Goal: Complete application form: Complete application form

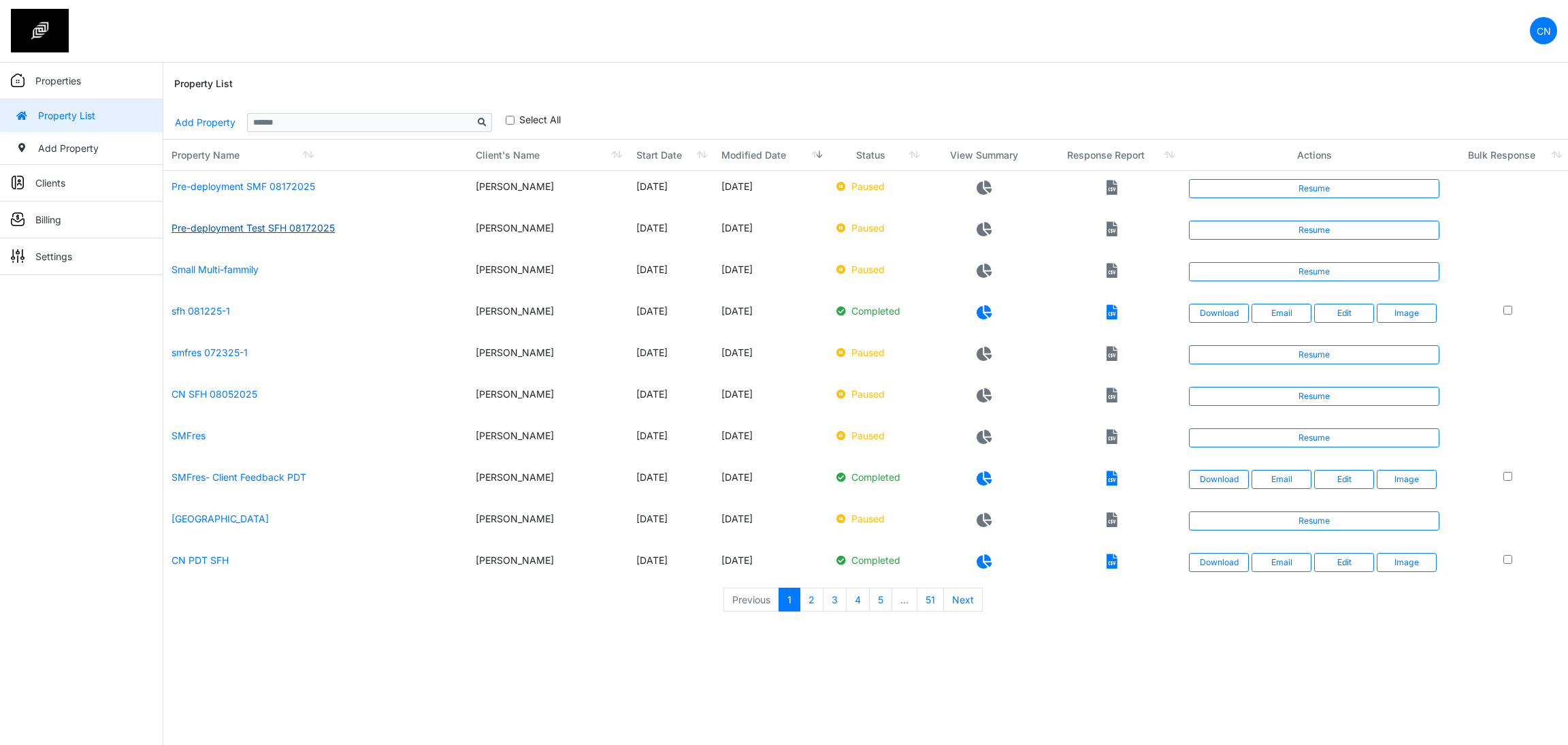
click at [267, 228] on link "Pre-deployment Test SFH 08172025" at bounding box center [253, 227] width 163 height 12
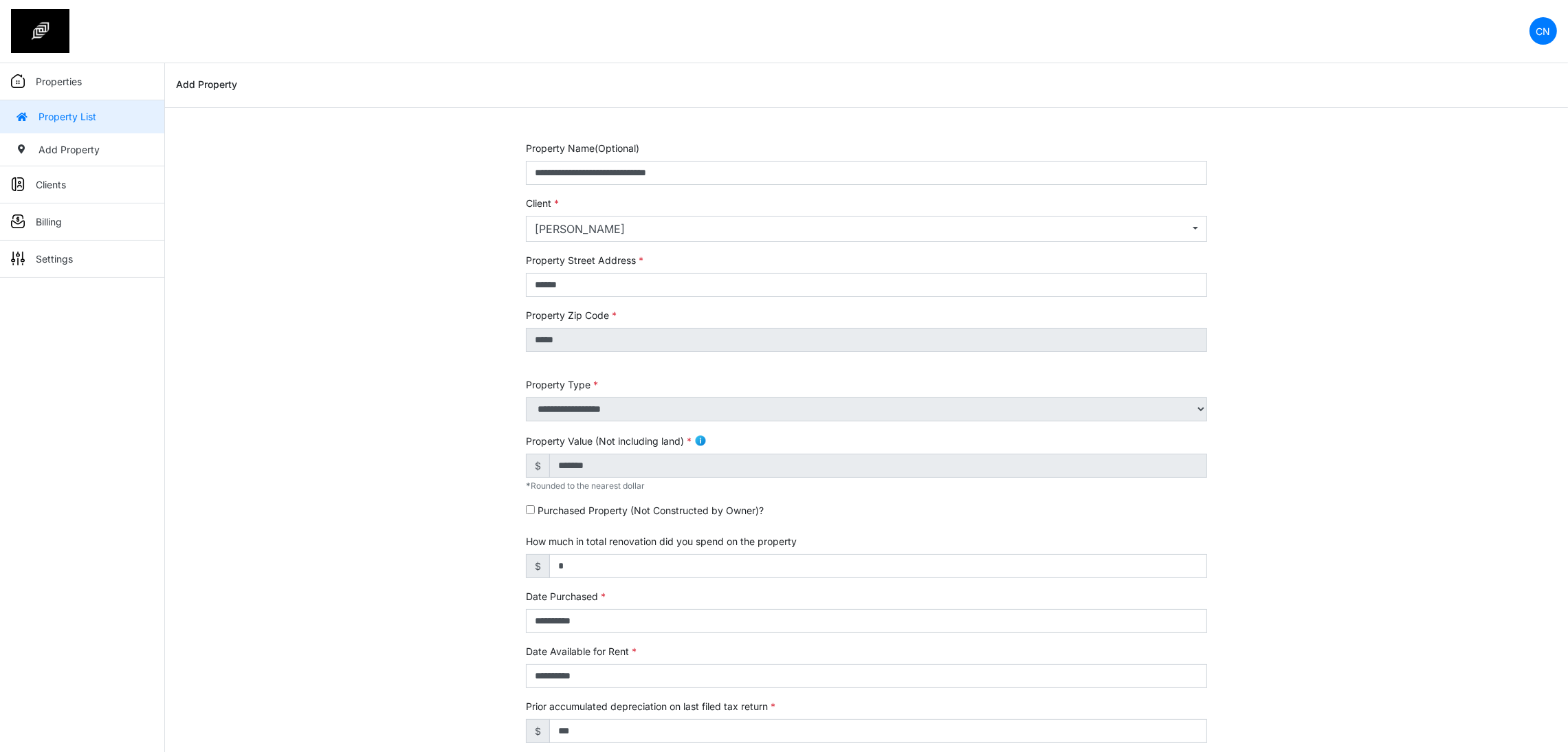
click at [48, 30] on img at bounding box center [40, 31] width 58 height 44
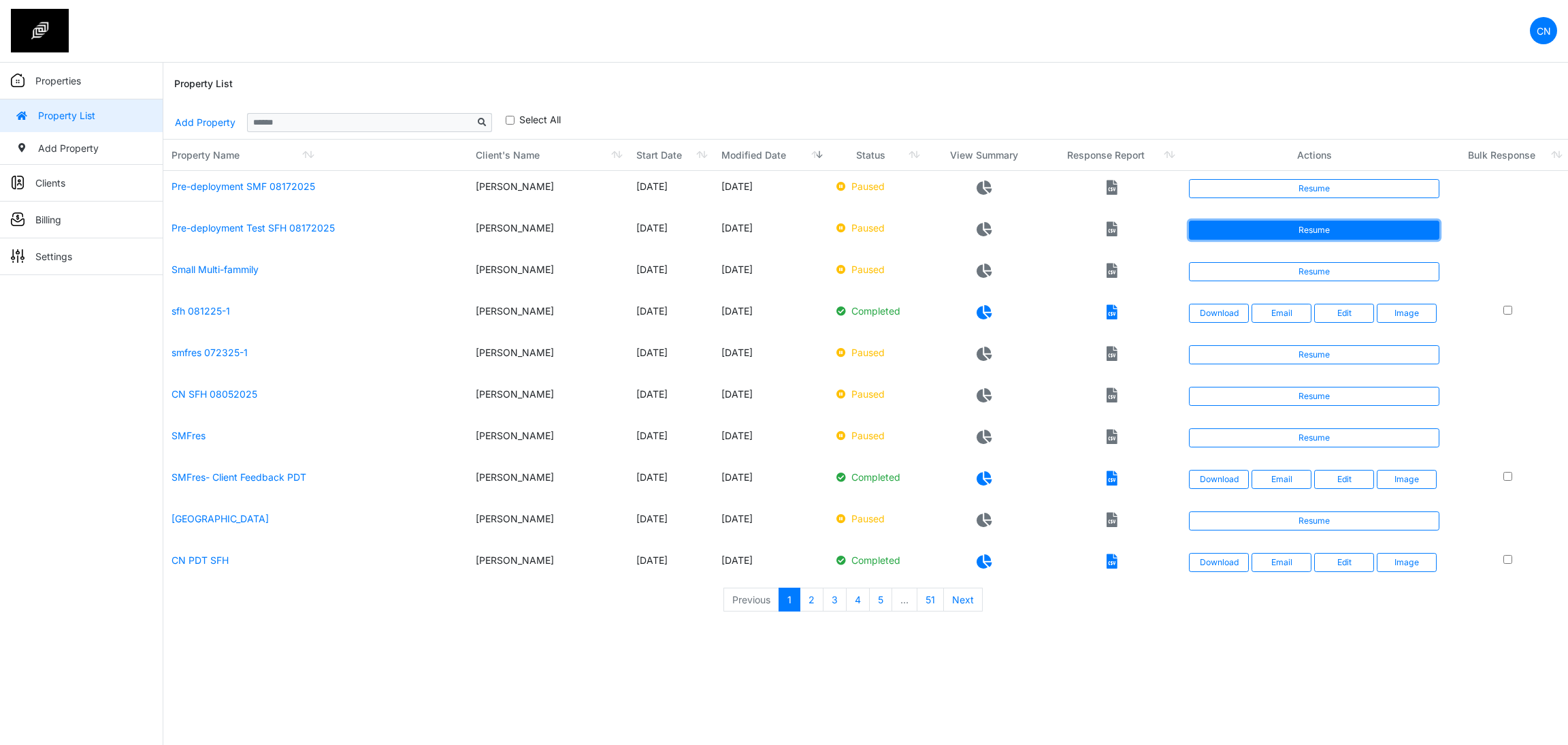
click at [1304, 228] on link "Resume" at bounding box center [1314, 230] width 250 height 19
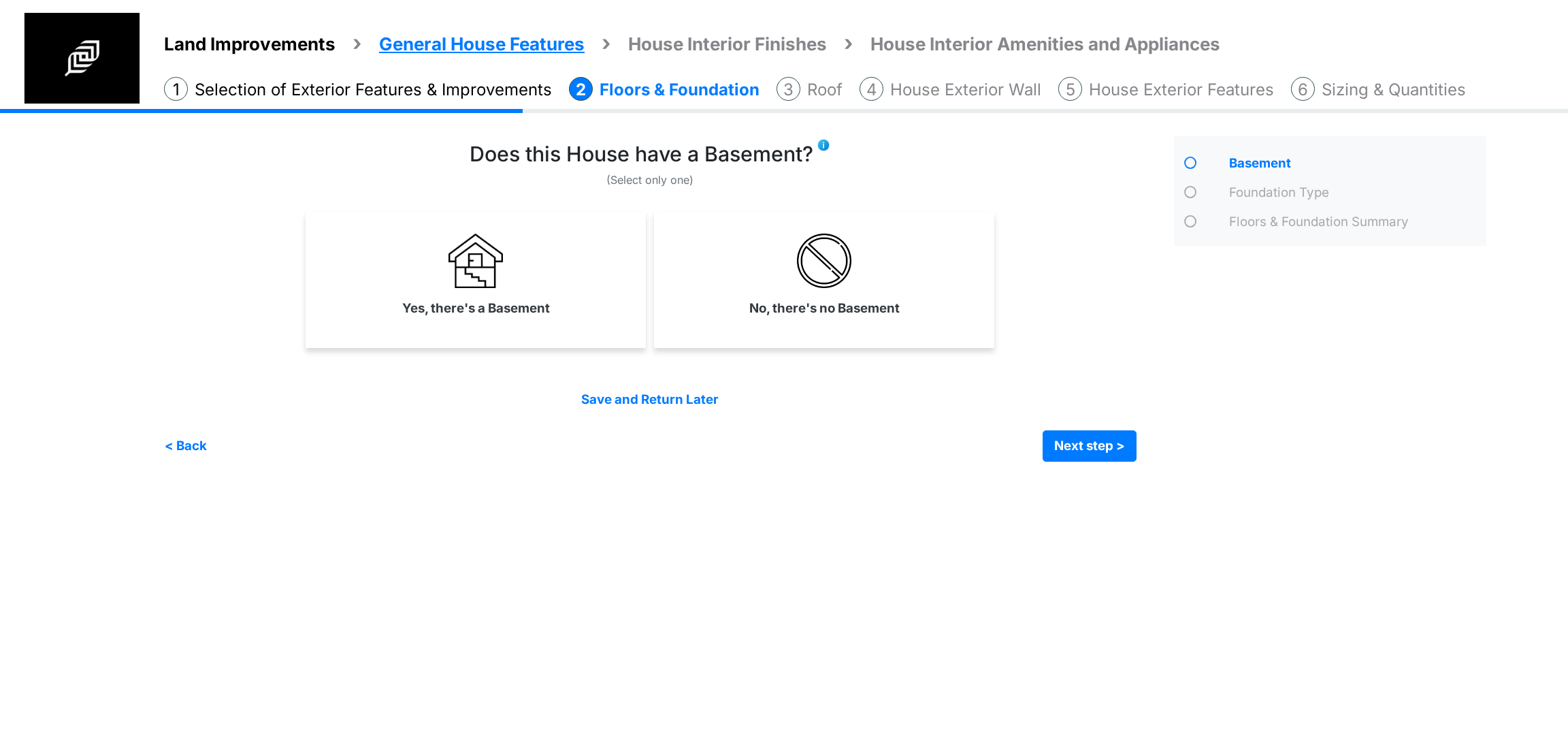
click at [434, 311] on label "Yes, there's a Basement" at bounding box center [477, 307] width 148 height 19
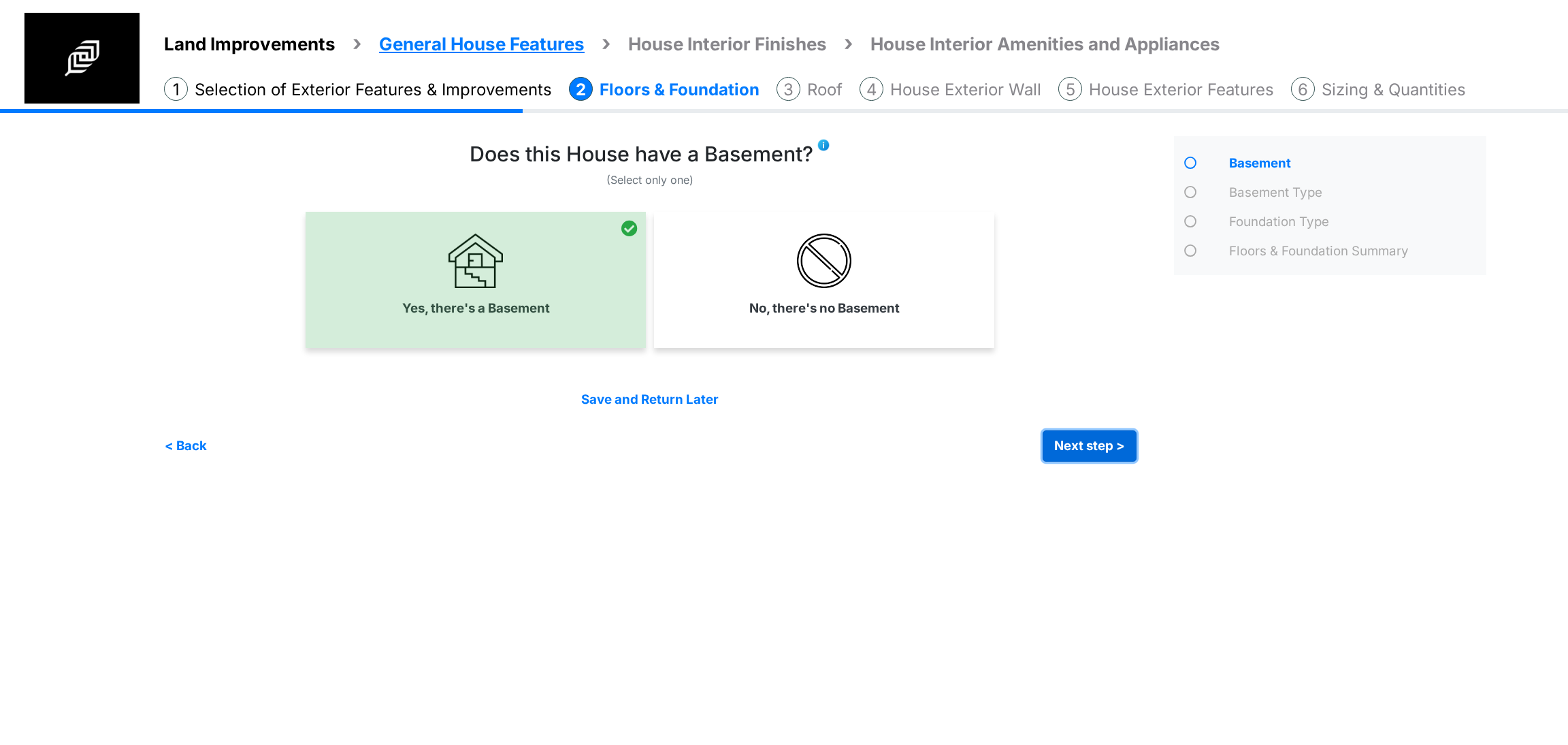
click at [1080, 431] on button "Next step >" at bounding box center [1090, 446] width 94 height 31
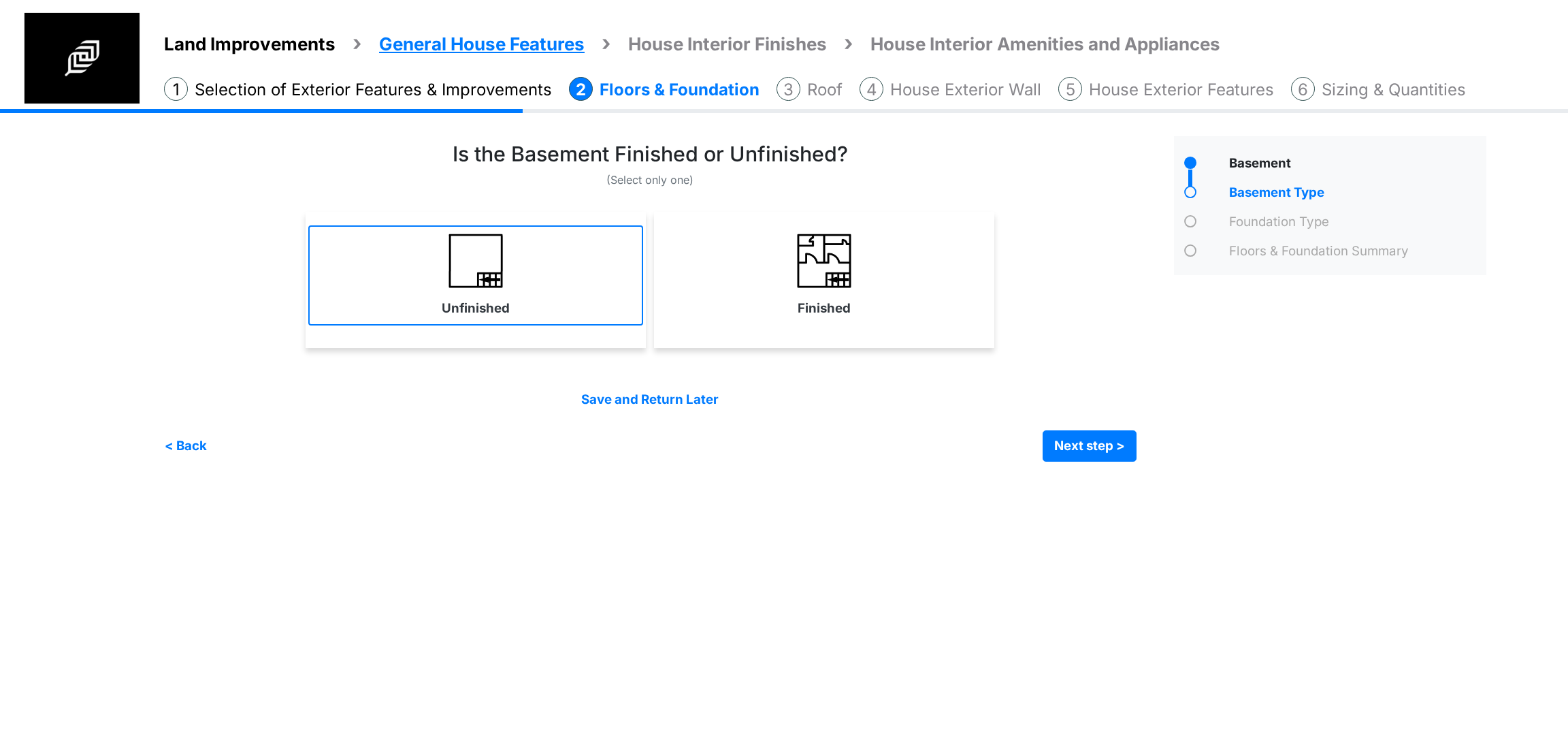
click at [574, 310] on link "Unfinished" at bounding box center [476, 275] width 335 height 100
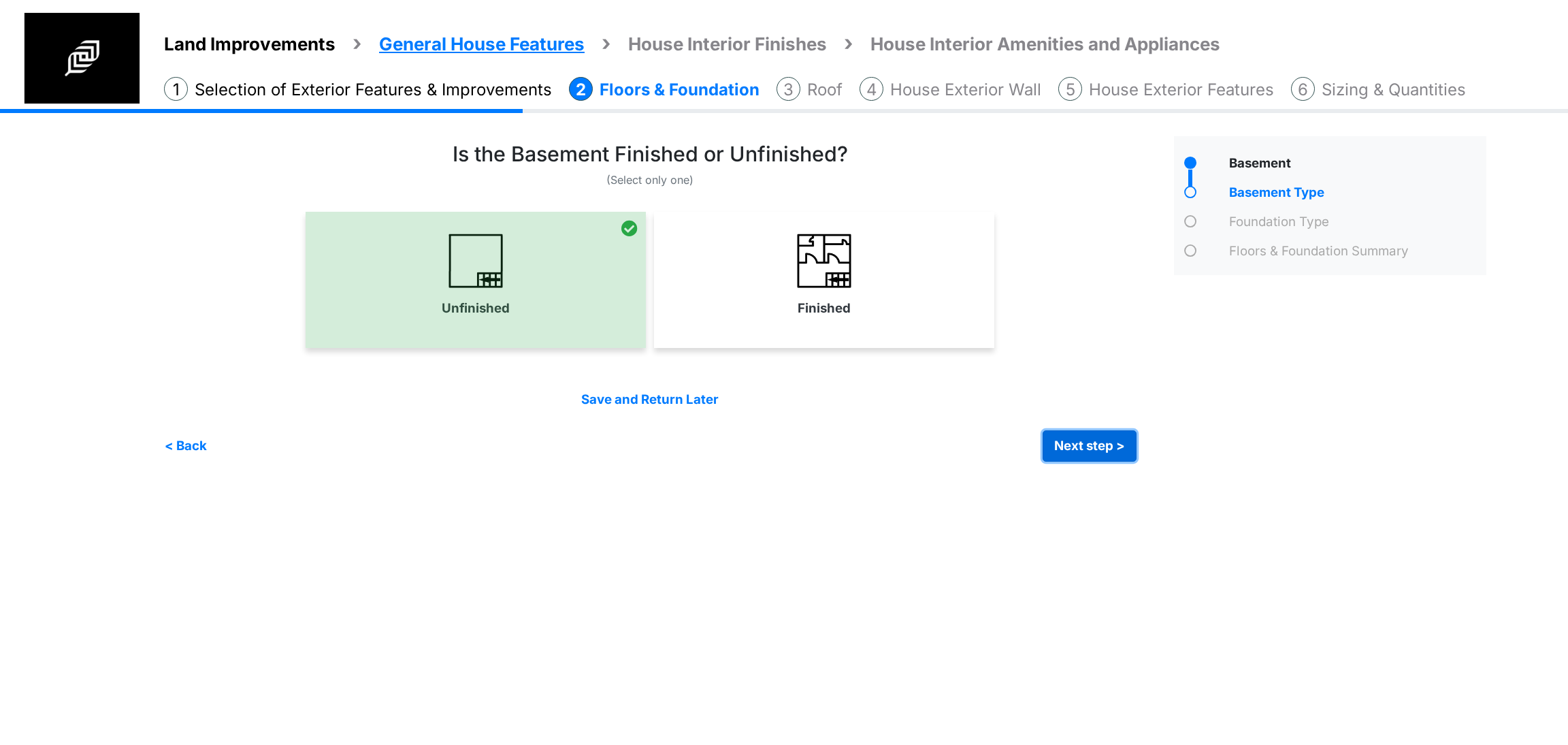
click at [1064, 446] on button "Next step >" at bounding box center [1090, 446] width 94 height 31
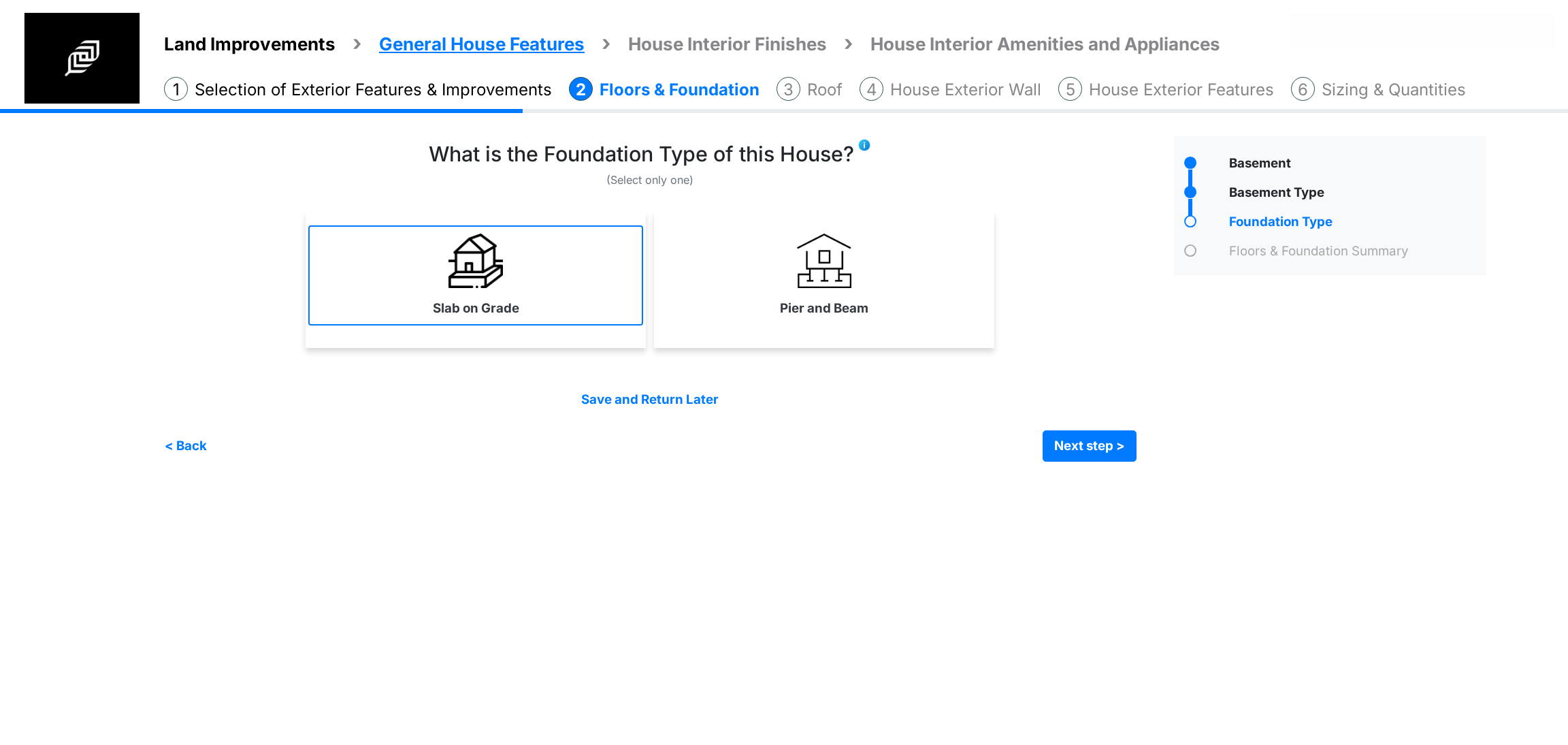
click at [552, 301] on link "Slab on Grade" at bounding box center [476, 275] width 335 height 100
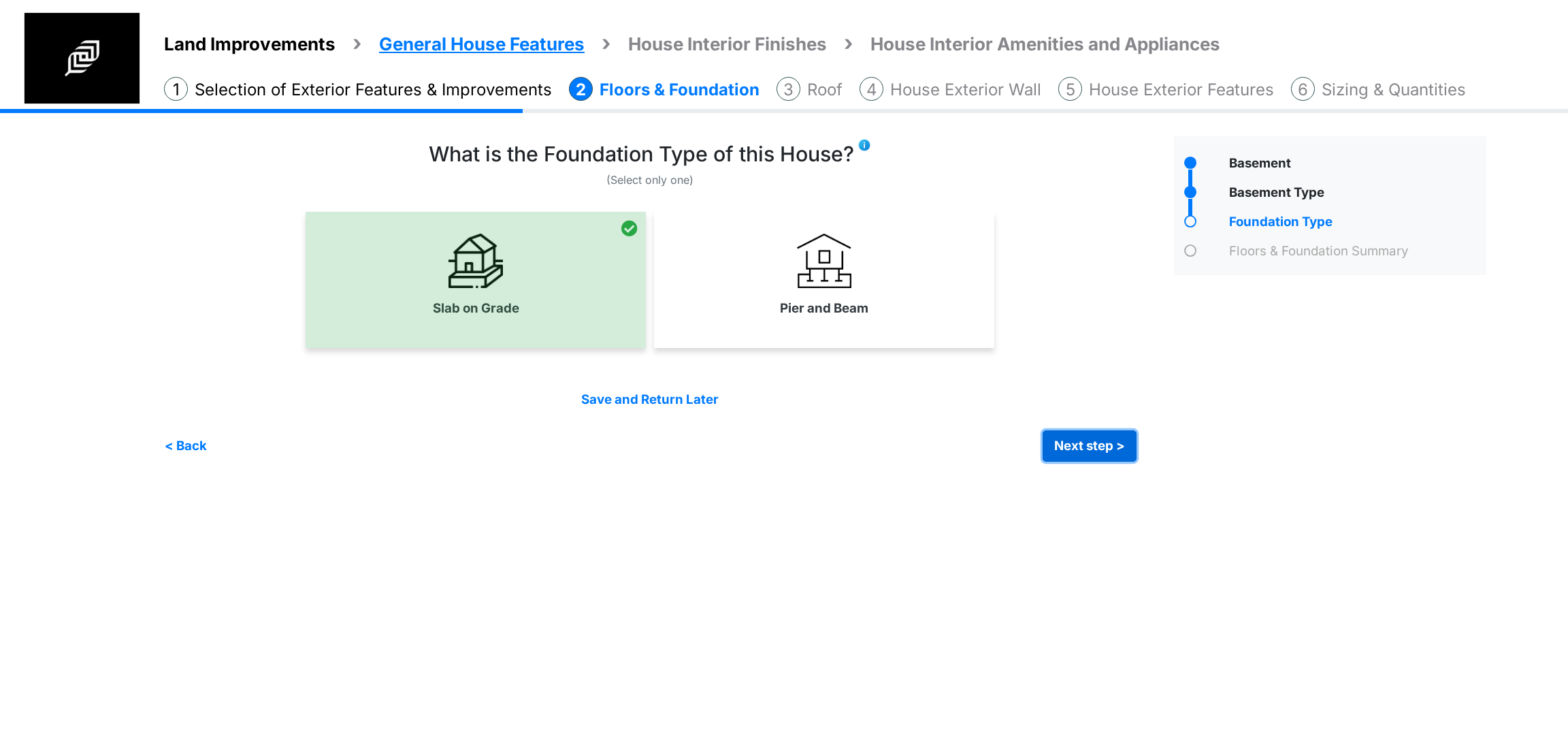
click at [1049, 443] on button "Next step >" at bounding box center [1090, 446] width 94 height 31
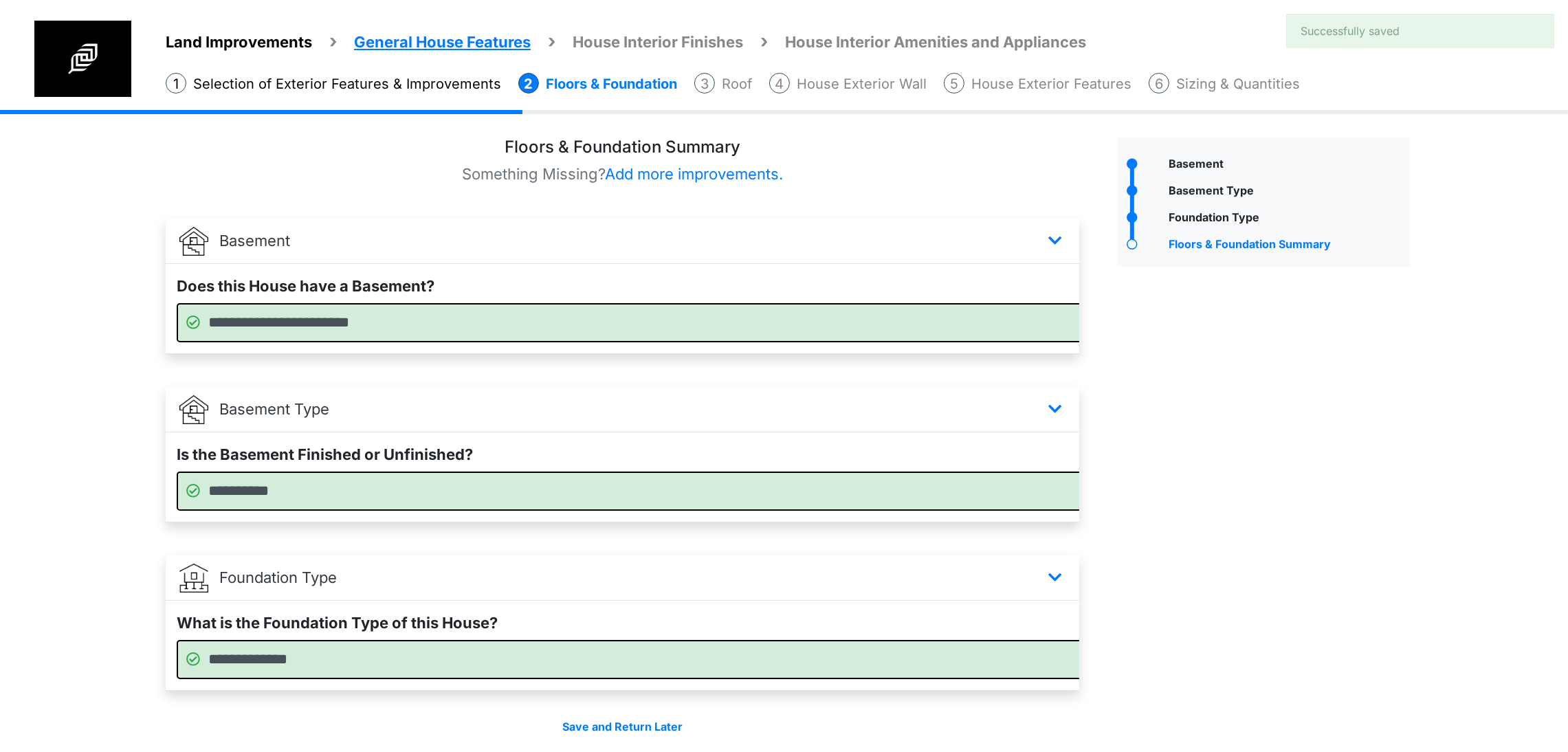
scroll to position [108, 0]
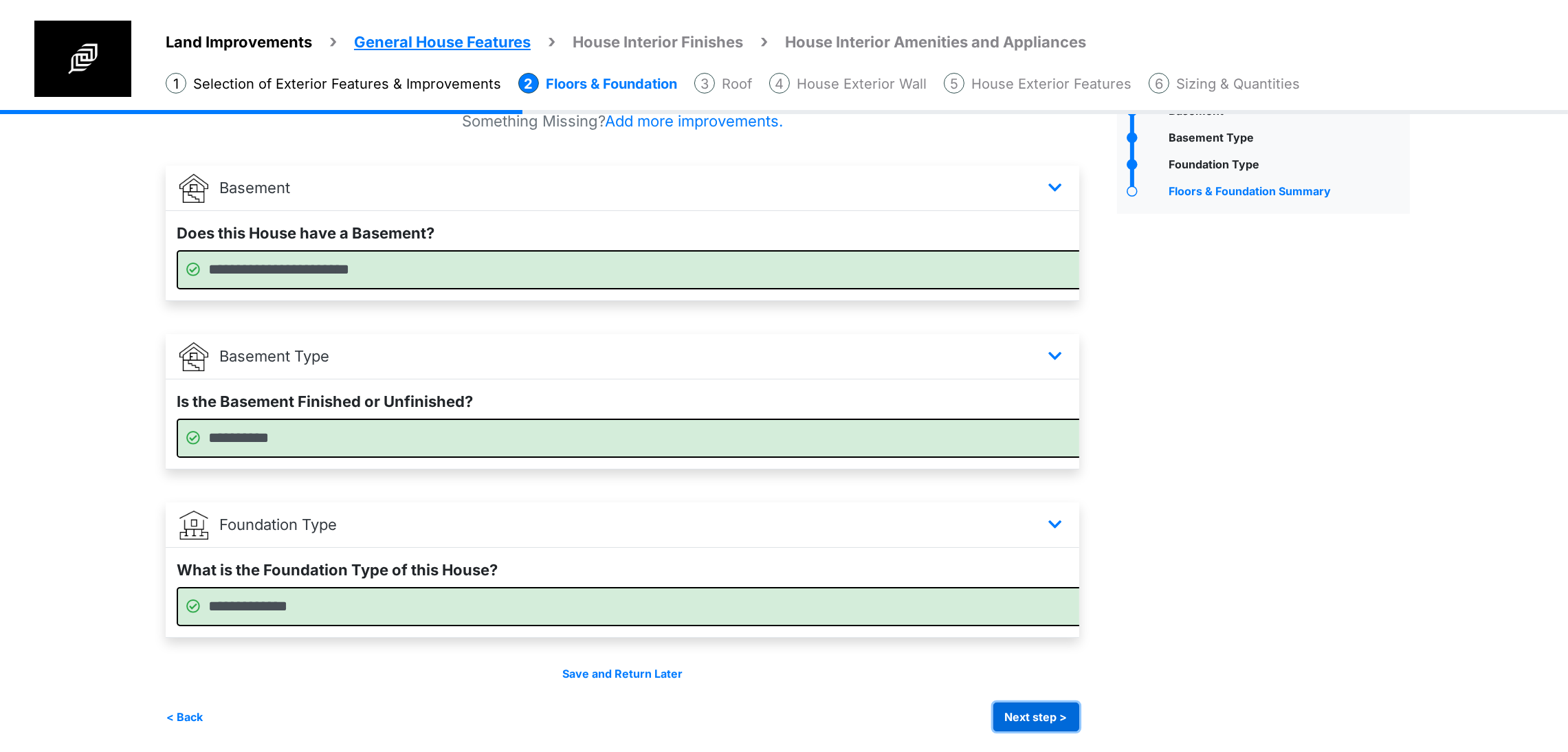
click at [1080, 726] on button "Next step >" at bounding box center [1036, 717] width 86 height 29
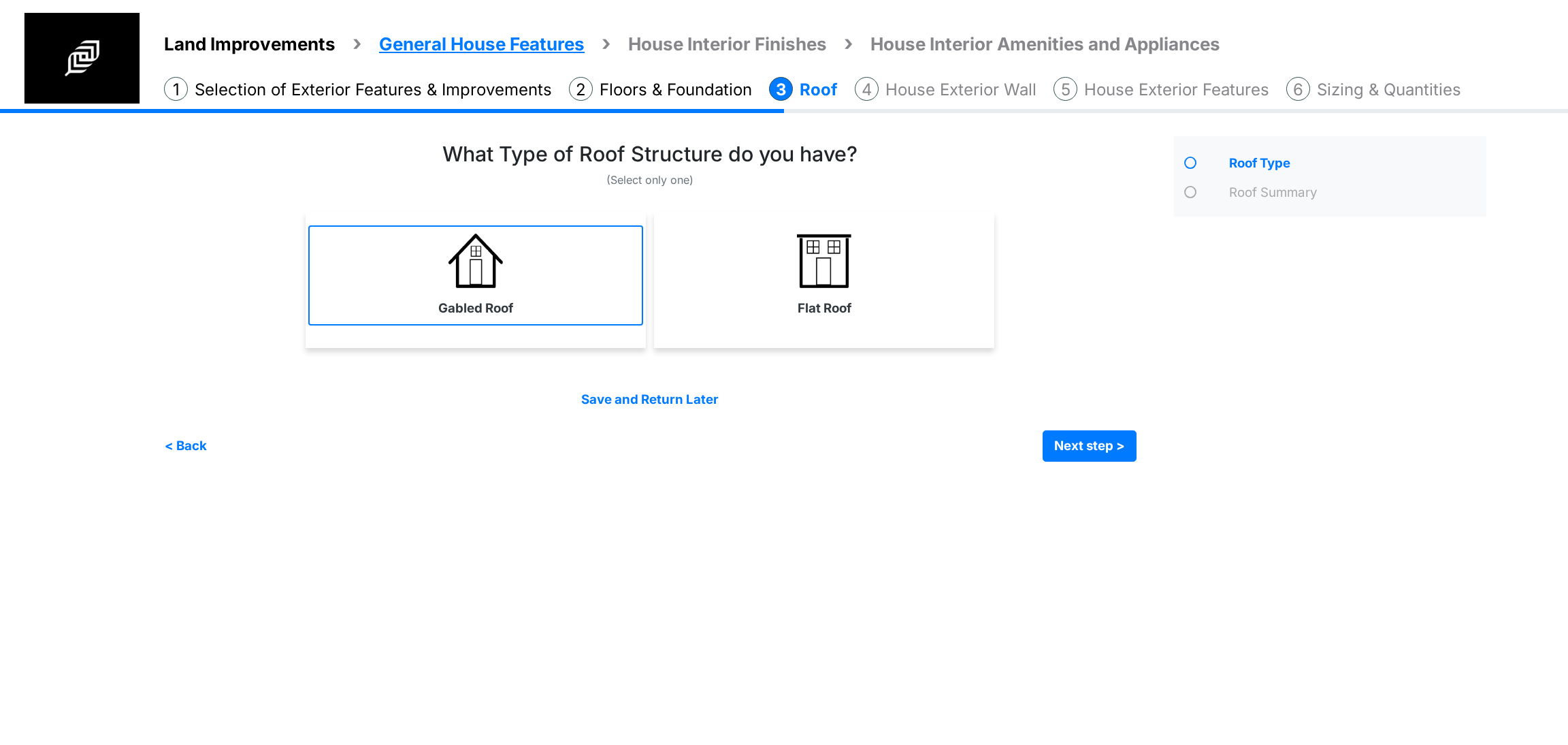
click at [593, 287] on link "Gabled Roof" at bounding box center [476, 275] width 335 height 100
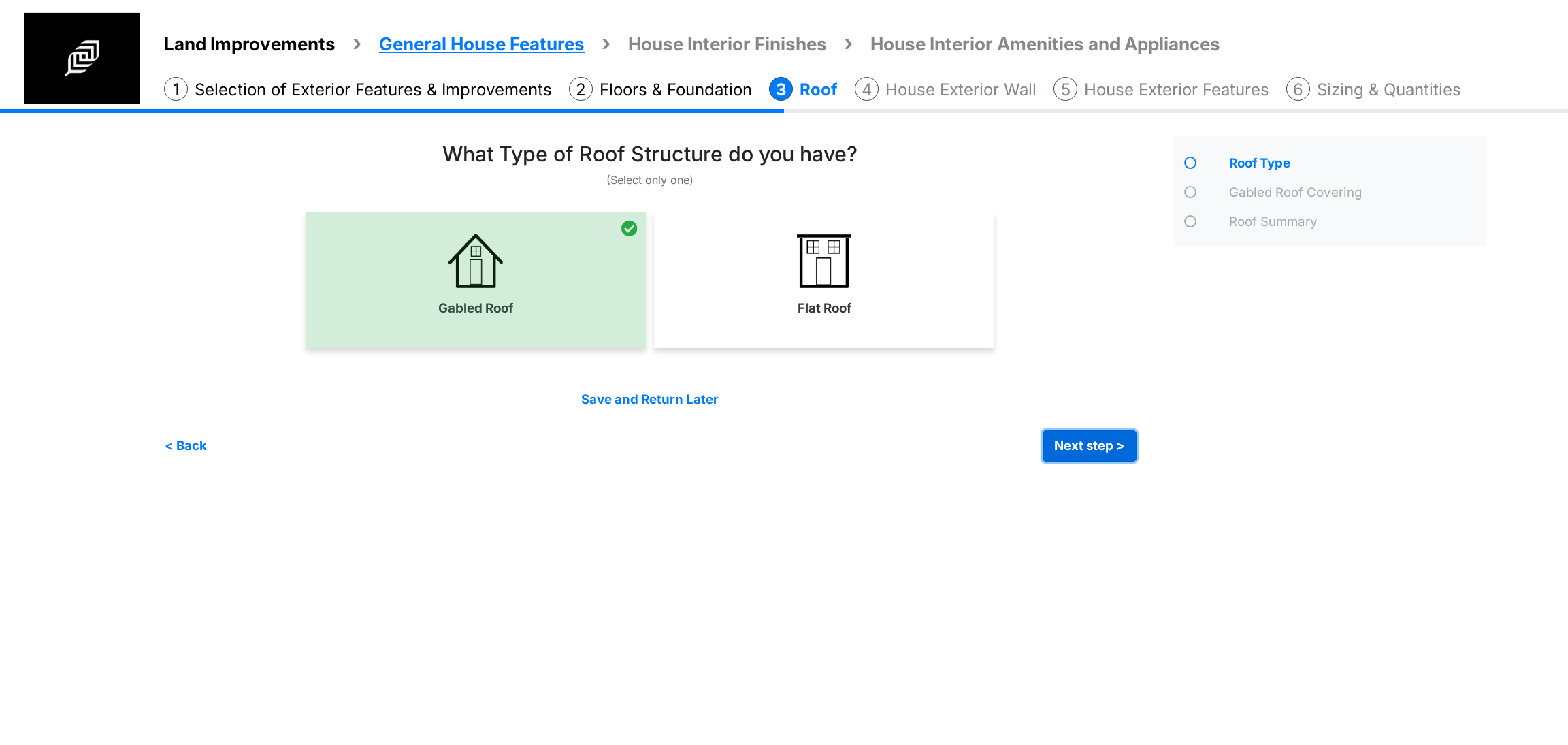
click at [1075, 442] on button "Next step >" at bounding box center [1090, 446] width 94 height 31
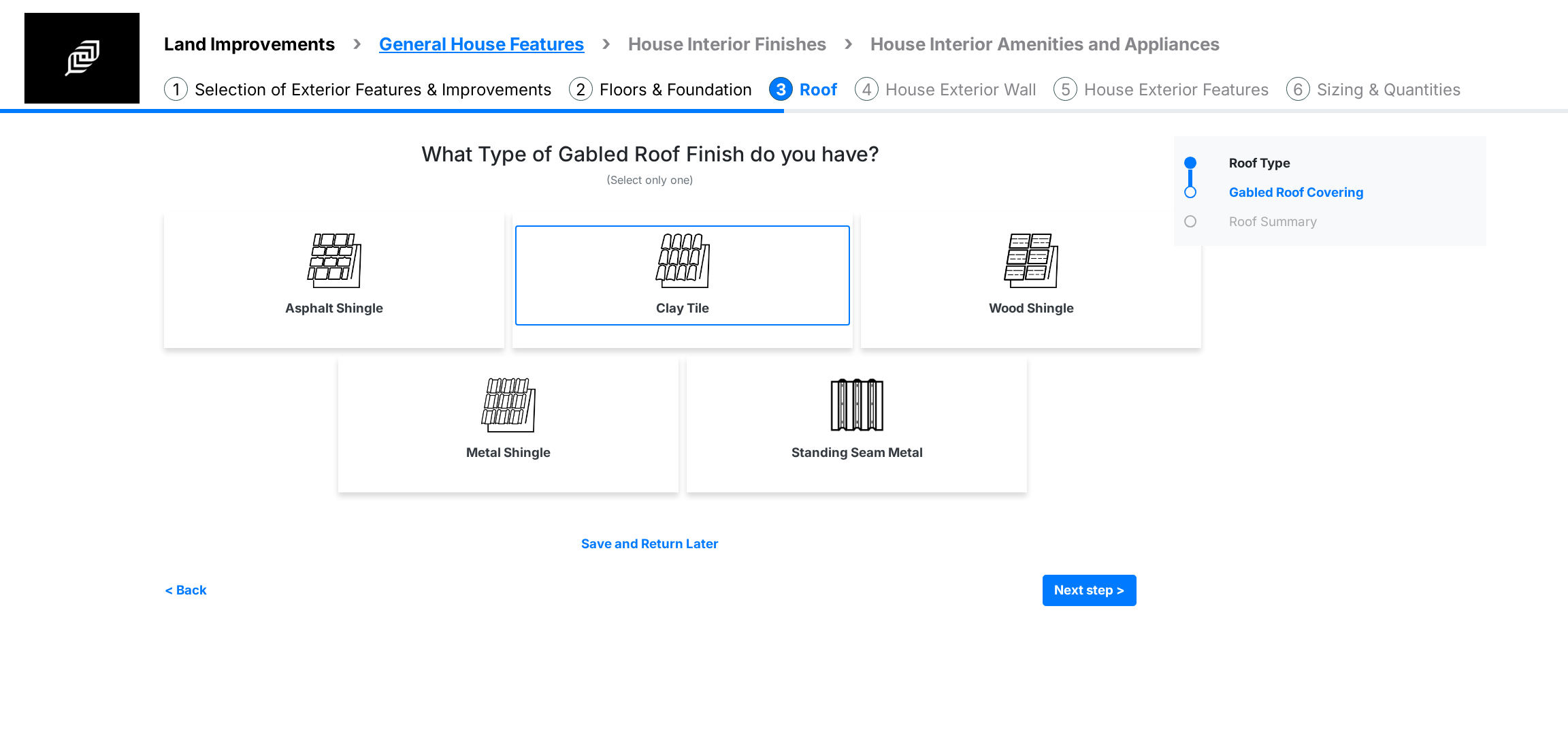
click at [656, 274] on img at bounding box center [682, 260] width 54 height 54
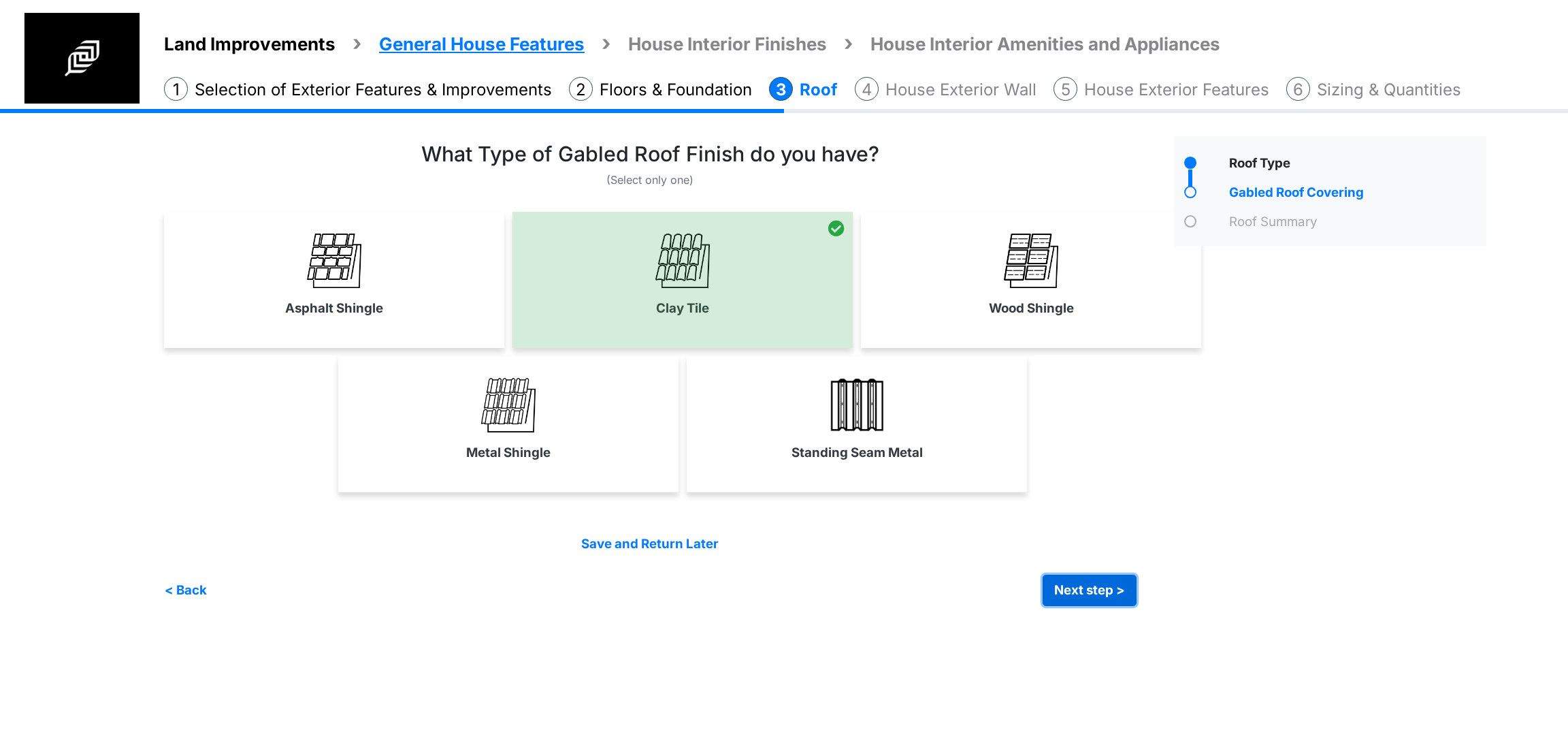
click at [1107, 594] on button "Next step >" at bounding box center [1090, 590] width 94 height 31
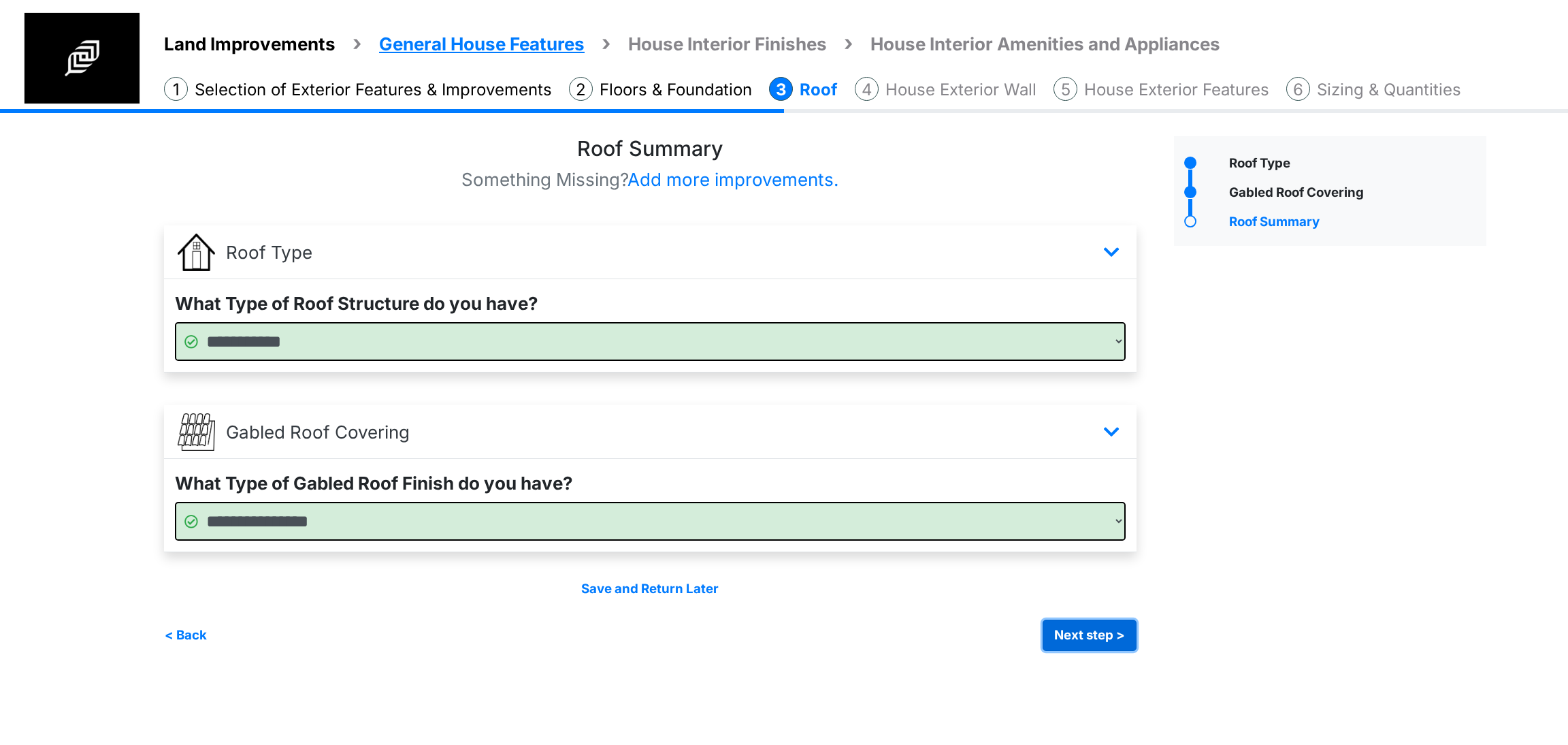
click at [1092, 621] on button "Next step >" at bounding box center [1090, 634] width 94 height 31
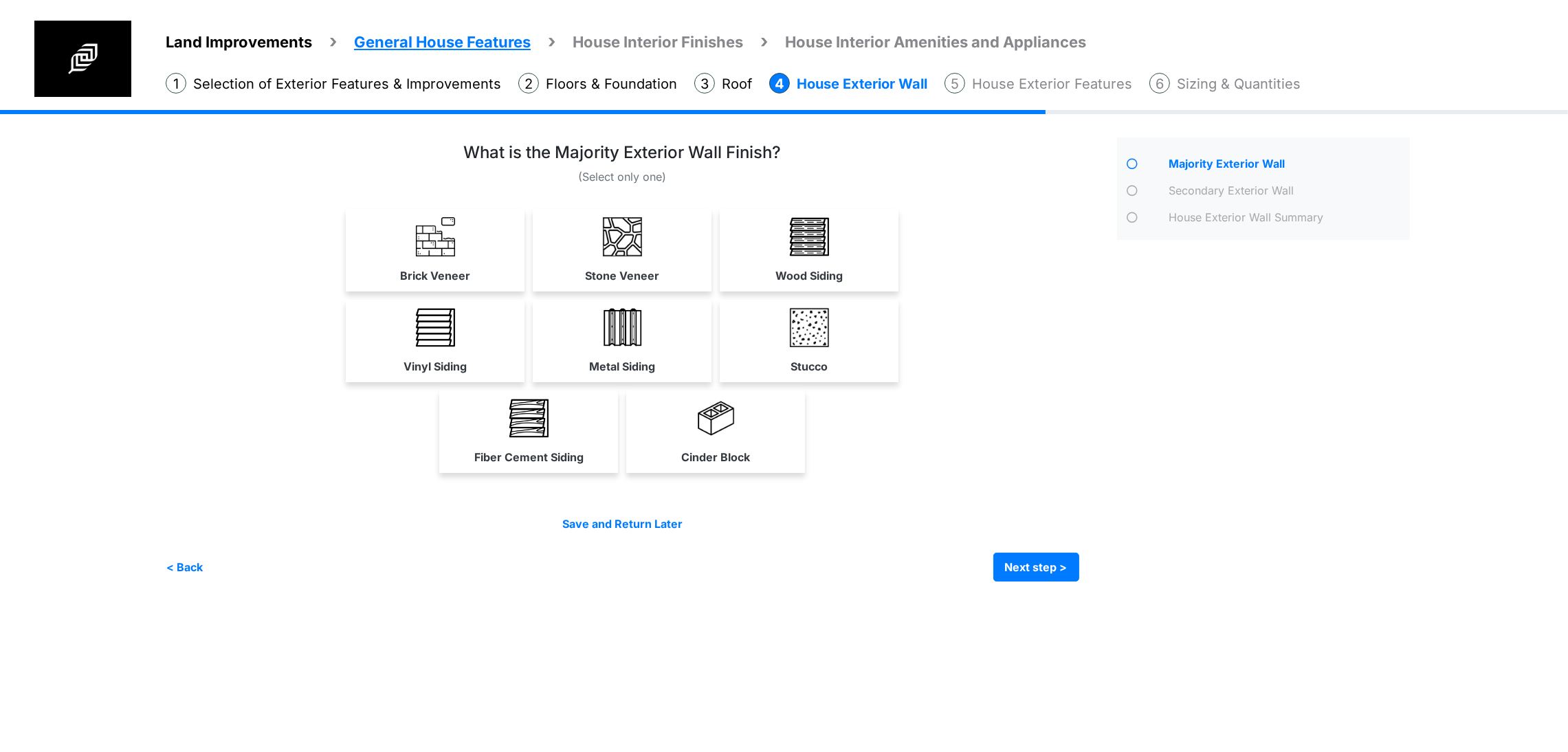
click at [422, 291] on div "Brick Veneer" at bounding box center [435, 250] width 179 height 83
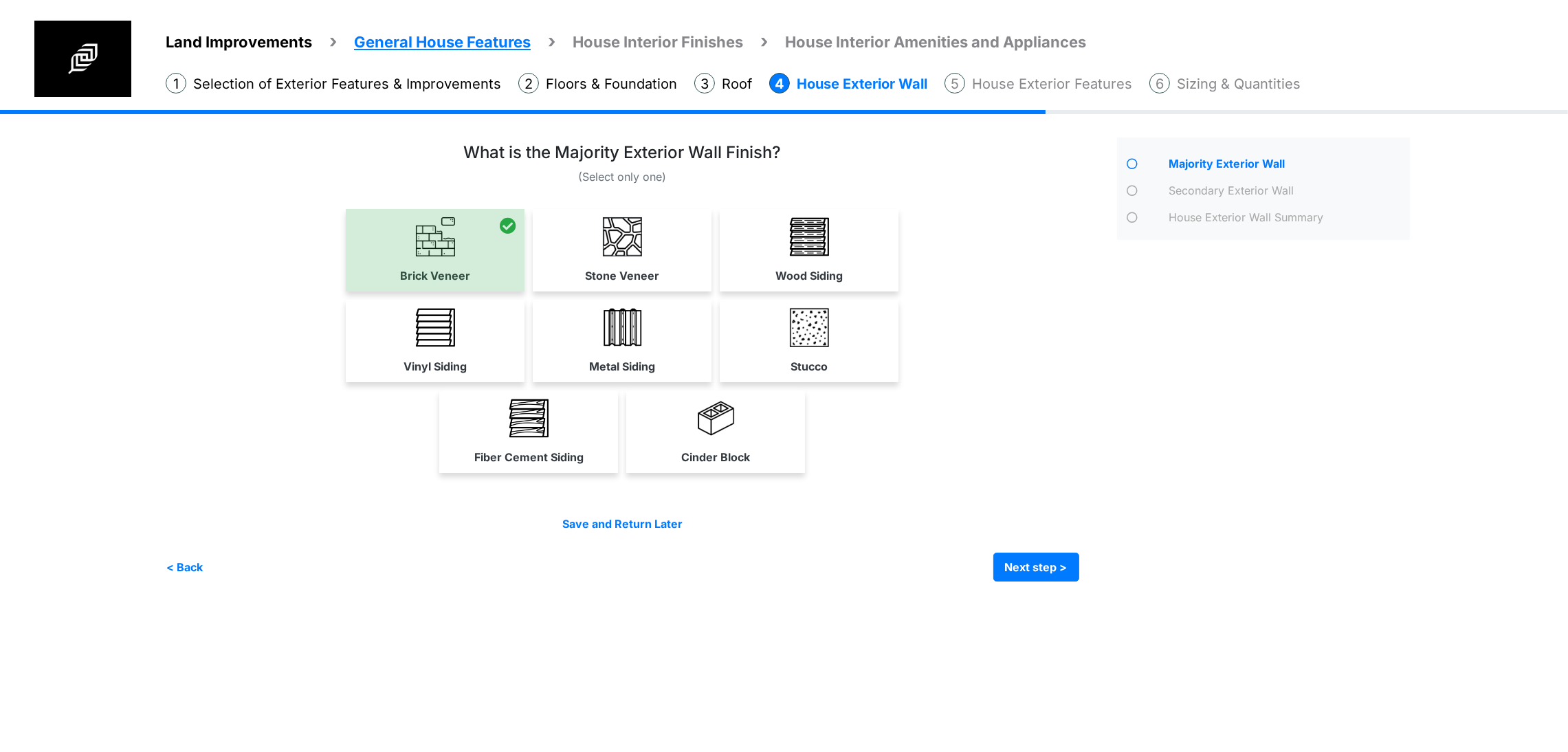
scroll to position [25, 0]
click at [1080, 581] on button "Next step >" at bounding box center [1036, 567] width 86 height 29
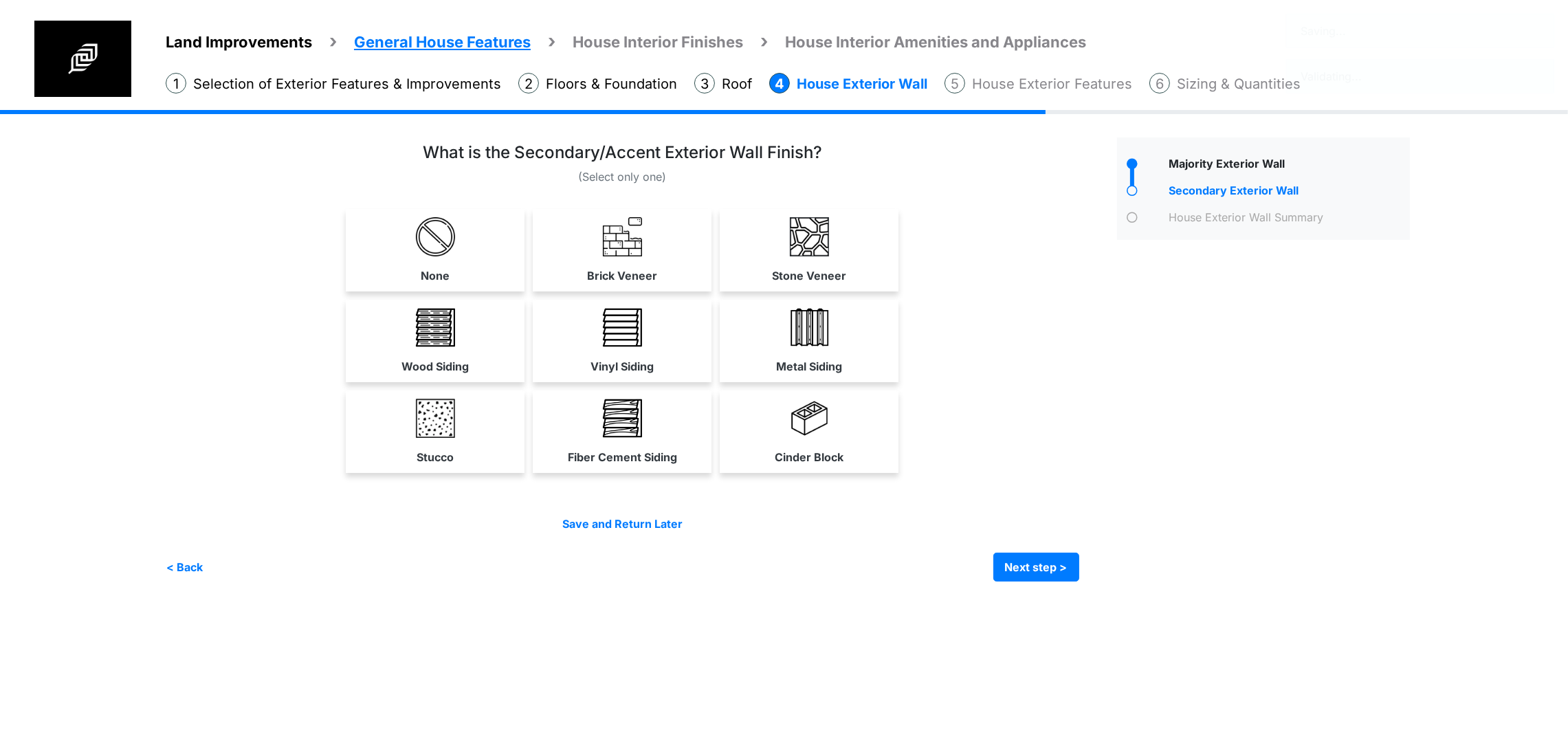
scroll to position [0, 0]
click at [392, 291] on link "None" at bounding box center [435, 249] width 174 height 82
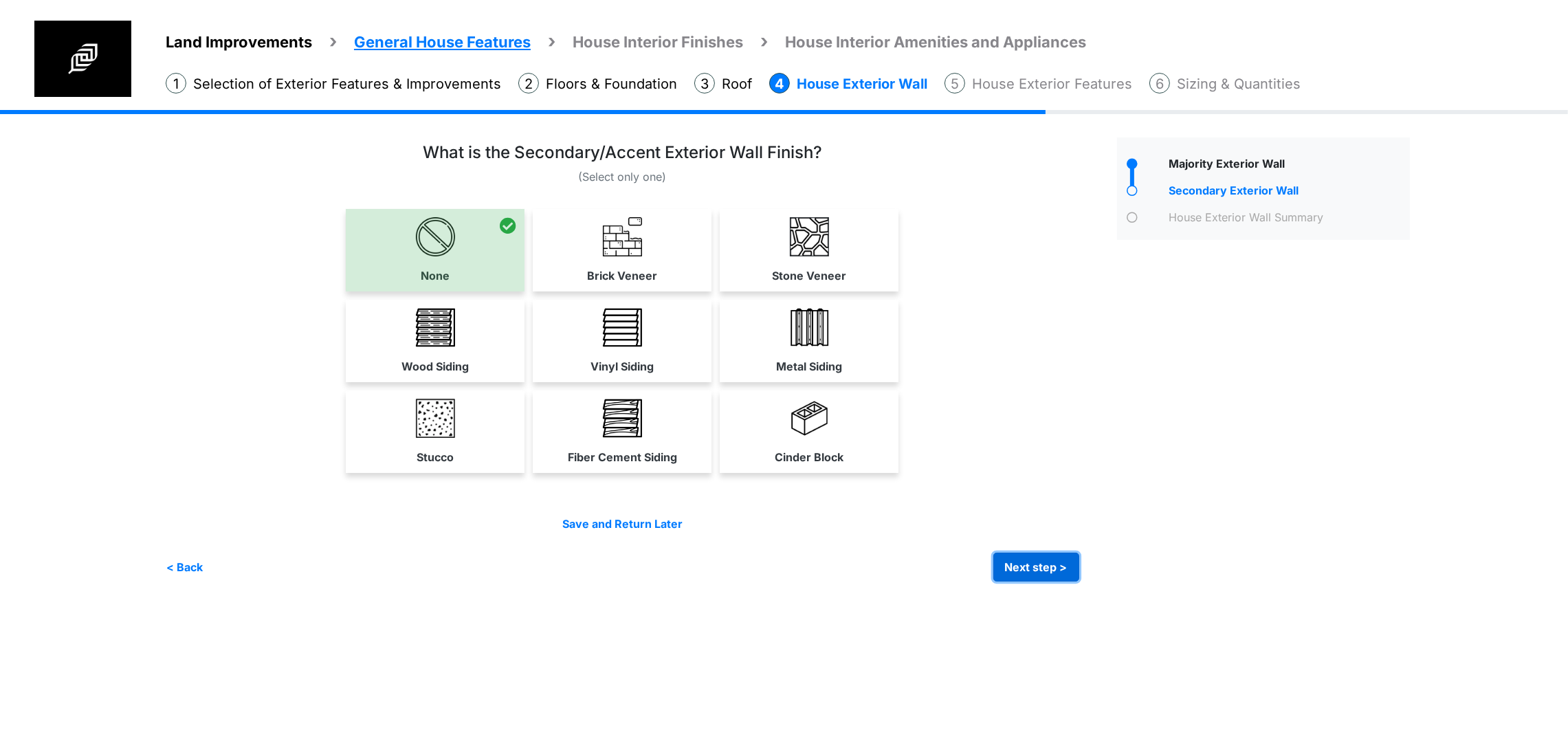
click at [1080, 581] on button "Next step >" at bounding box center [1036, 567] width 86 height 29
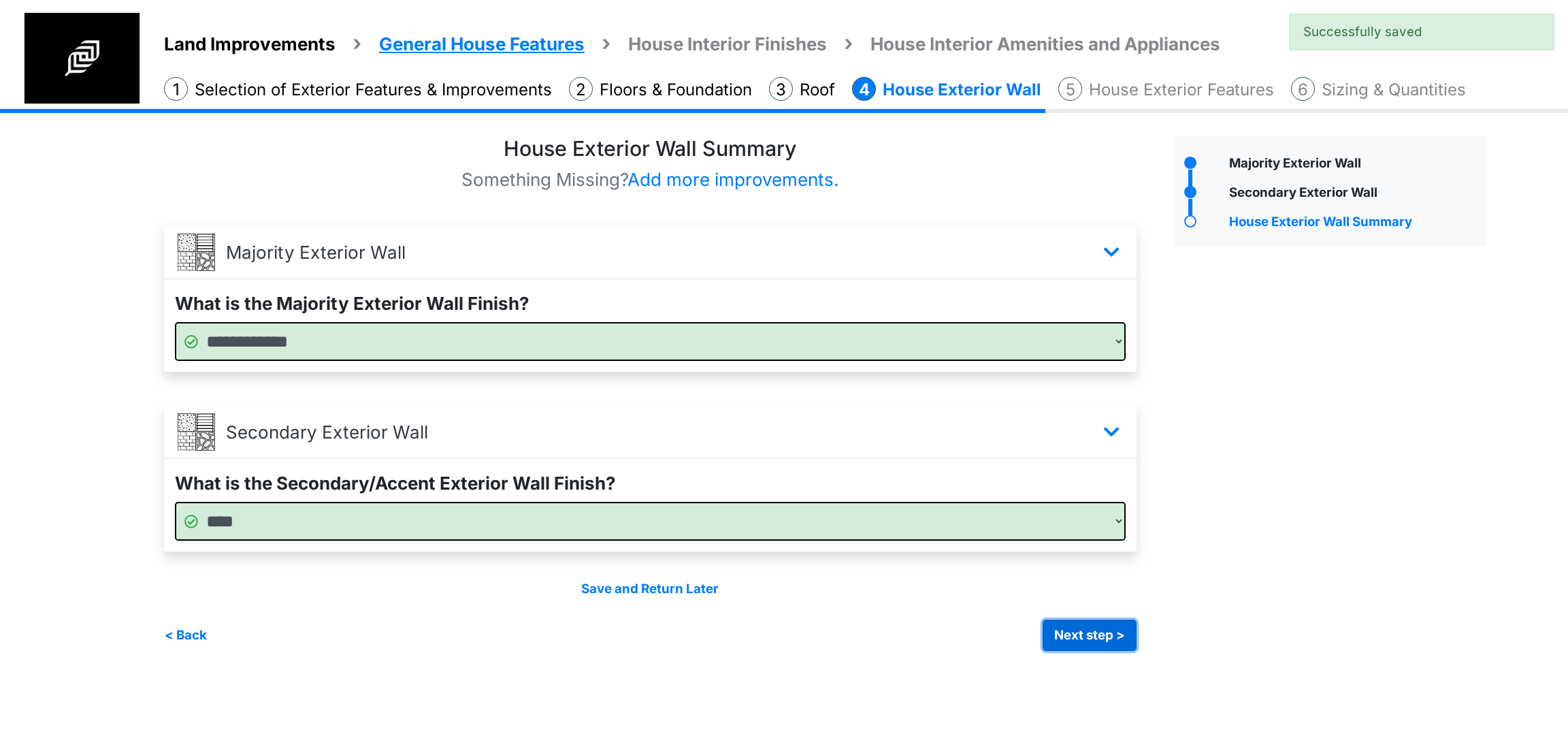
click at [1071, 634] on button "Next step >" at bounding box center [1090, 634] width 94 height 31
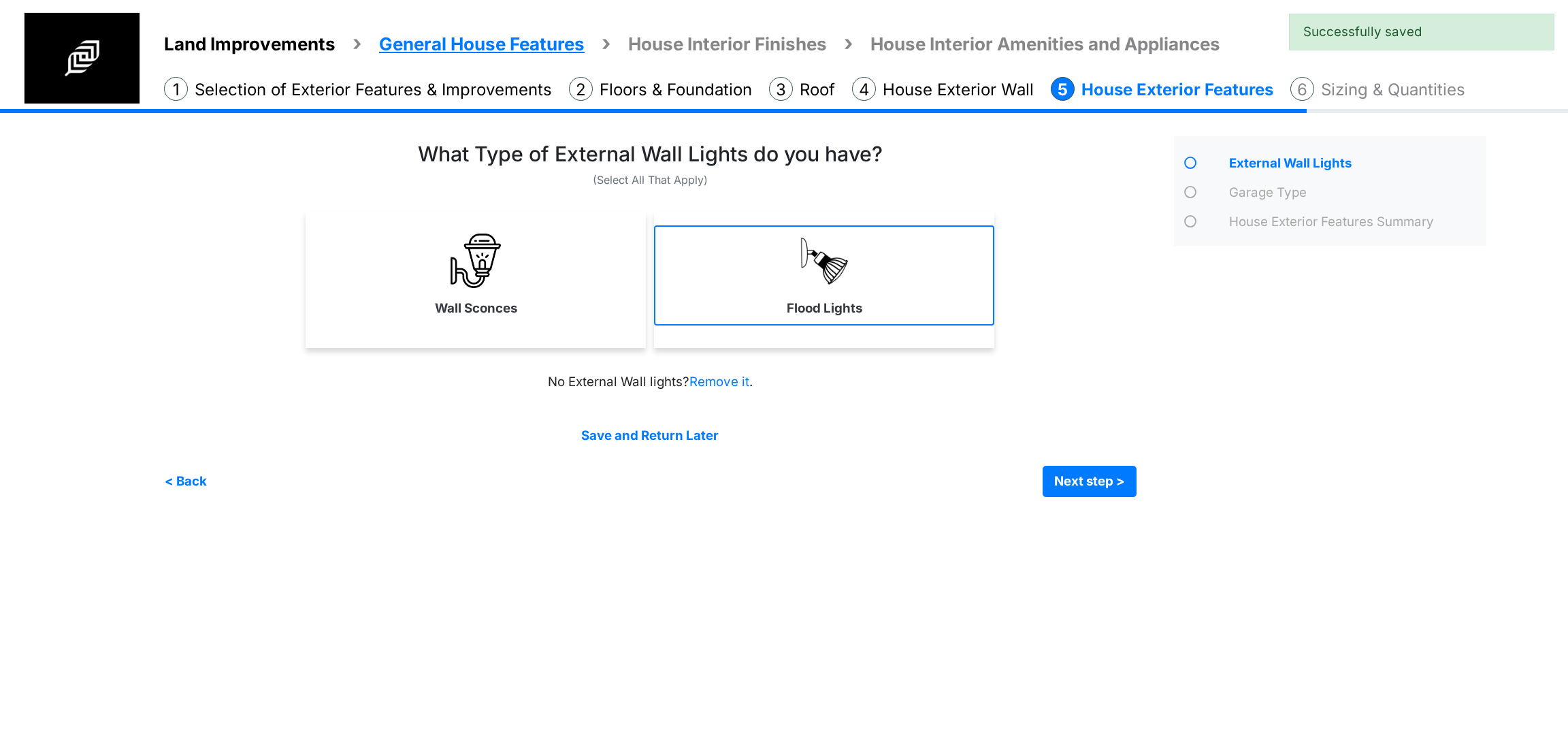
click at [795, 311] on label "Flood Lights" at bounding box center [824, 307] width 76 height 19
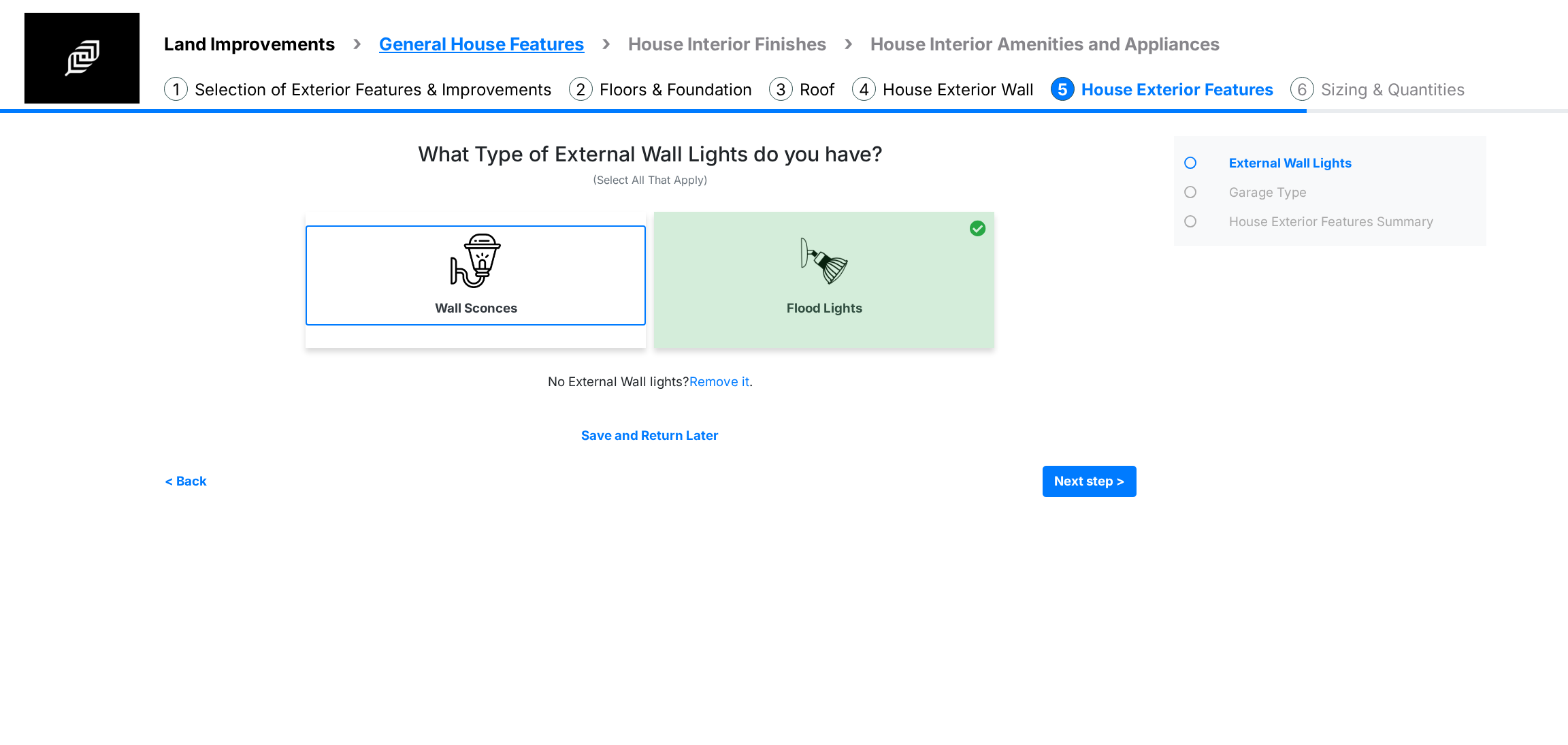
click at [520, 304] on link "Wall Sconces" at bounding box center [476, 275] width 340 height 100
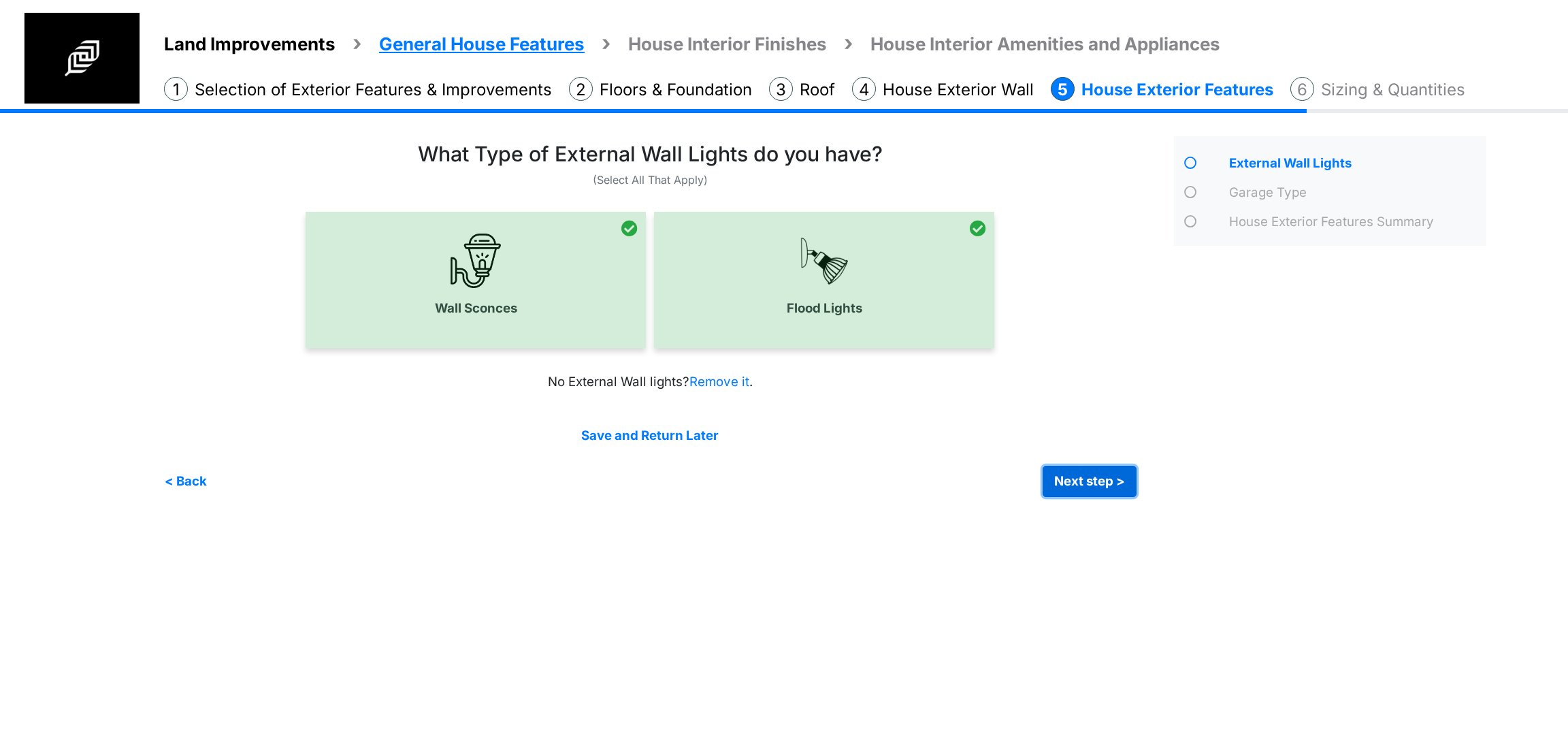
click at [1069, 466] on button "Next step >" at bounding box center [1090, 481] width 94 height 31
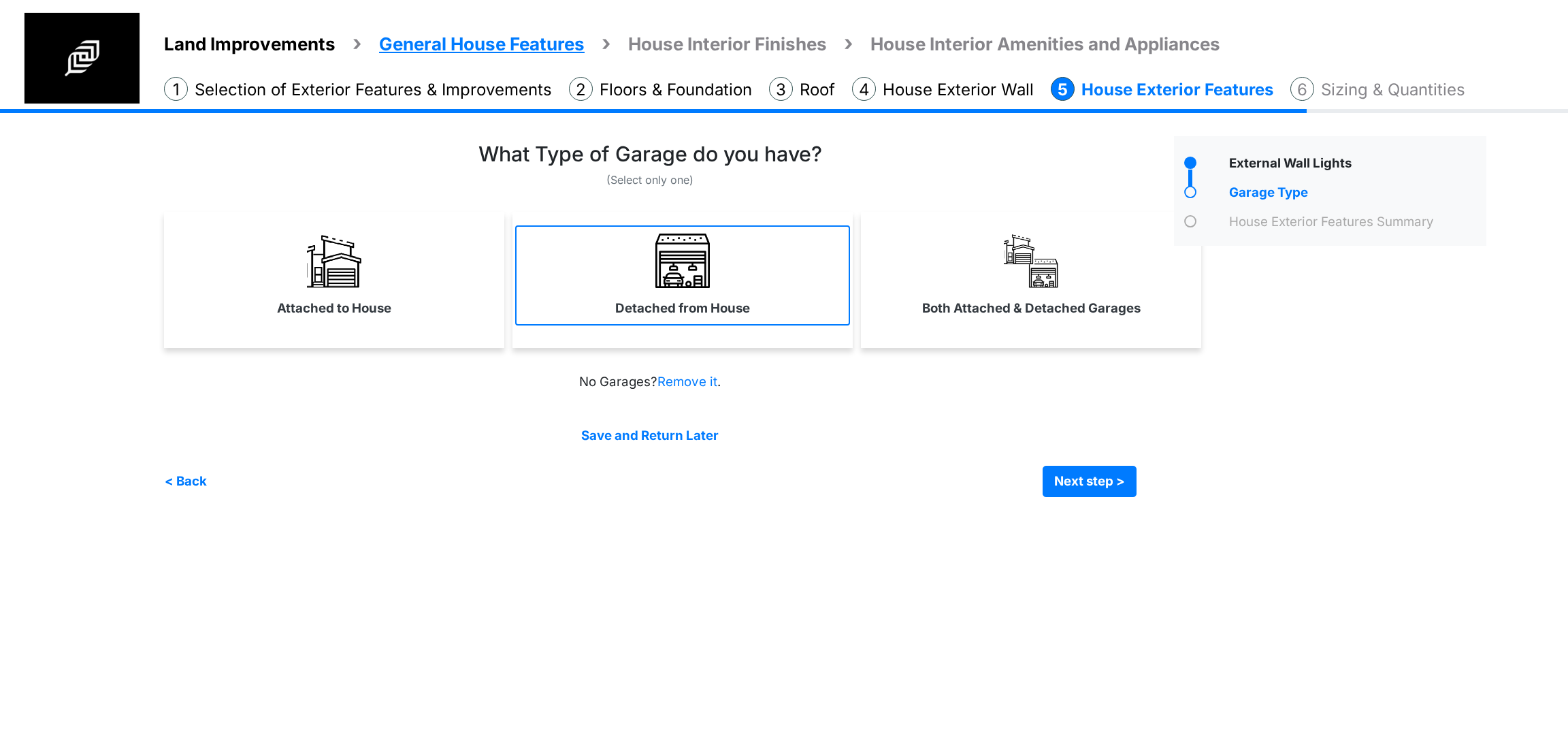
click at [730, 296] on link "Detached from House" at bounding box center [682, 275] width 335 height 100
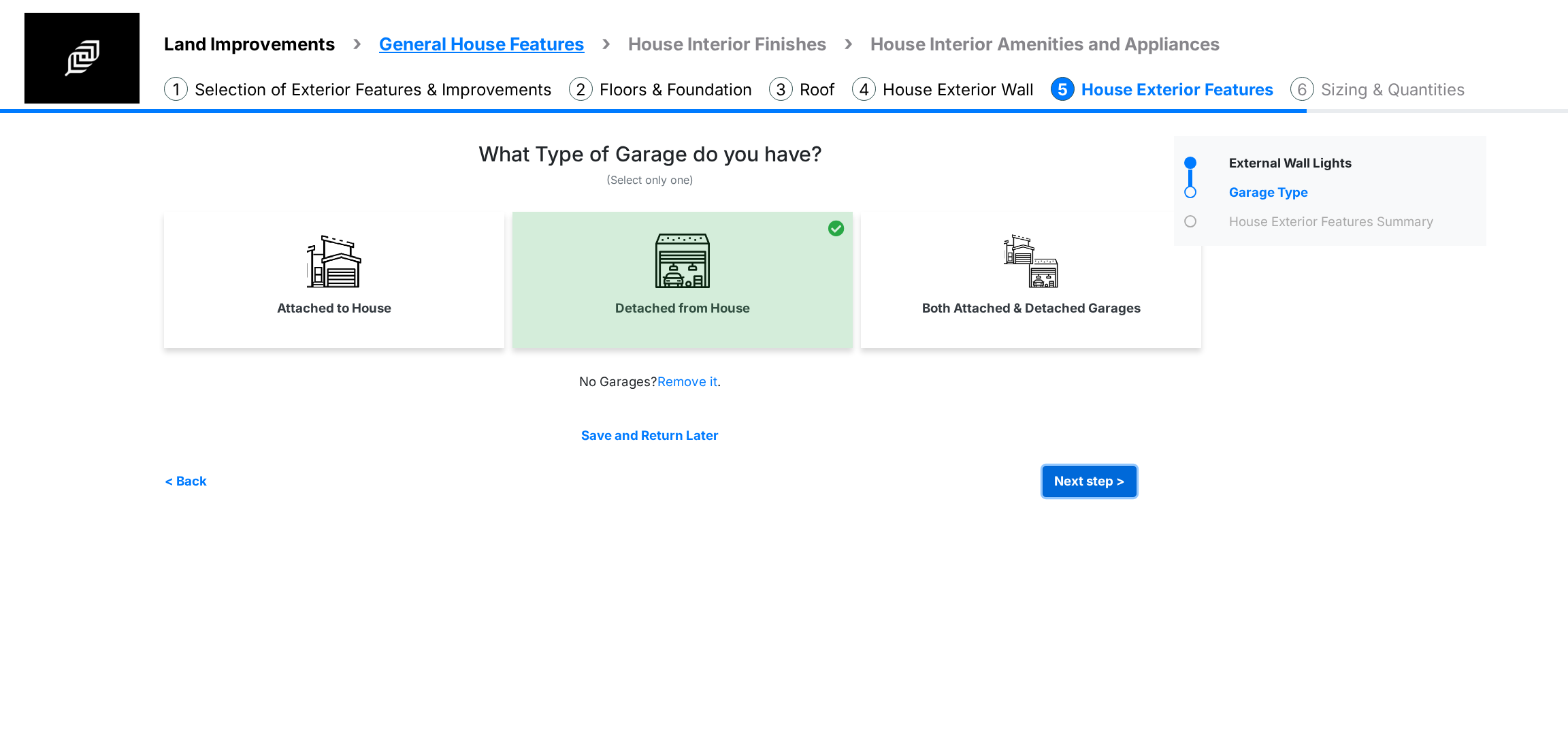
click at [1108, 478] on button "Next step >" at bounding box center [1090, 481] width 94 height 31
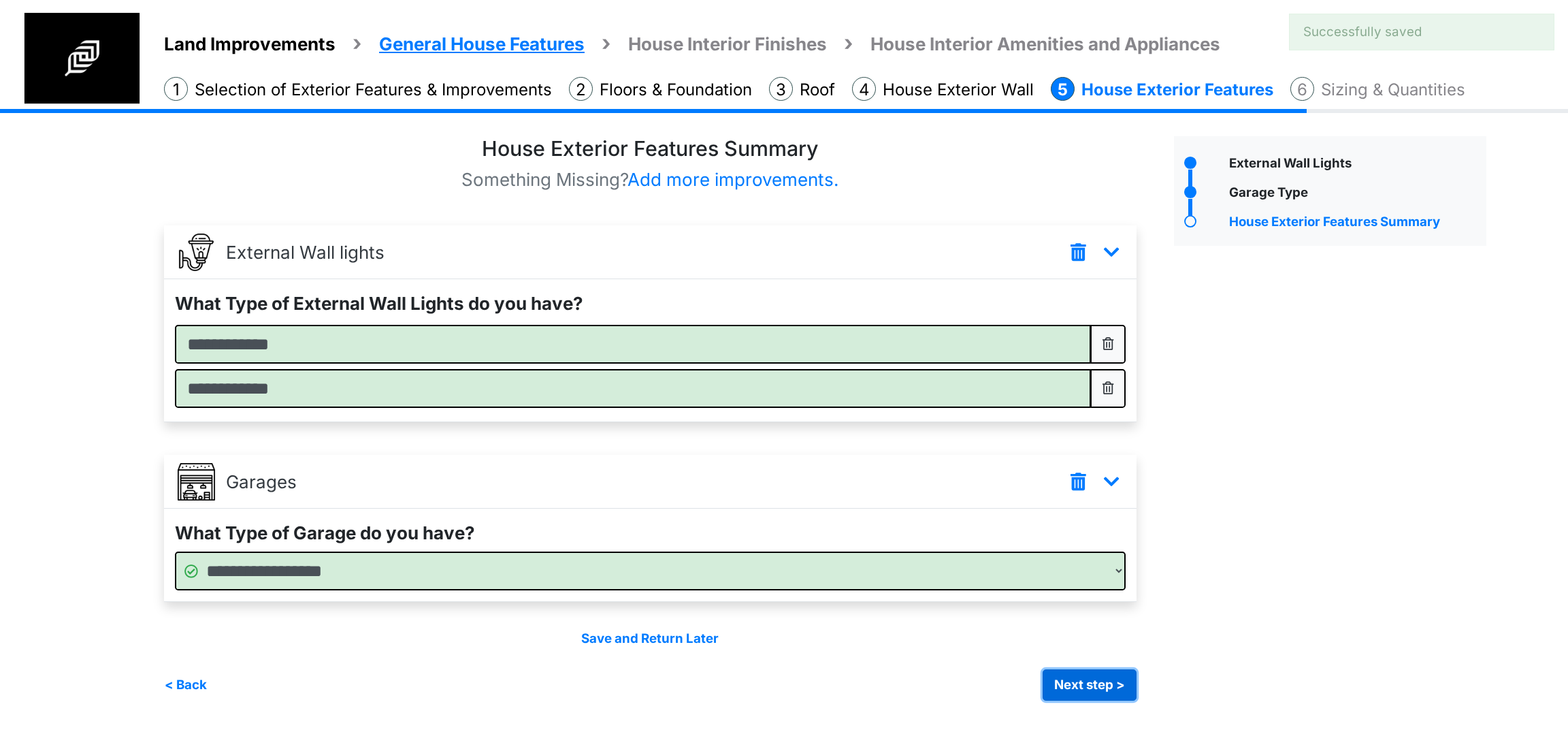
click at [1073, 680] on button "Next step >" at bounding box center [1090, 684] width 94 height 31
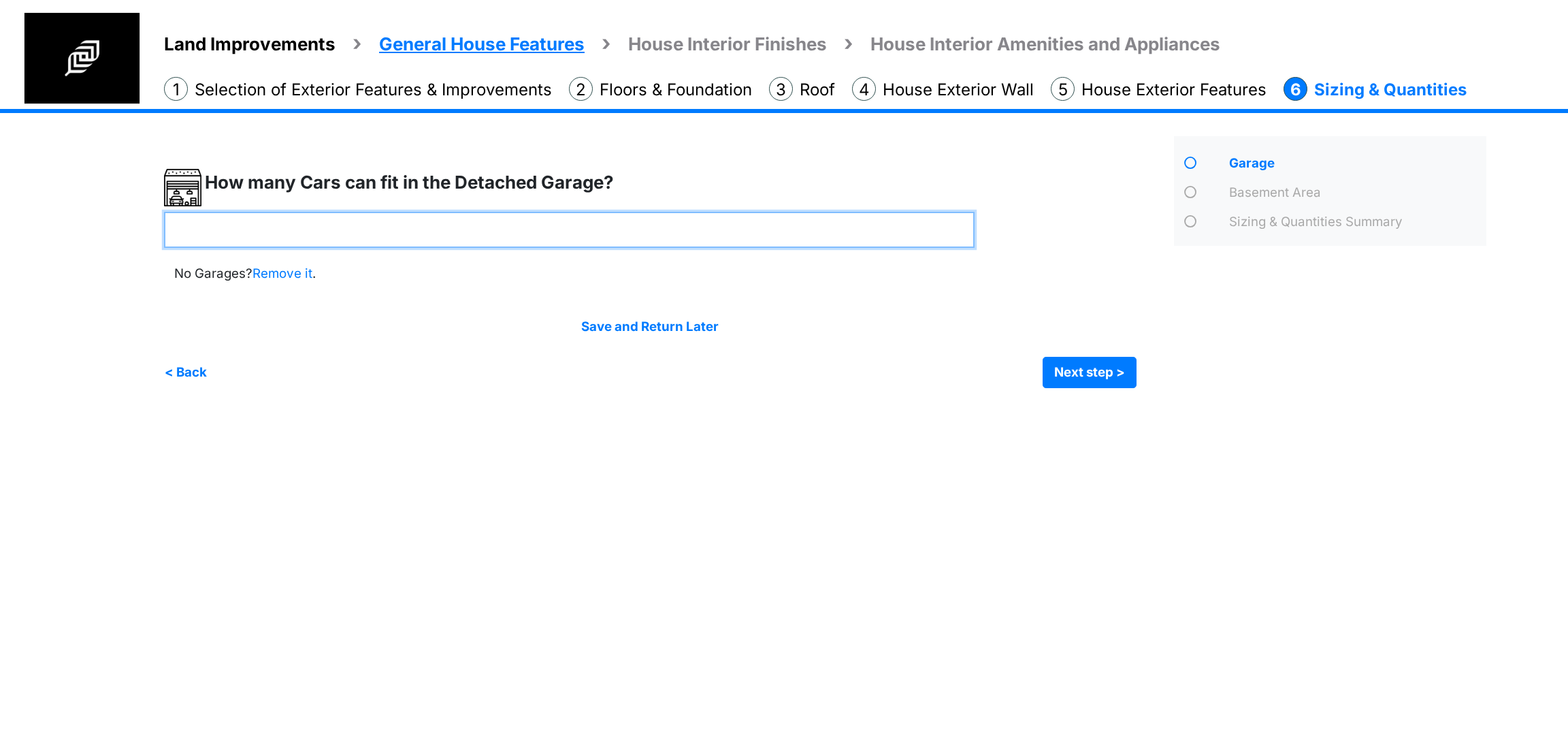
click at [610, 233] on input "number" at bounding box center [569, 230] width 811 height 36
type input "*"
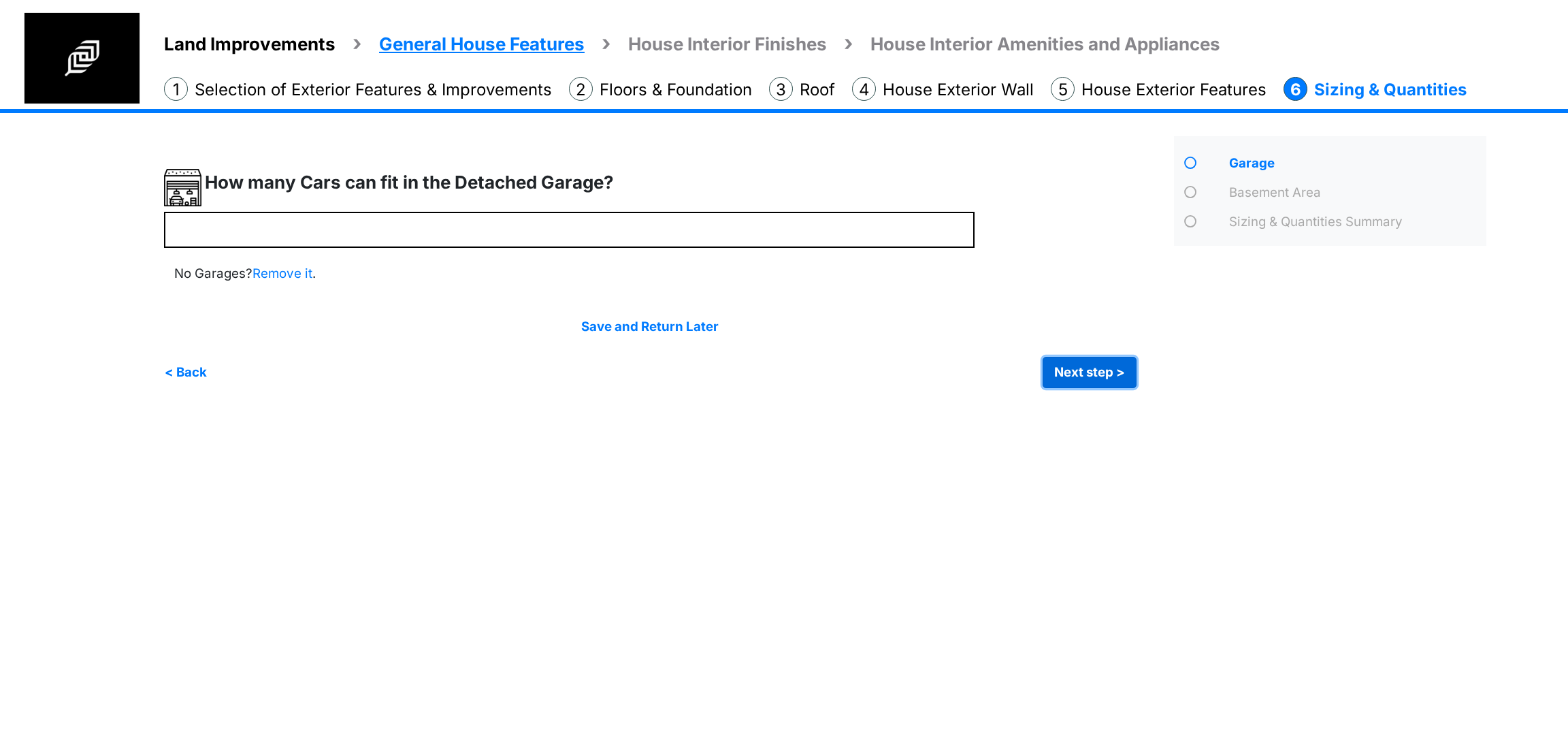
type input "*"
click at [1105, 375] on button "Next step >" at bounding box center [1090, 372] width 94 height 31
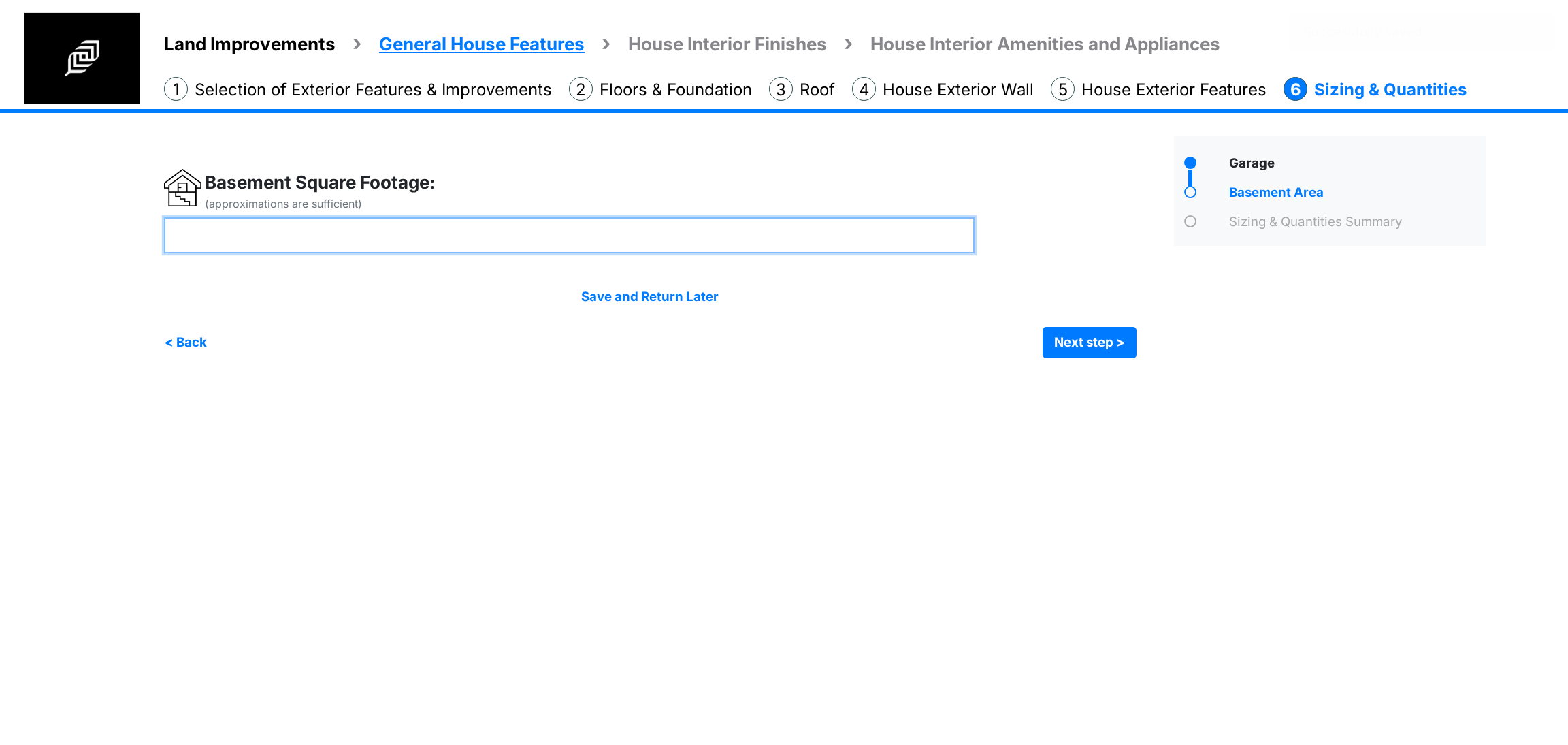
click at [526, 242] on input "number" at bounding box center [569, 235] width 811 height 36
type input "****"
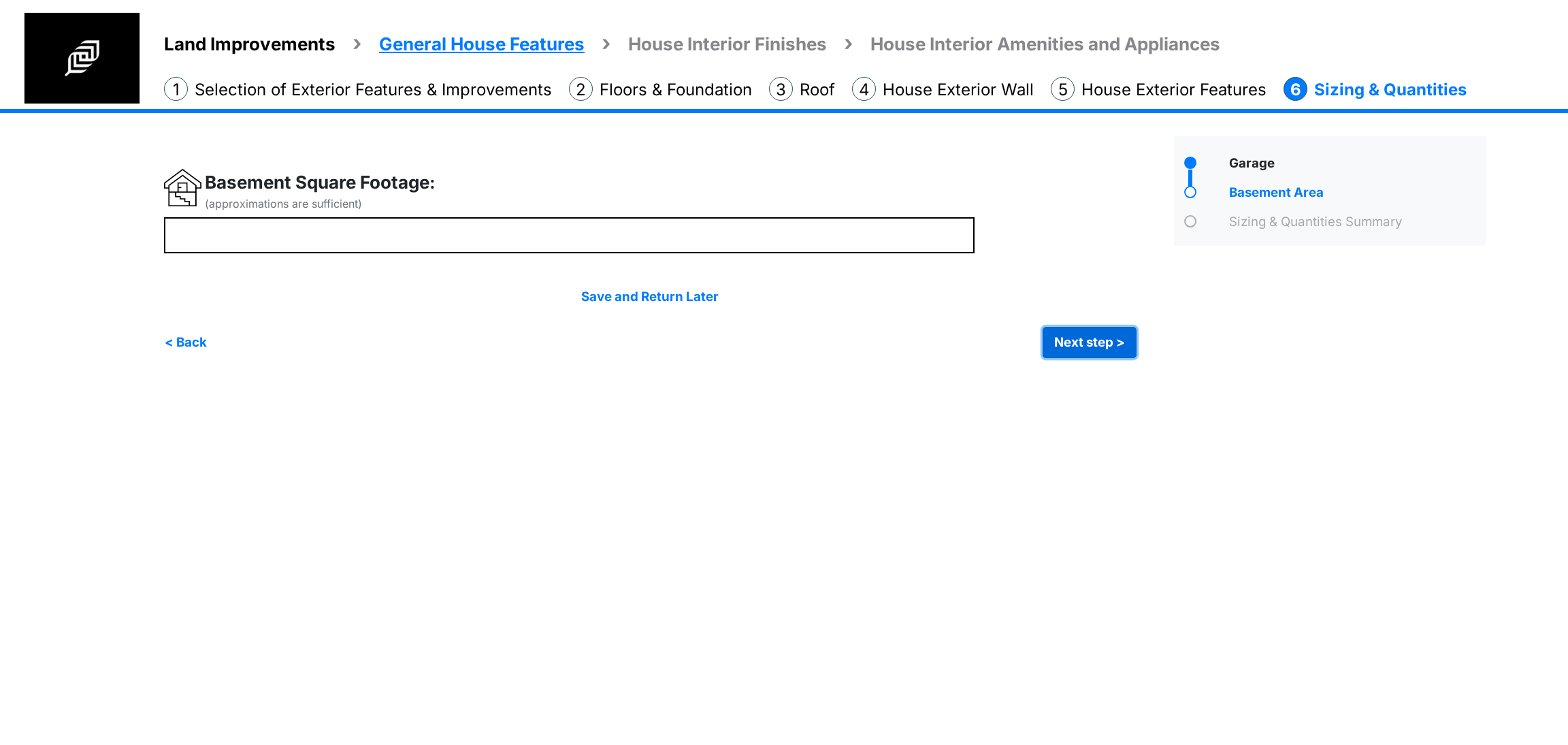
type input "****"
click at [1112, 339] on button "Next step >" at bounding box center [1090, 342] width 94 height 31
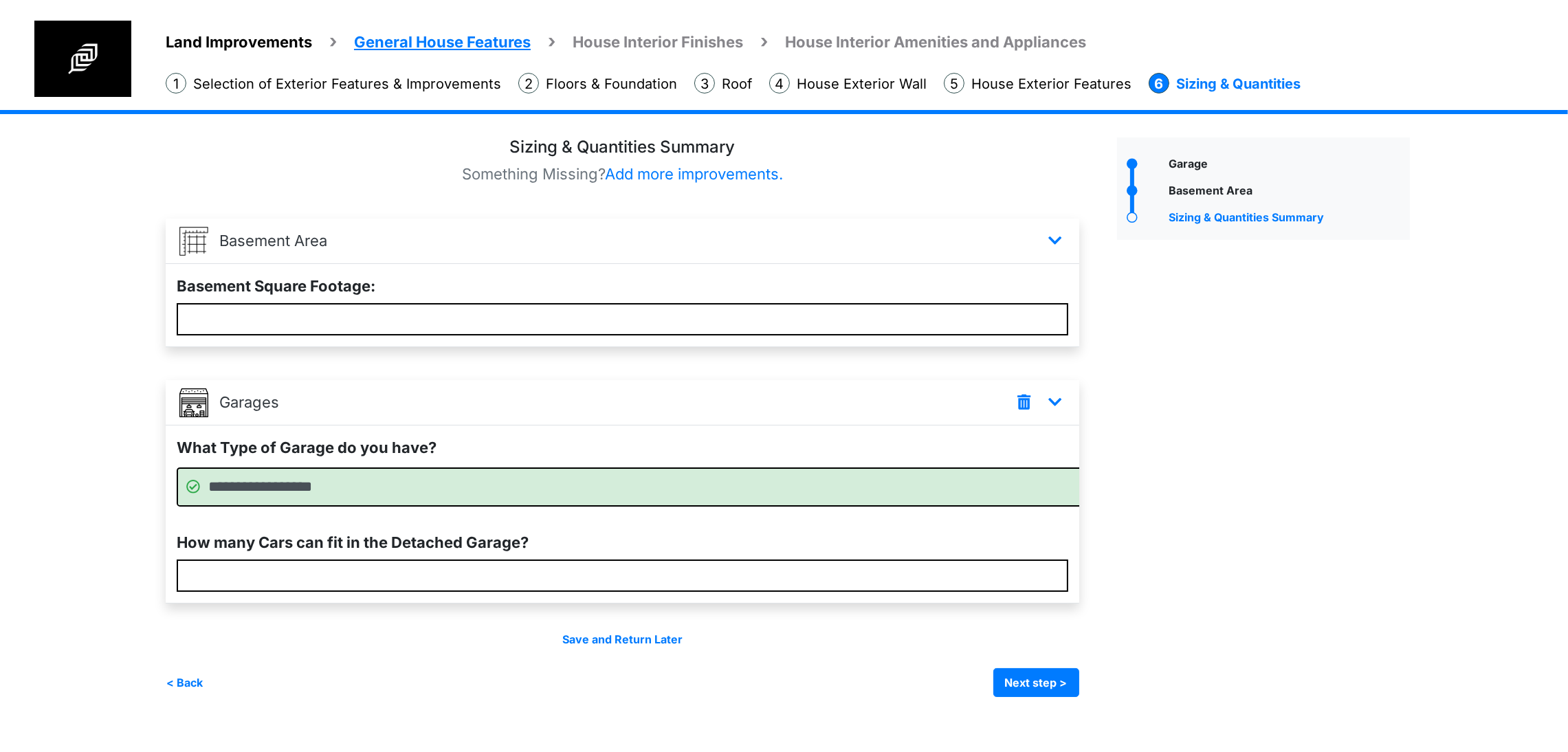
scroll to position [19, 0]
click at [1080, 697] on button "Next step >" at bounding box center [1036, 683] width 86 height 29
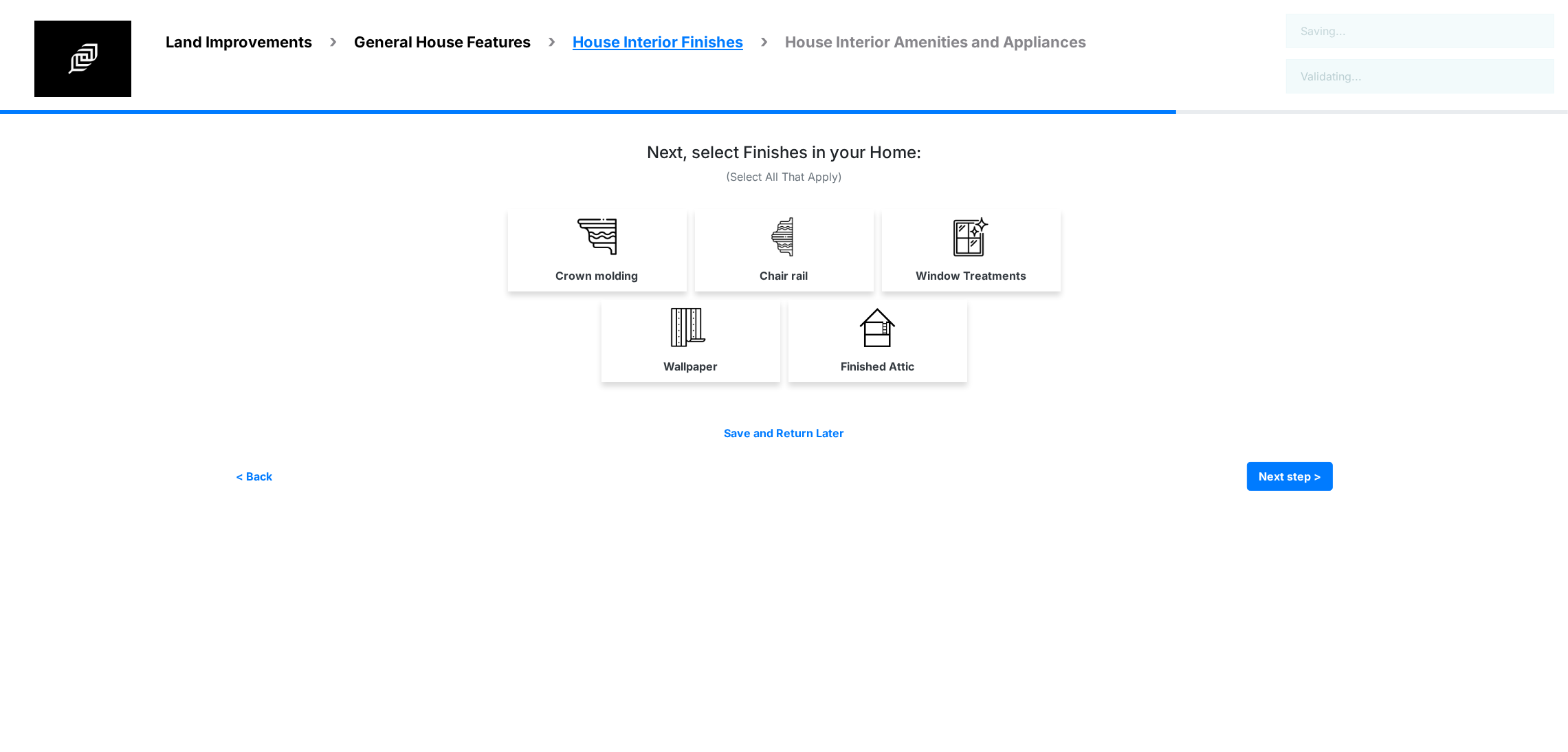
scroll to position [0, 0]
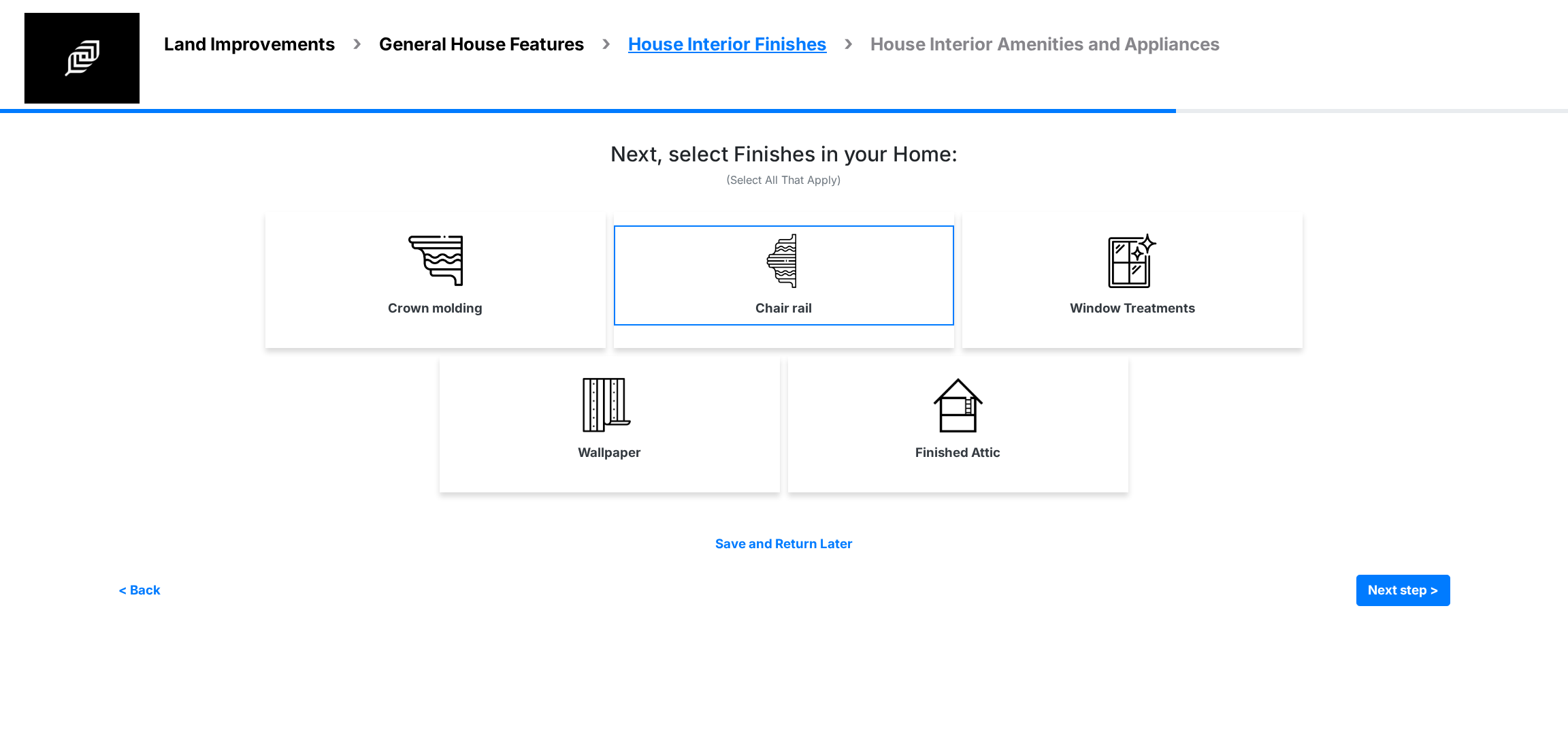
drag, startPoint x: 532, startPoint y: 298, endPoint x: 668, endPoint y: 285, distance: 136.6
click at [530, 298] on link "Crown molding" at bounding box center [436, 275] width 340 height 100
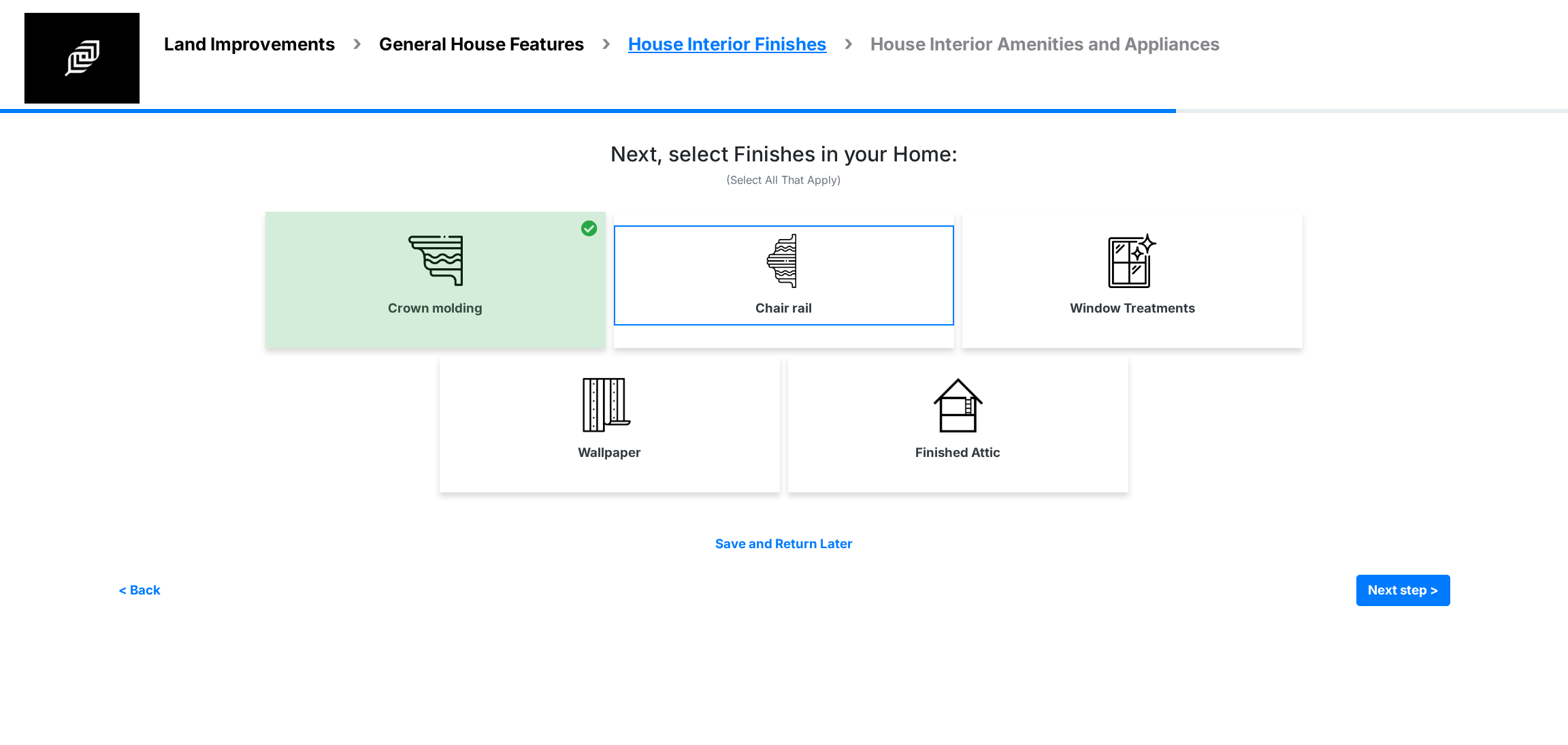
click at [671, 284] on link "Chair rail" at bounding box center [784, 275] width 340 height 100
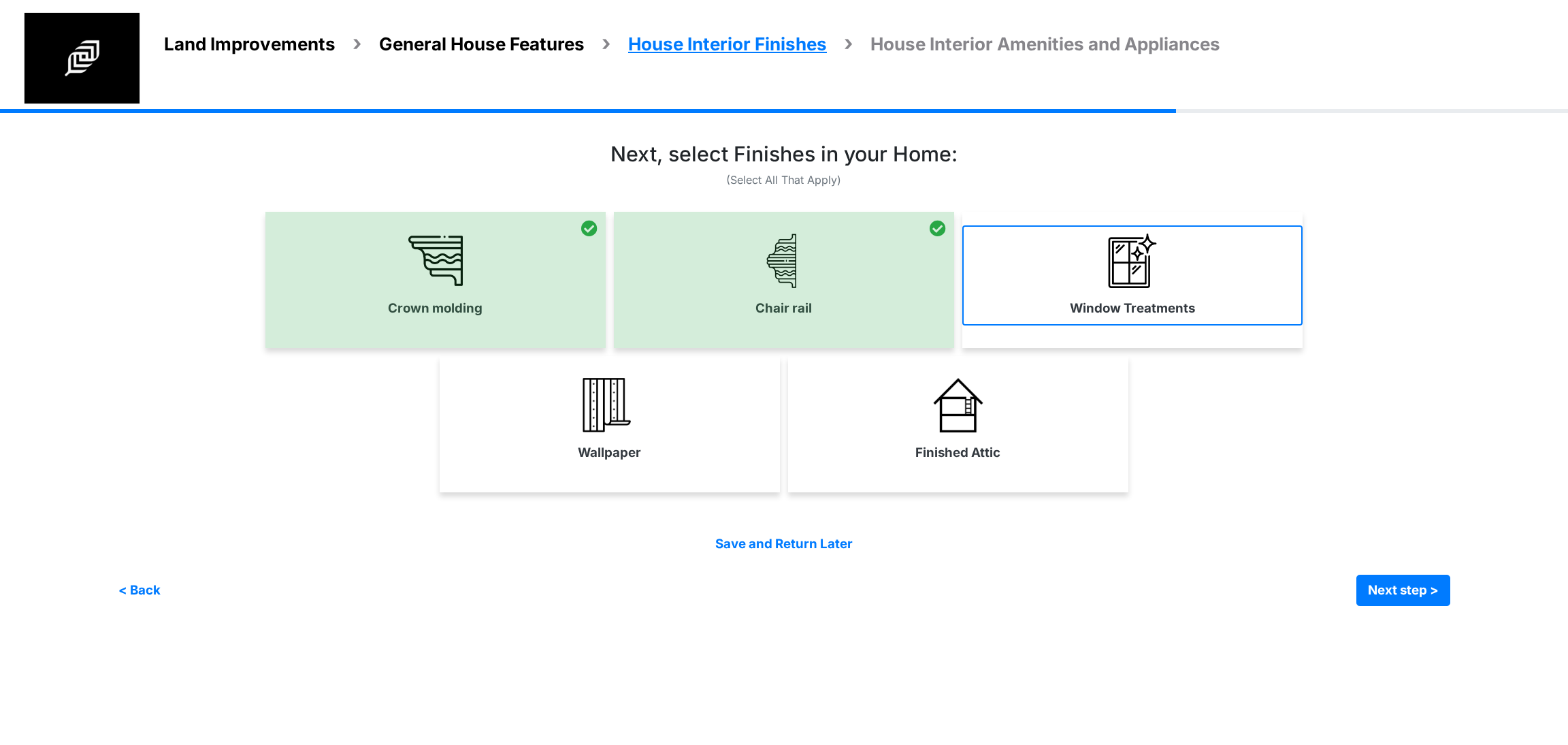
click at [1029, 288] on link "Window Treatments" at bounding box center [1132, 275] width 340 height 100
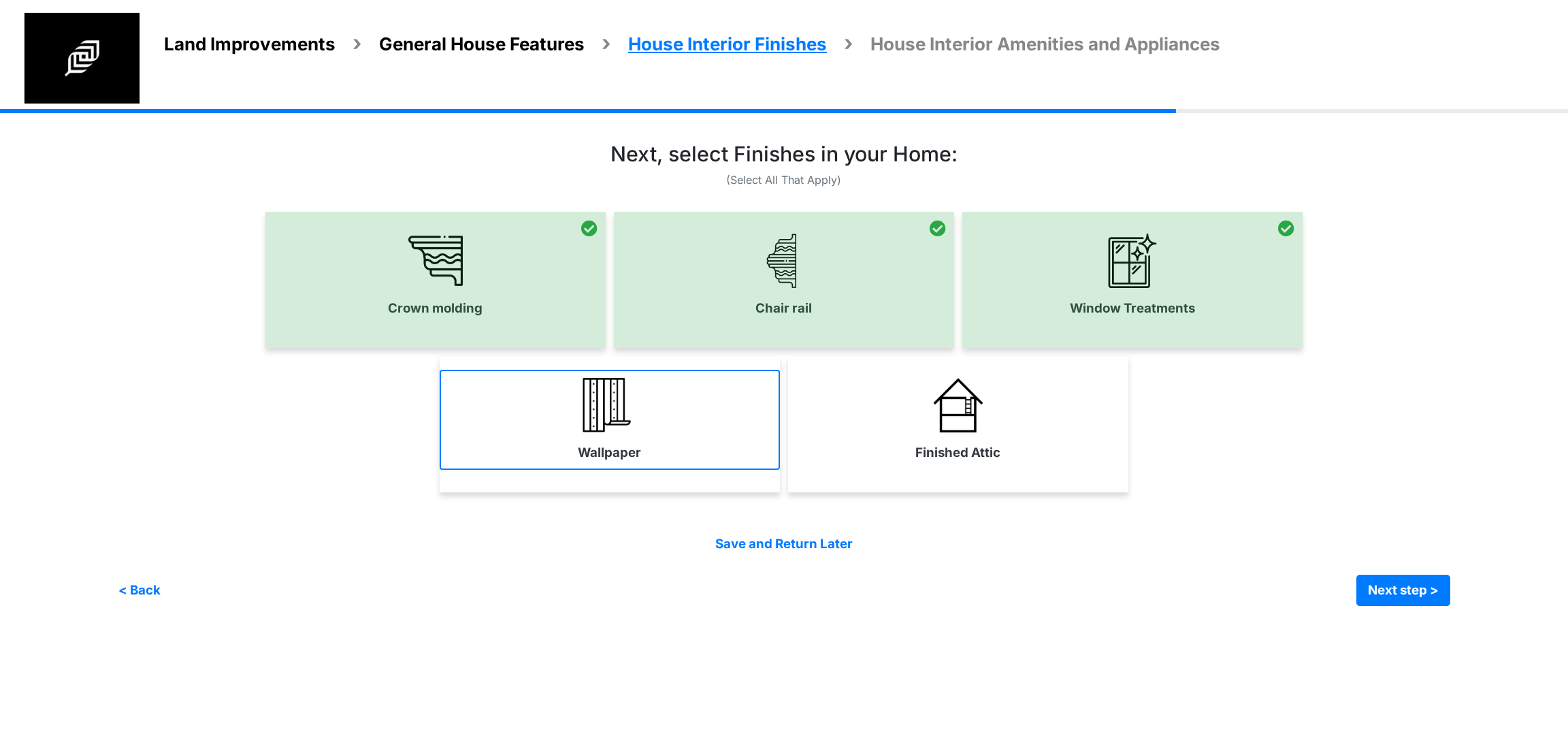
click at [731, 389] on link "Wallpaper" at bounding box center [610, 420] width 340 height 100
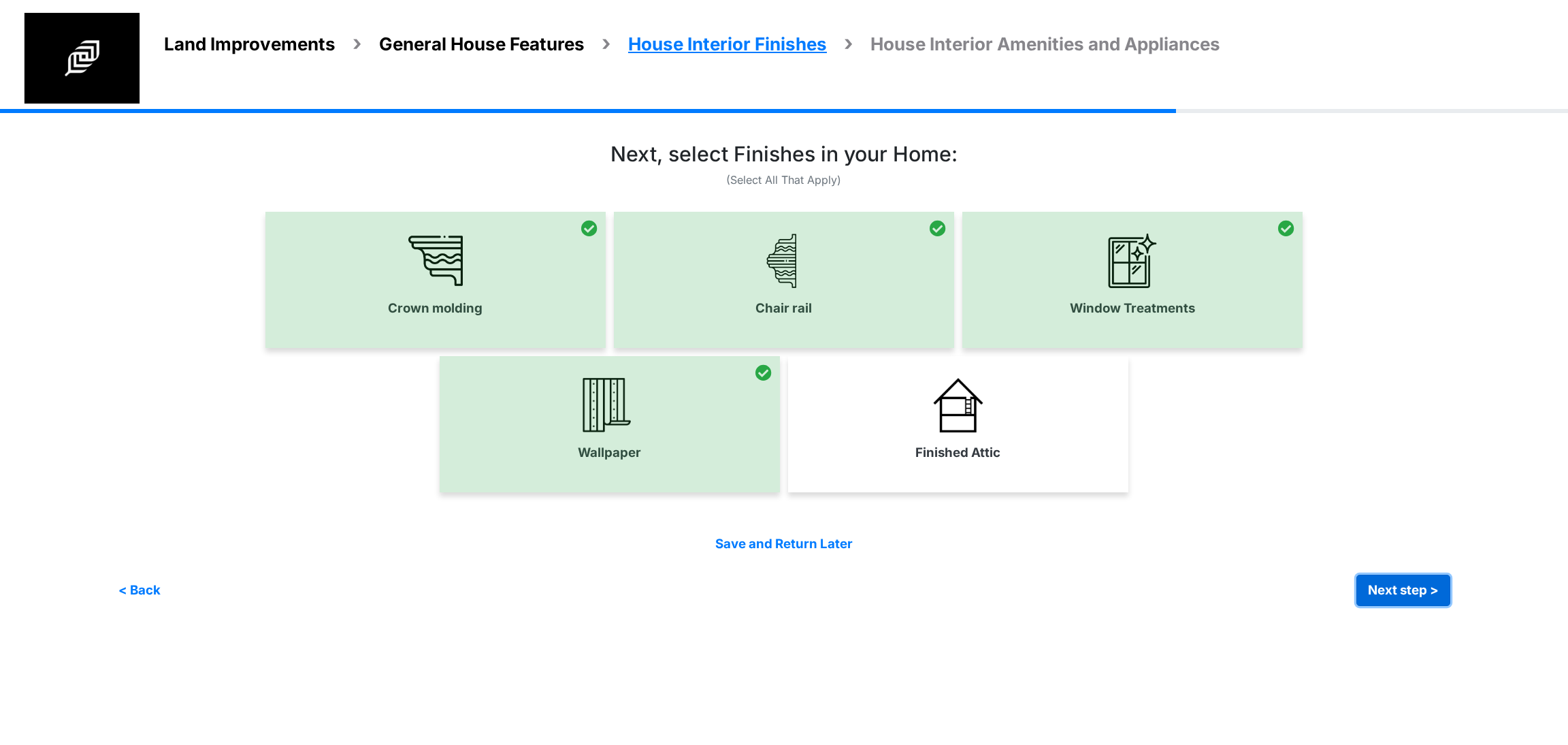
click at [1388, 585] on button "Next step >" at bounding box center [1403, 590] width 94 height 31
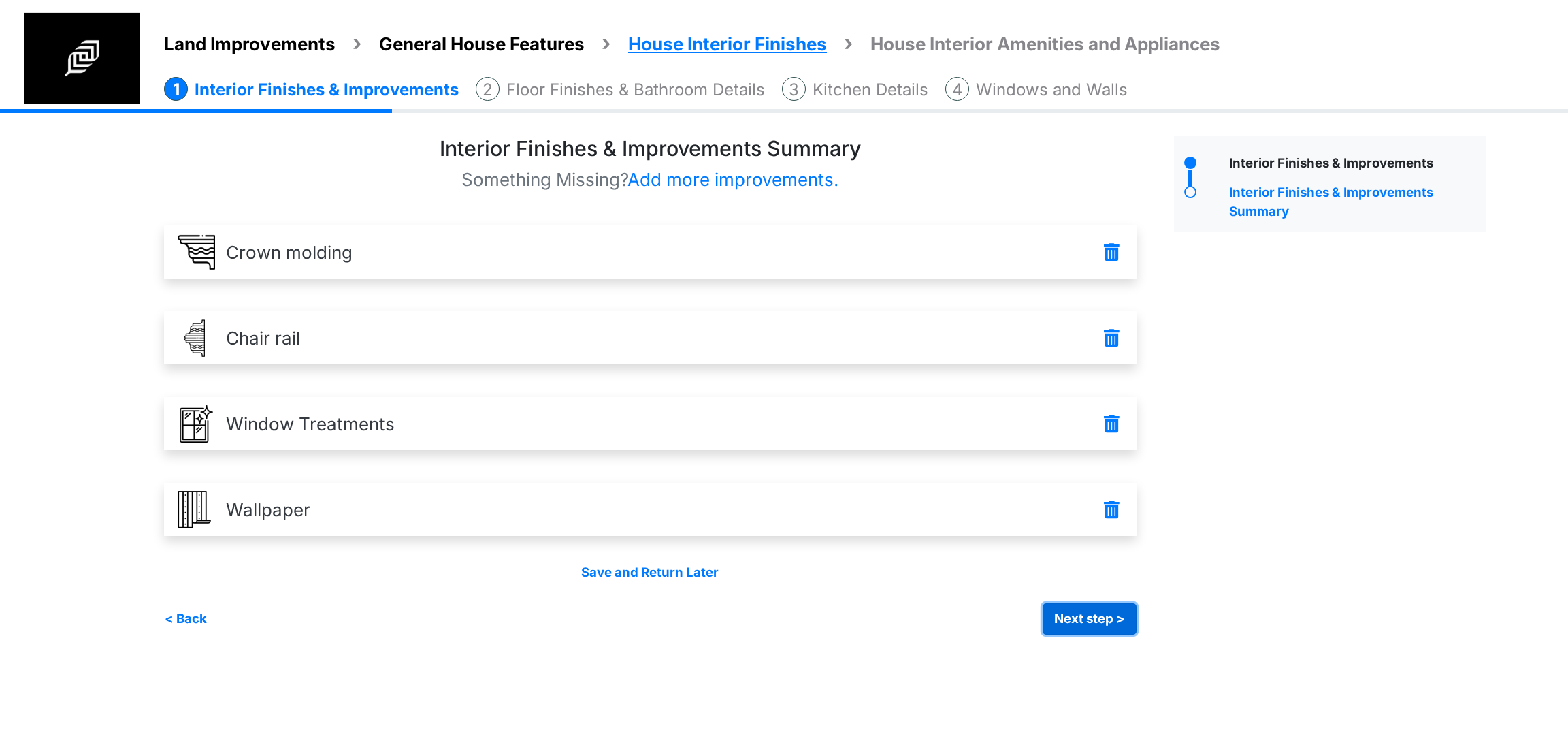
click at [1098, 617] on button "Next step >" at bounding box center [1090, 618] width 94 height 31
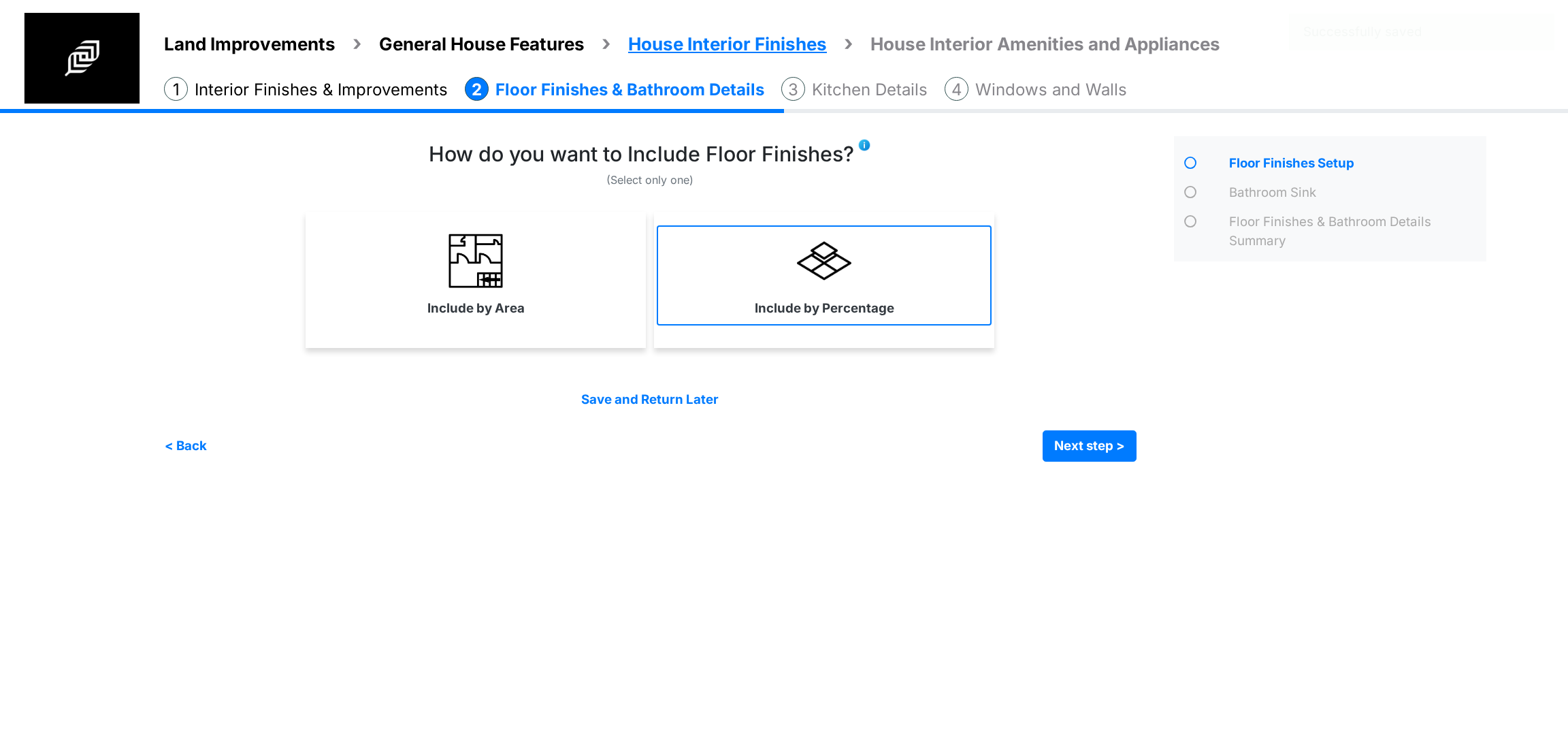
click at [869, 300] on label "Include by Percentage" at bounding box center [824, 307] width 140 height 19
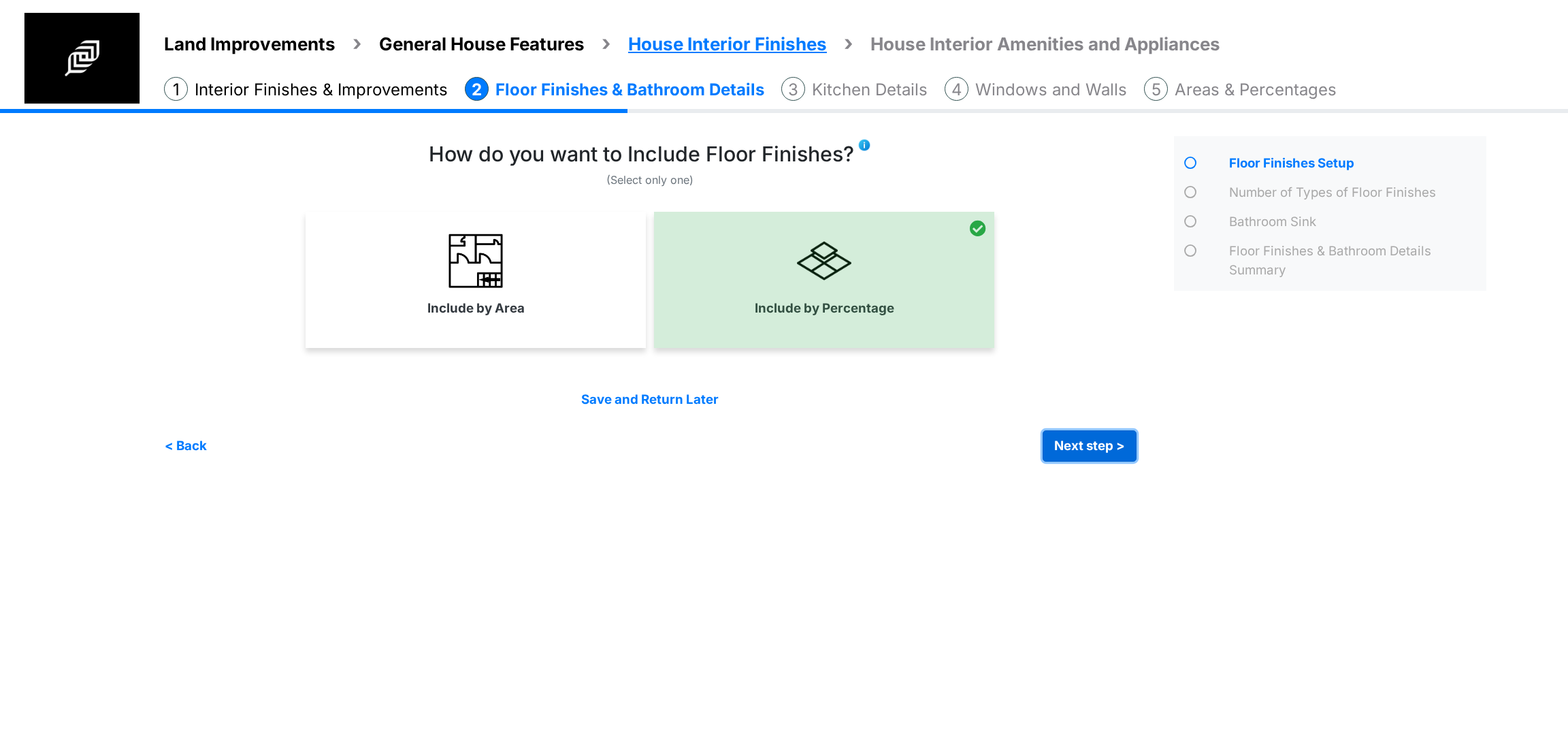
click at [1076, 438] on button "Next step >" at bounding box center [1090, 446] width 94 height 31
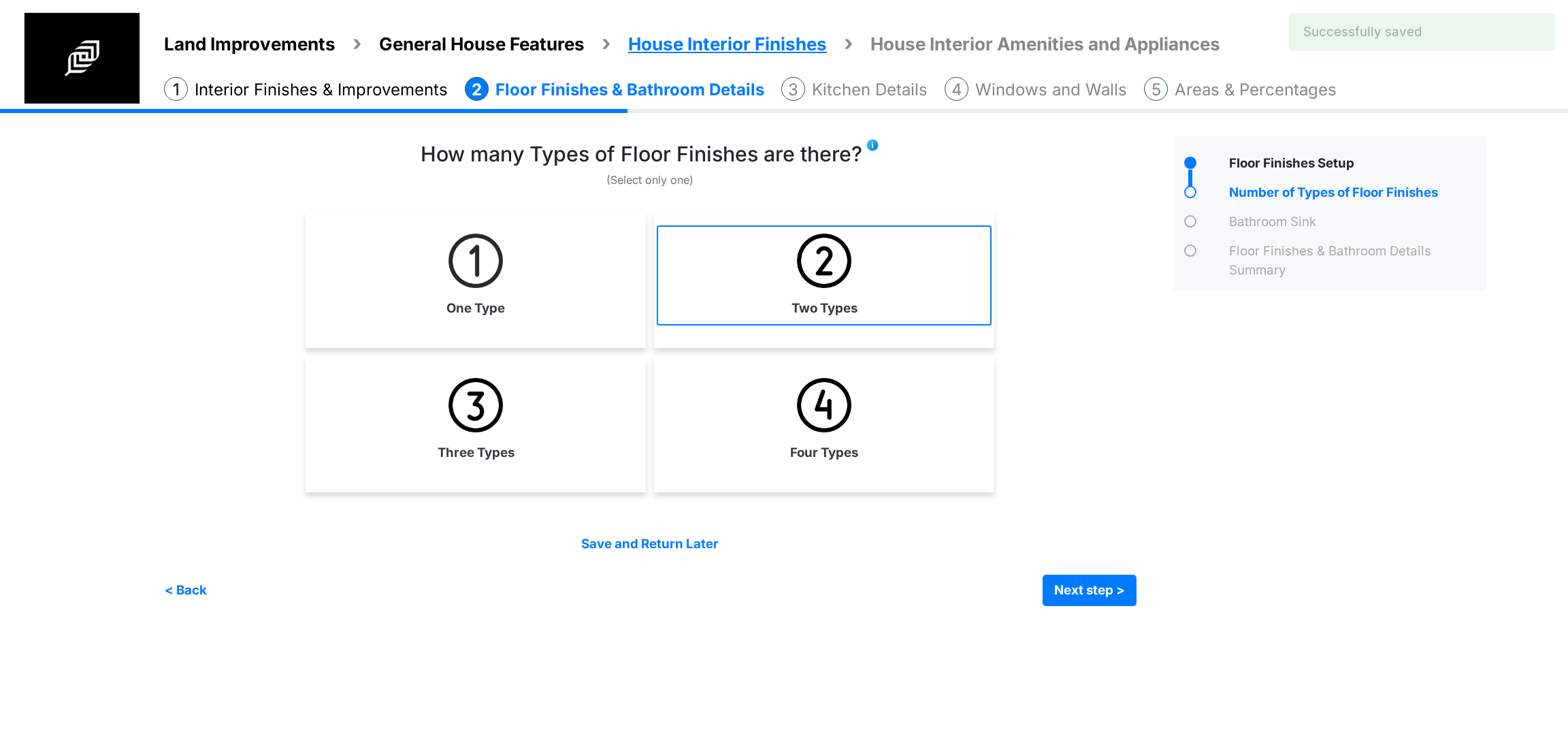
click at [721, 265] on link "Two Types" at bounding box center [824, 275] width 335 height 100
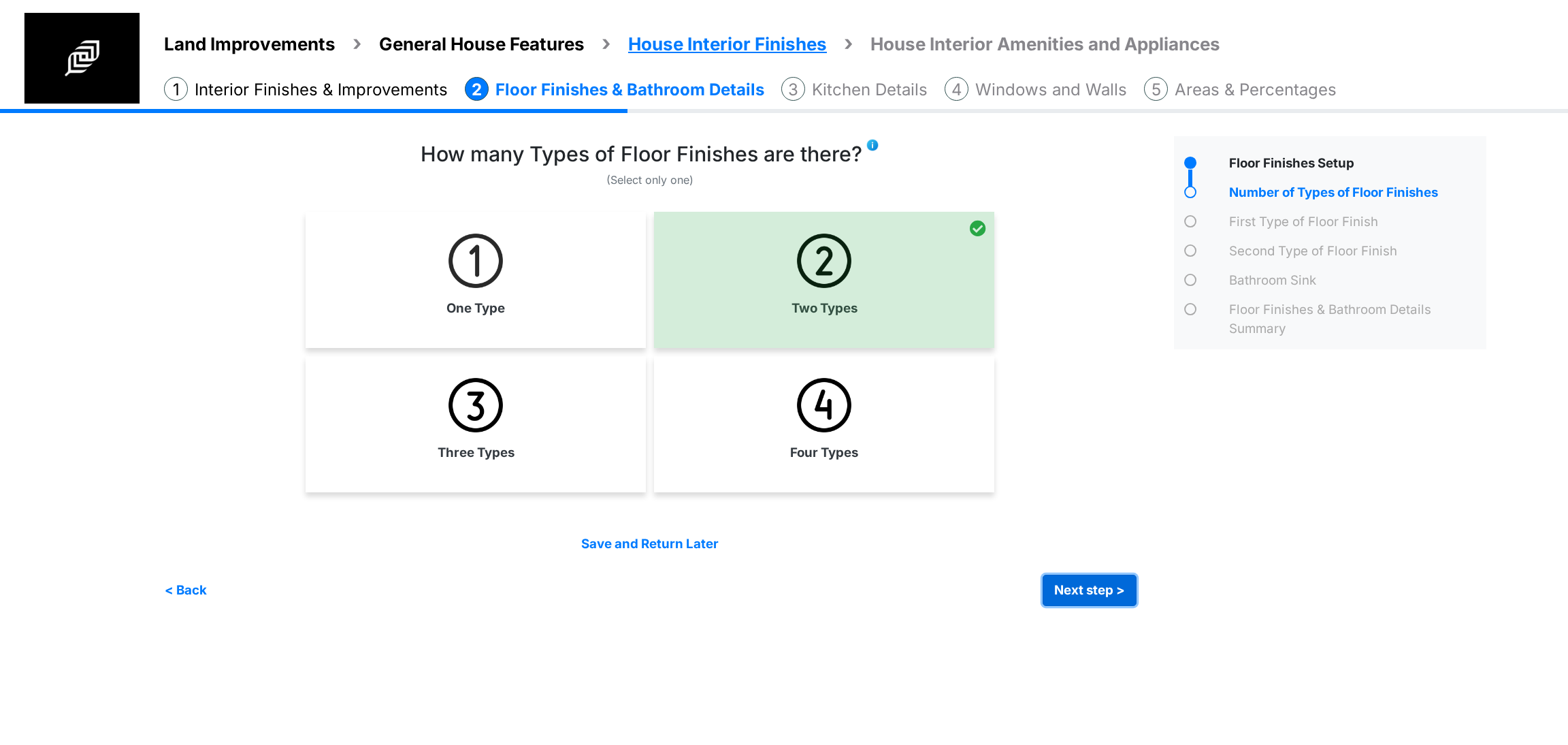
click at [1105, 585] on button "Next step >" at bounding box center [1090, 590] width 94 height 31
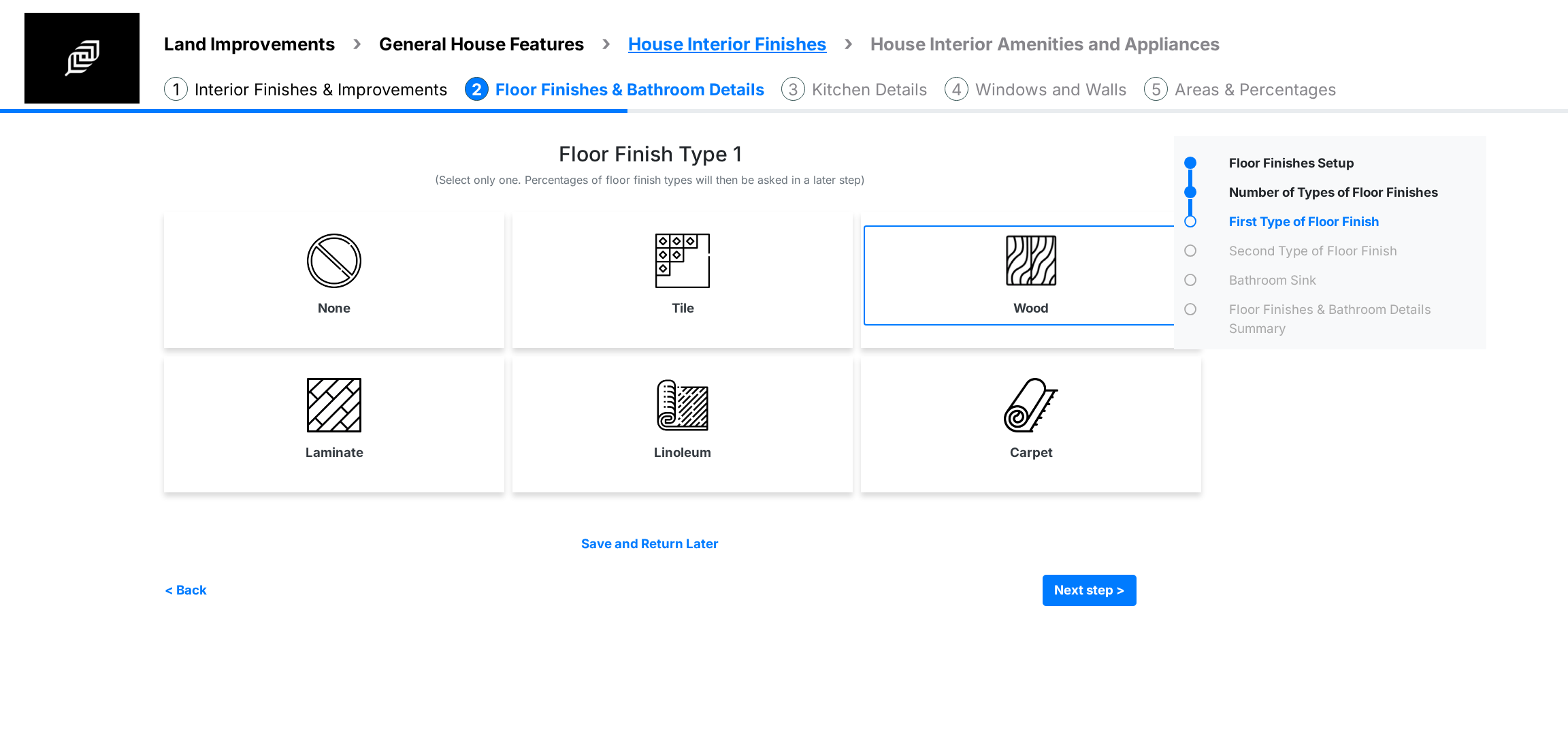
click at [945, 279] on link "Wood" at bounding box center [1032, 275] width 335 height 100
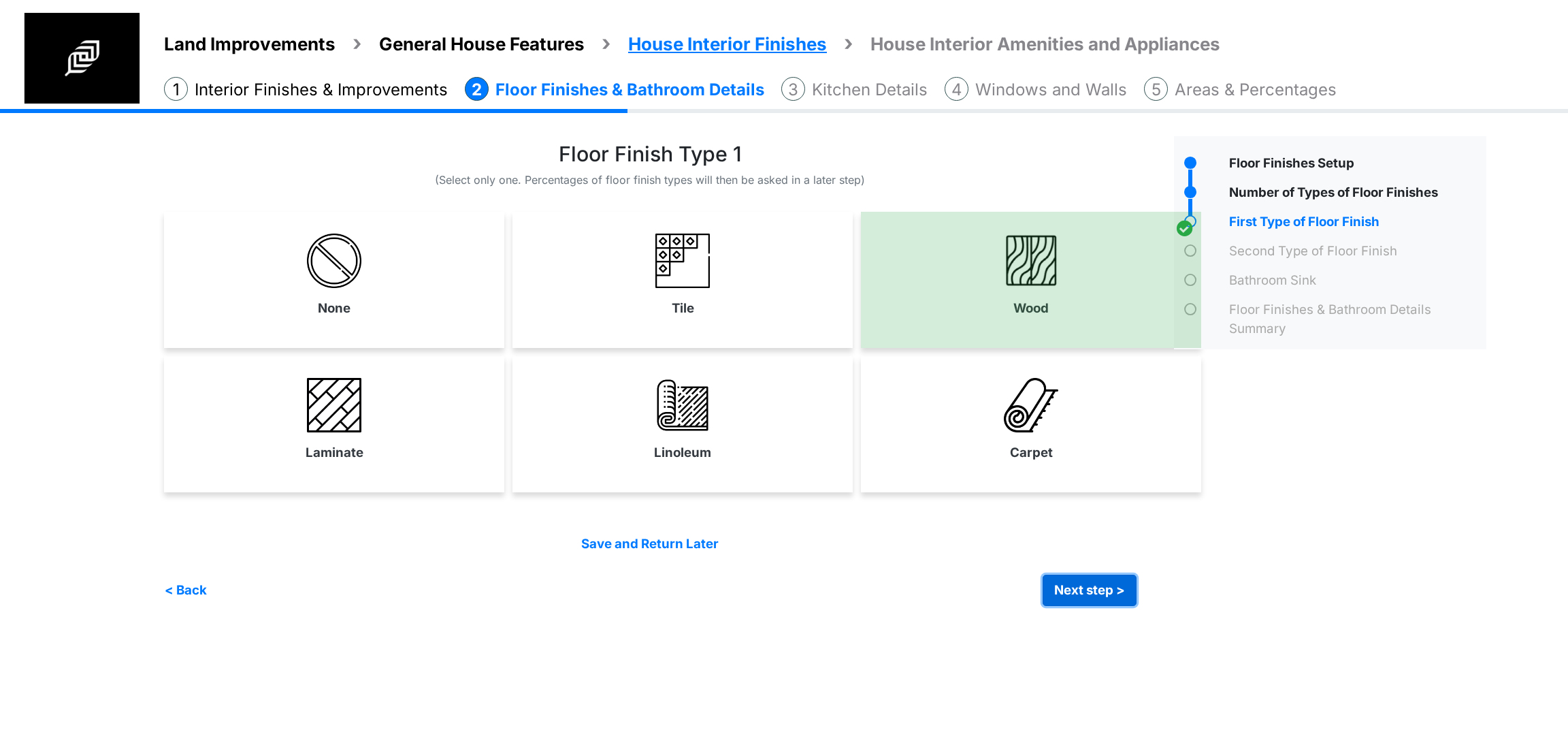
click at [1108, 596] on button "Next step >" at bounding box center [1090, 590] width 94 height 31
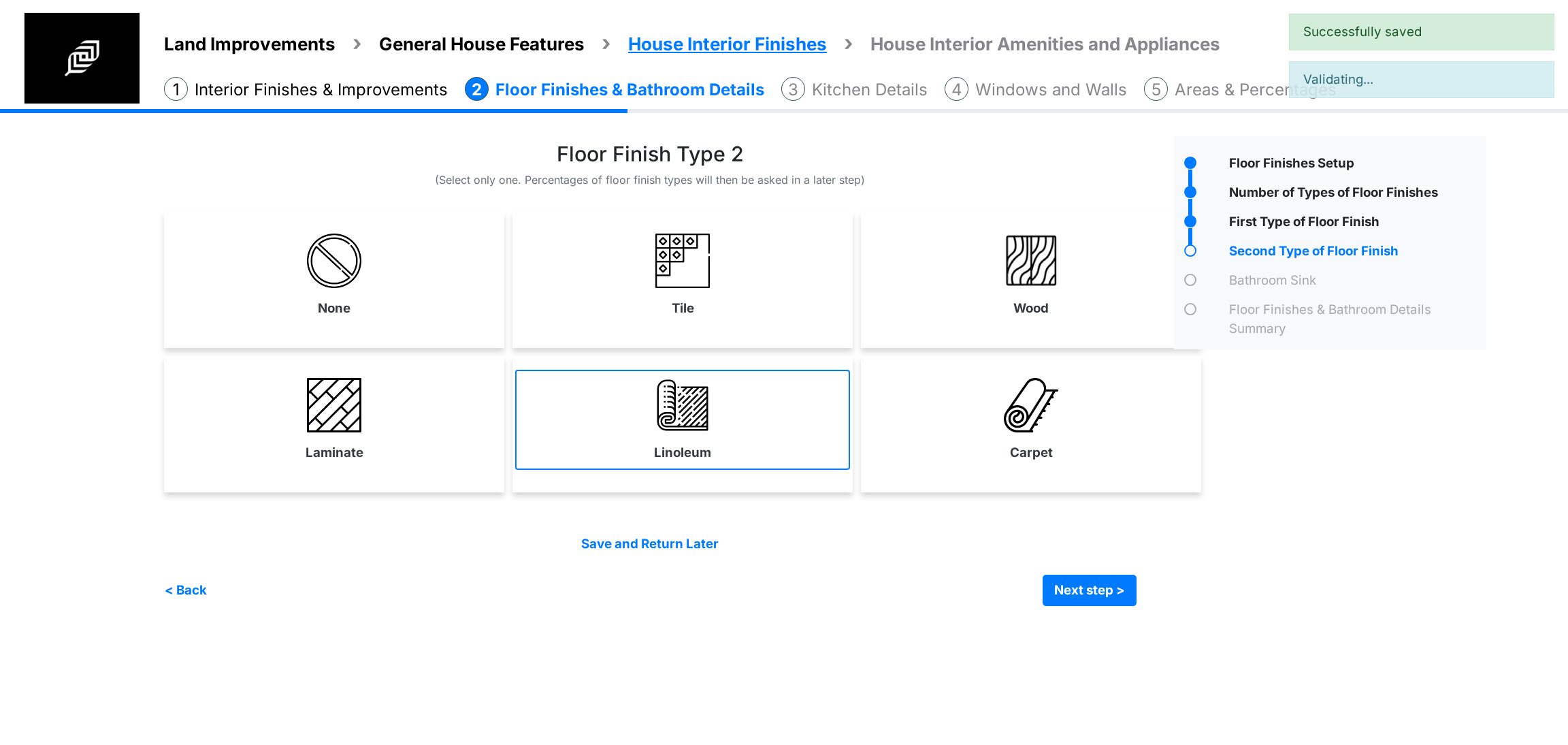
click at [769, 416] on link "Linoleum" at bounding box center [682, 420] width 335 height 100
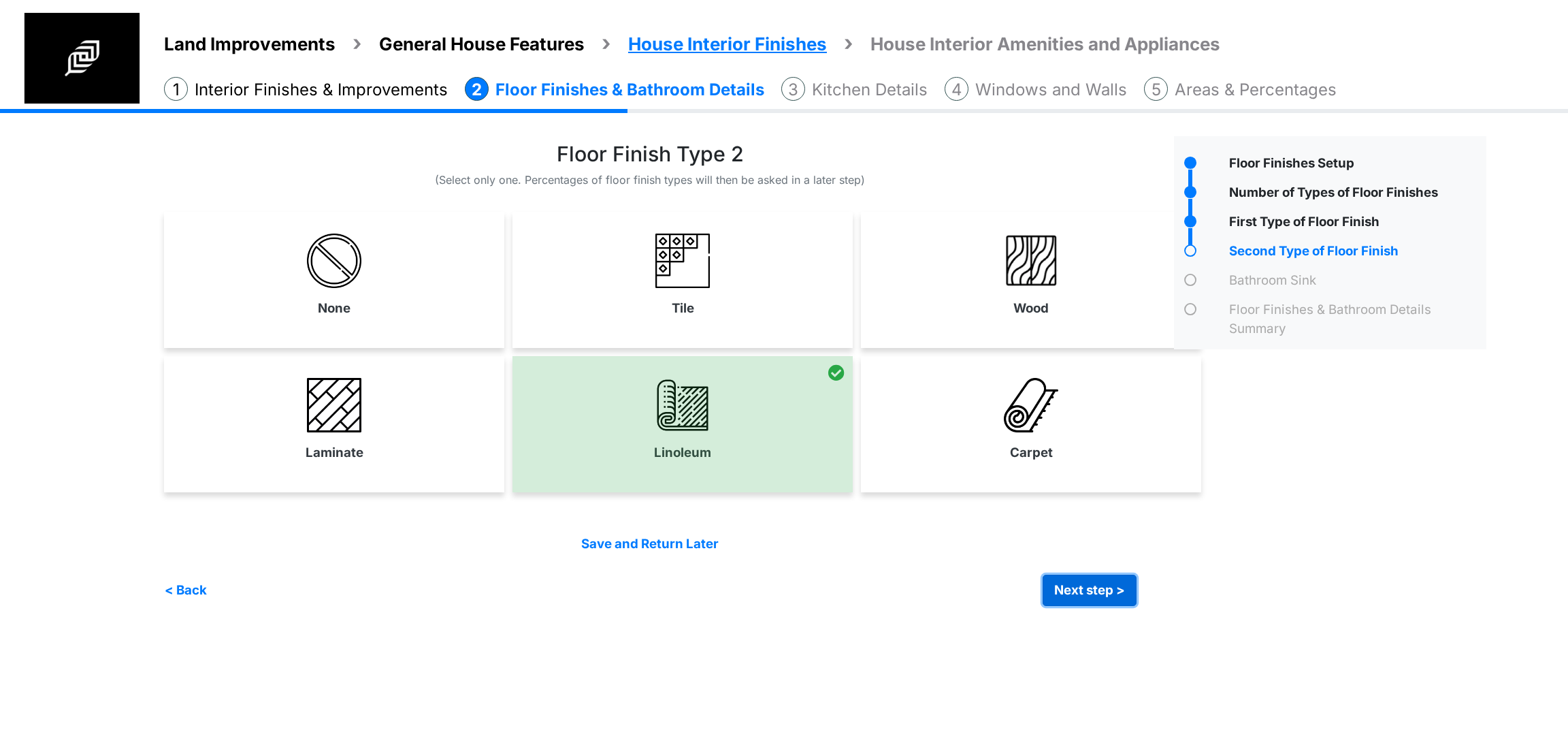
click at [1114, 582] on button "Next step >" at bounding box center [1090, 590] width 94 height 31
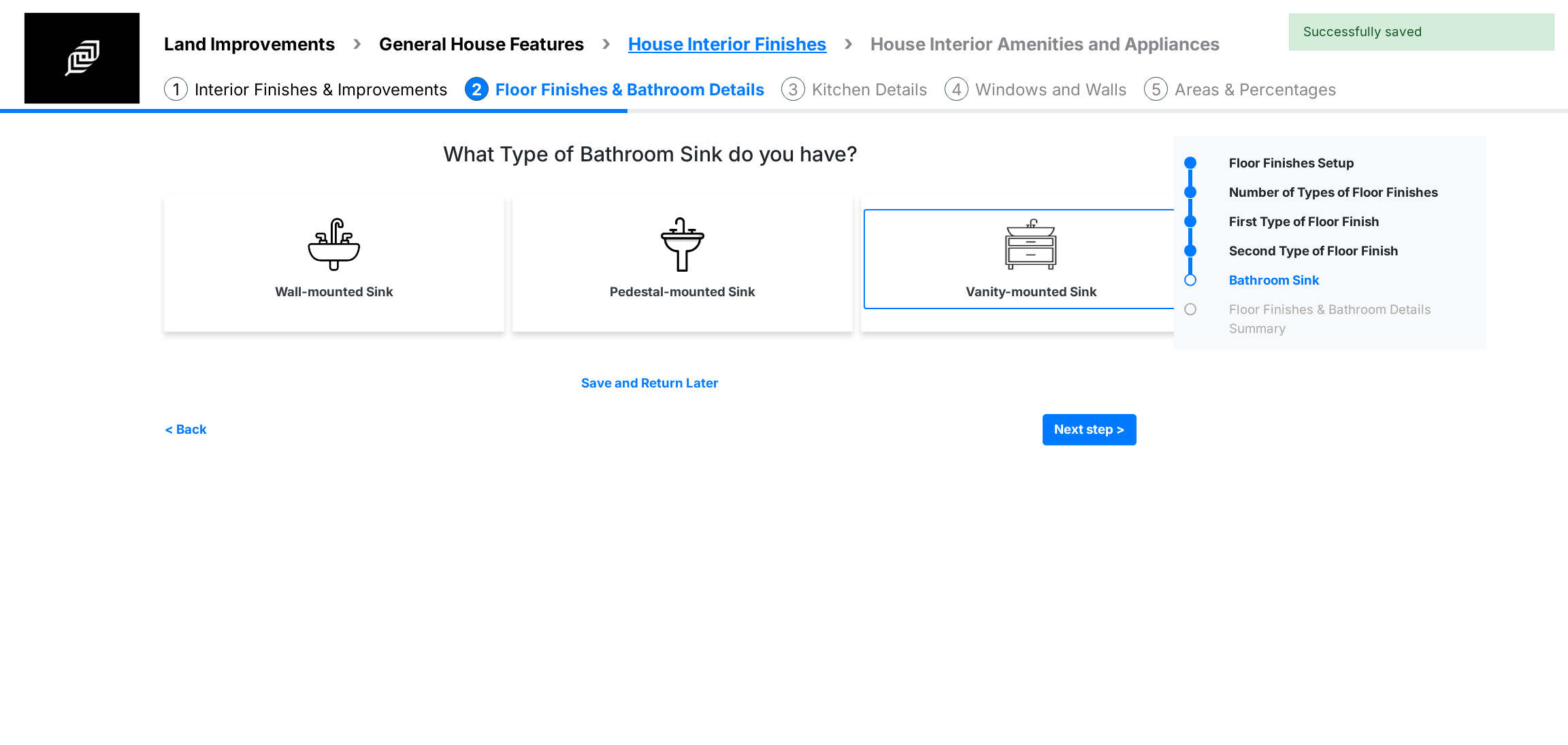
click at [976, 287] on label "Vanity-mounted Sink" at bounding box center [1031, 291] width 131 height 19
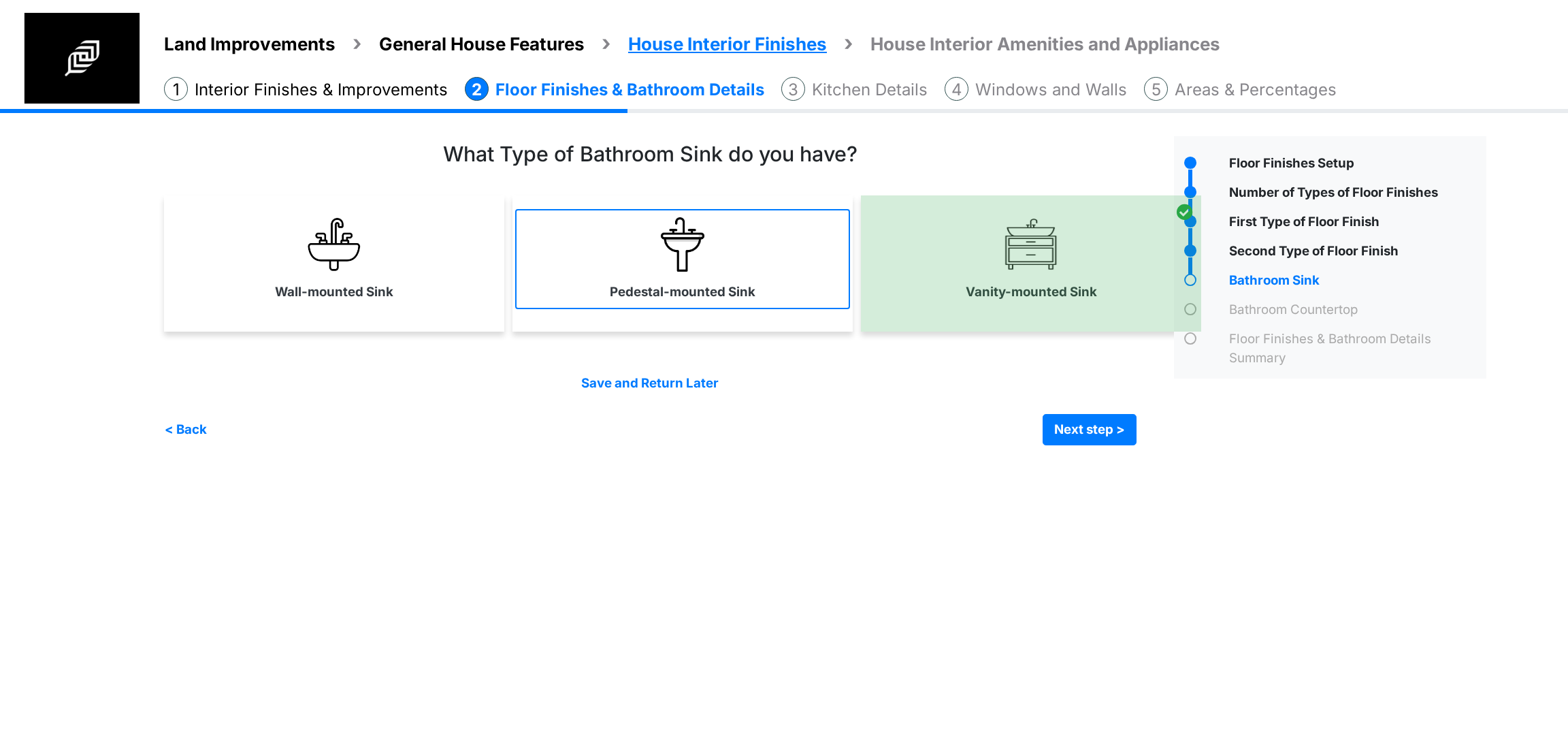
click at [682, 241] on img at bounding box center [682, 244] width 54 height 54
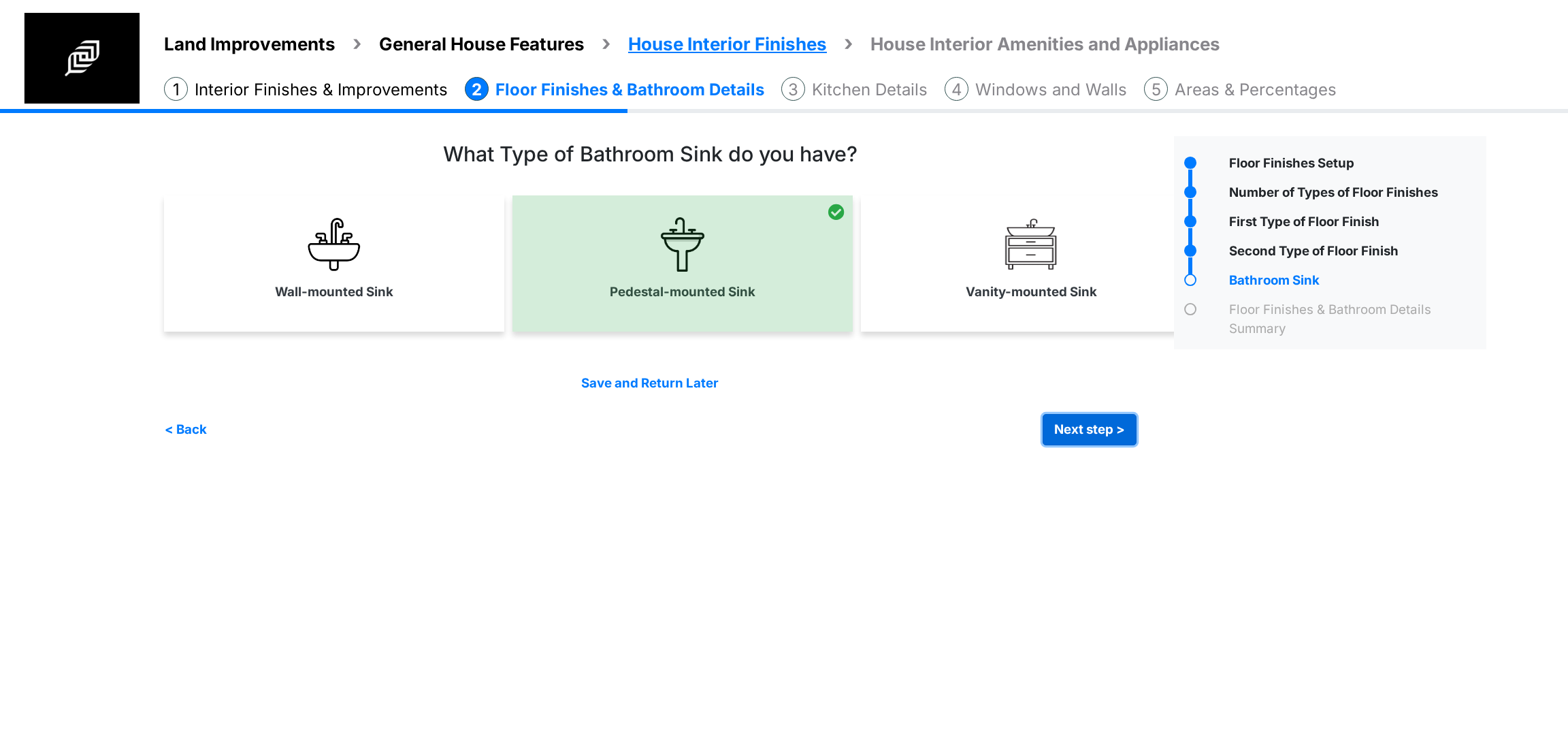
click at [1066, 429] on button "Next step >" at bounding box center [1090, 430] width 94 height 31
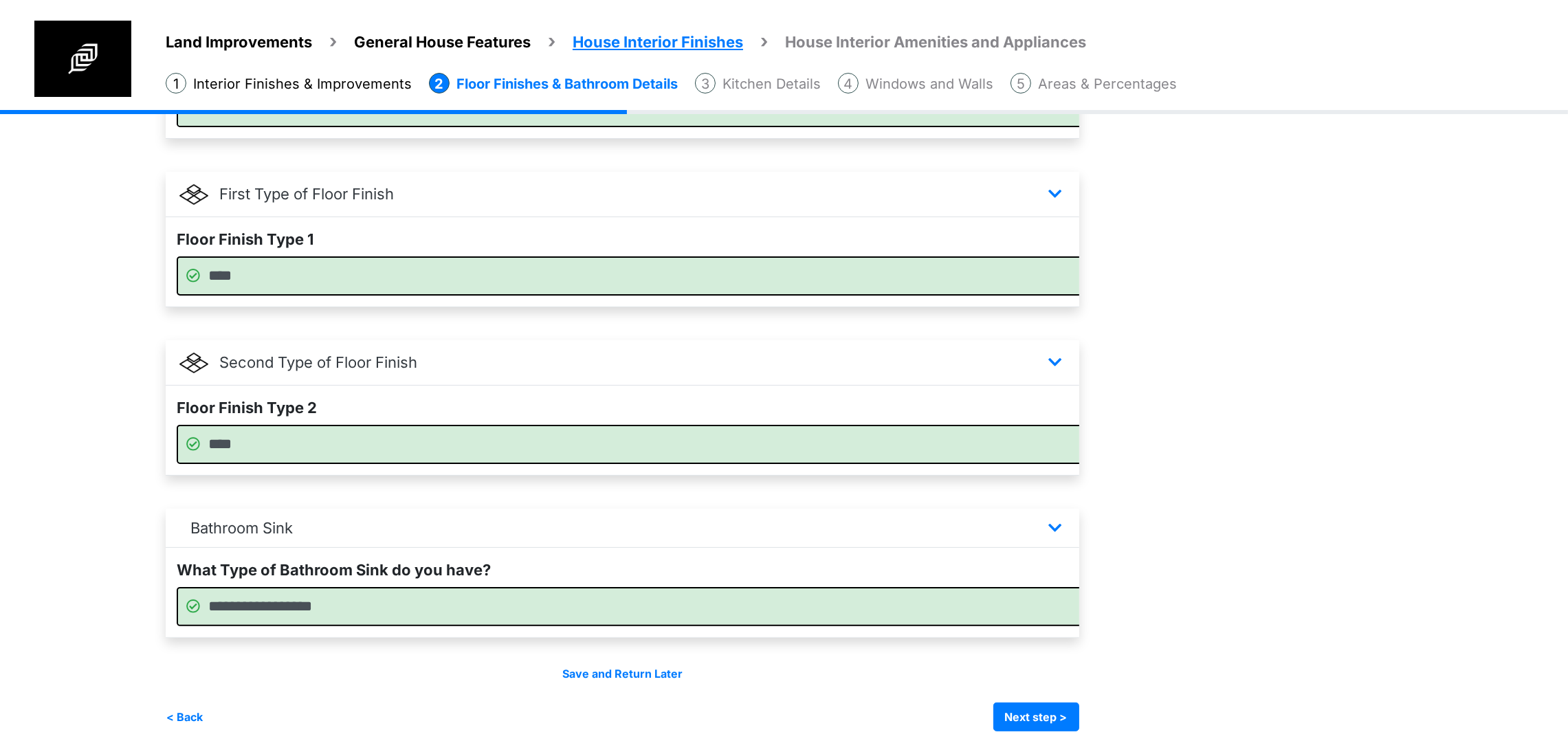
scroll to position [460, 0]
click at [1080, 710] on button "Next step >" at bounding box center [1036, 717] width 86 height 29
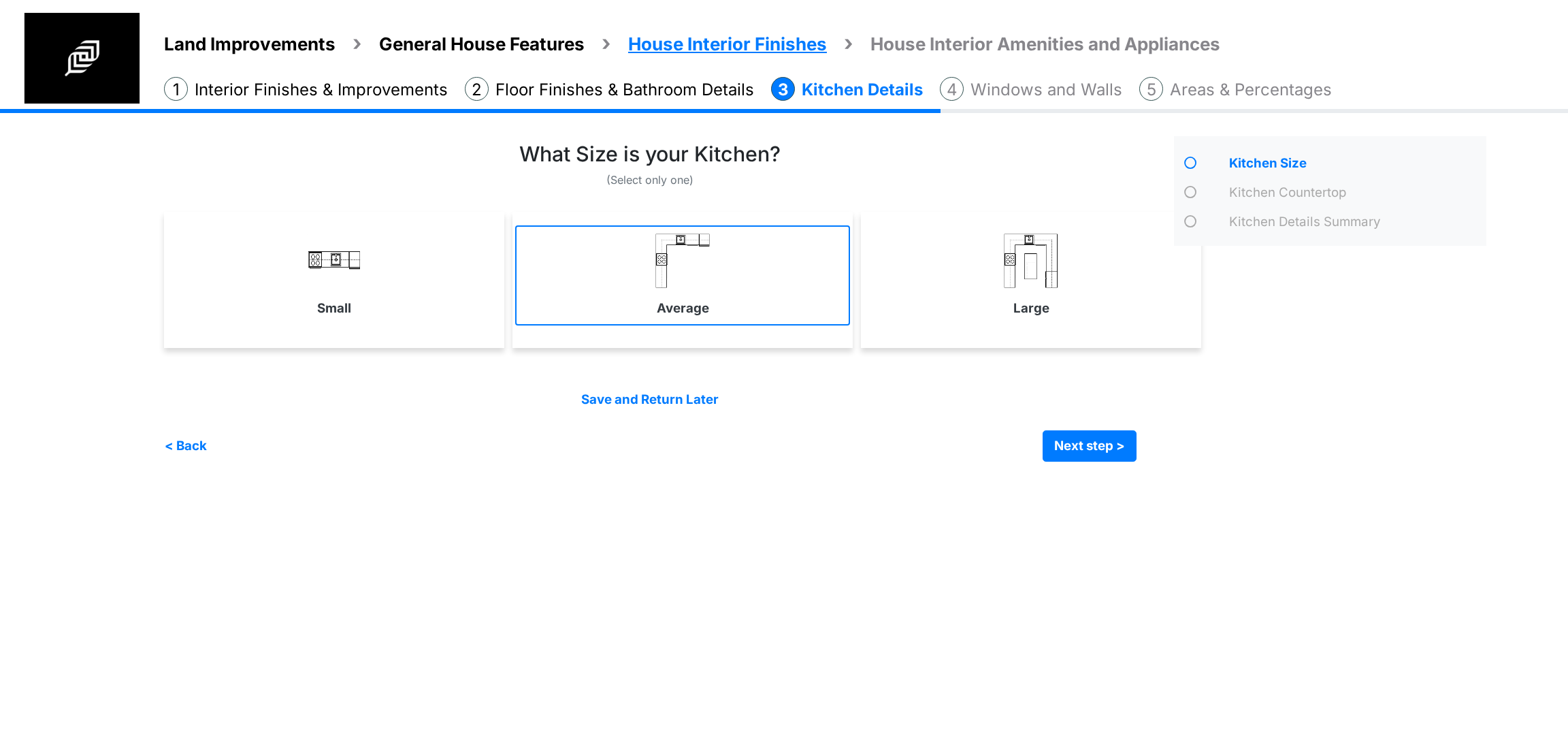
click at [652, 313] on link "Average" at bounding box center [682, 275] width 335 height 100
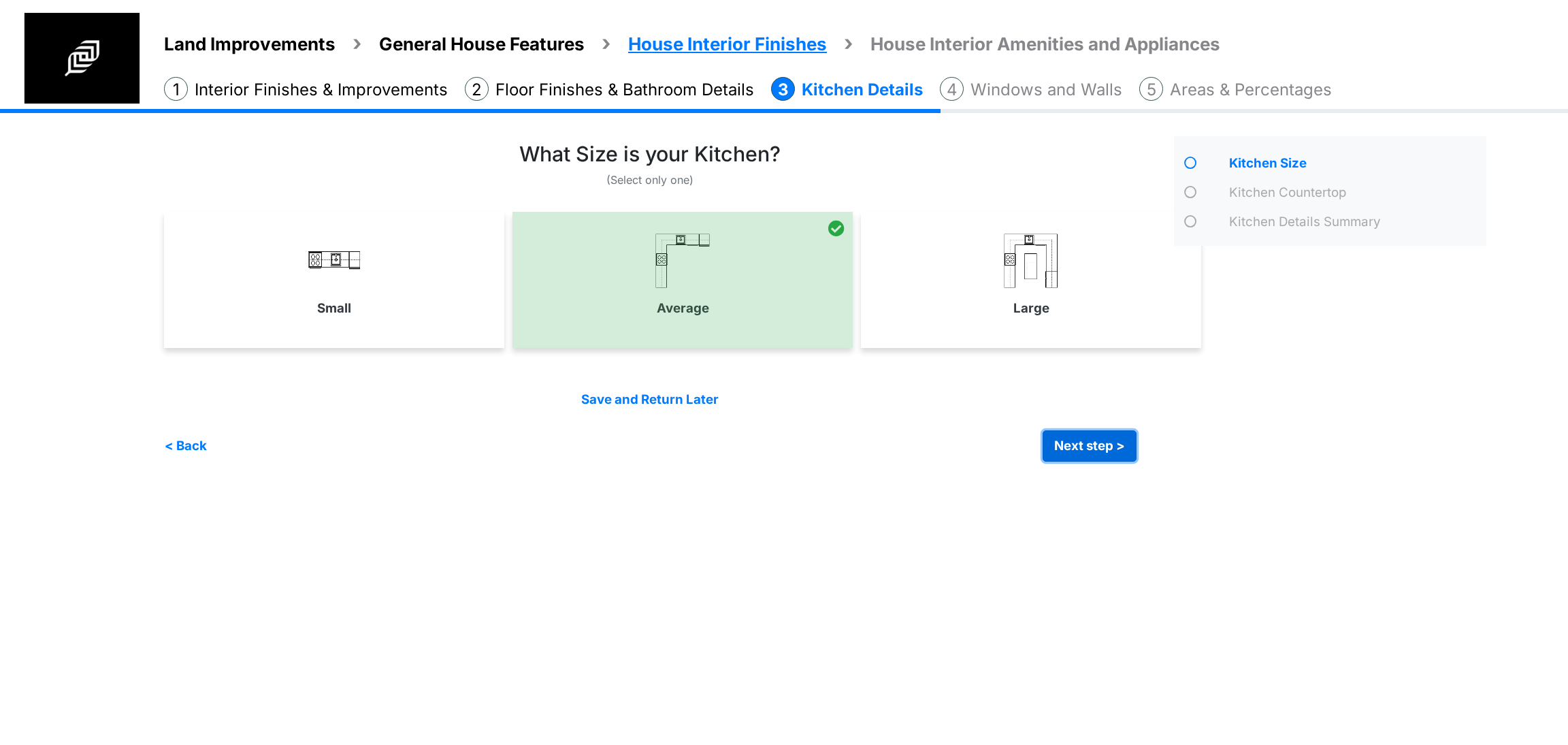
click at [1081, 449] on button "Next step >" at bounding box center [1090, 446] width 94 height 31
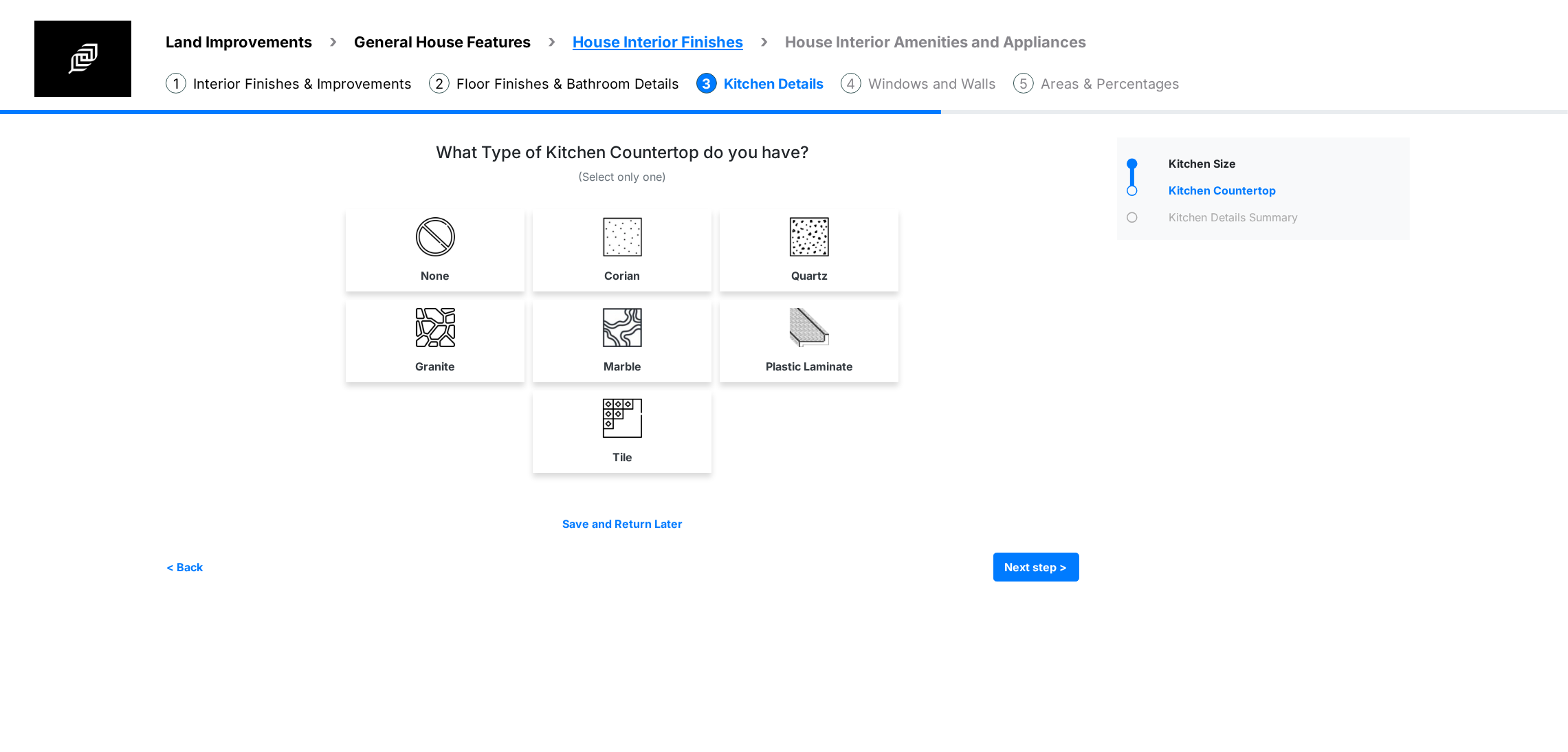
drag, startPoint x: 1066, startPoint y: 463, endPoint x: 1120, endPoint y: 626, distance: 171.7
click at [853, 374] on label "Plastic Laminate" at bounding box center [809, 366] width 87 height 16
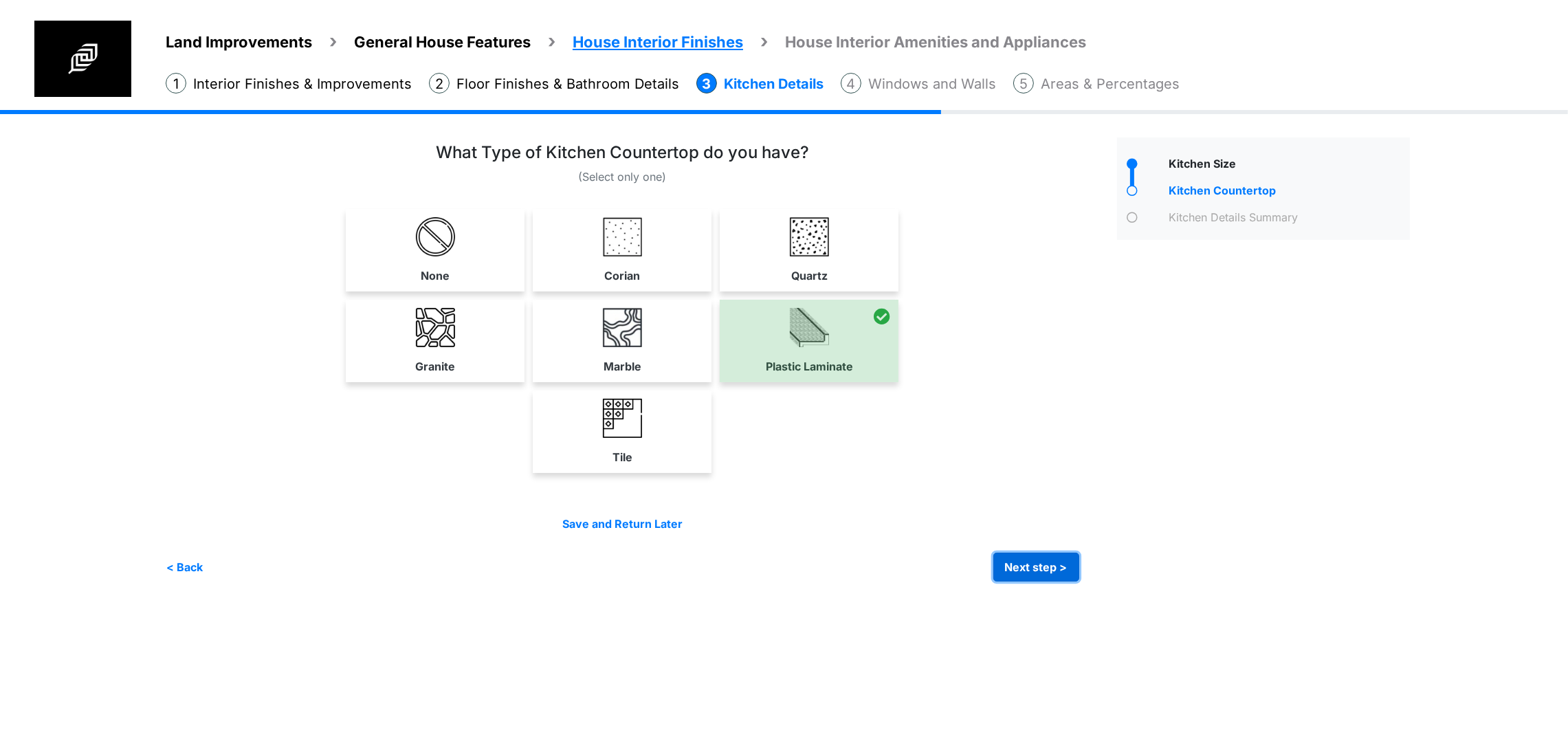
click at [1080, 581] on button "Next step >" at bounding box center [1036, 567] width 86 height 29
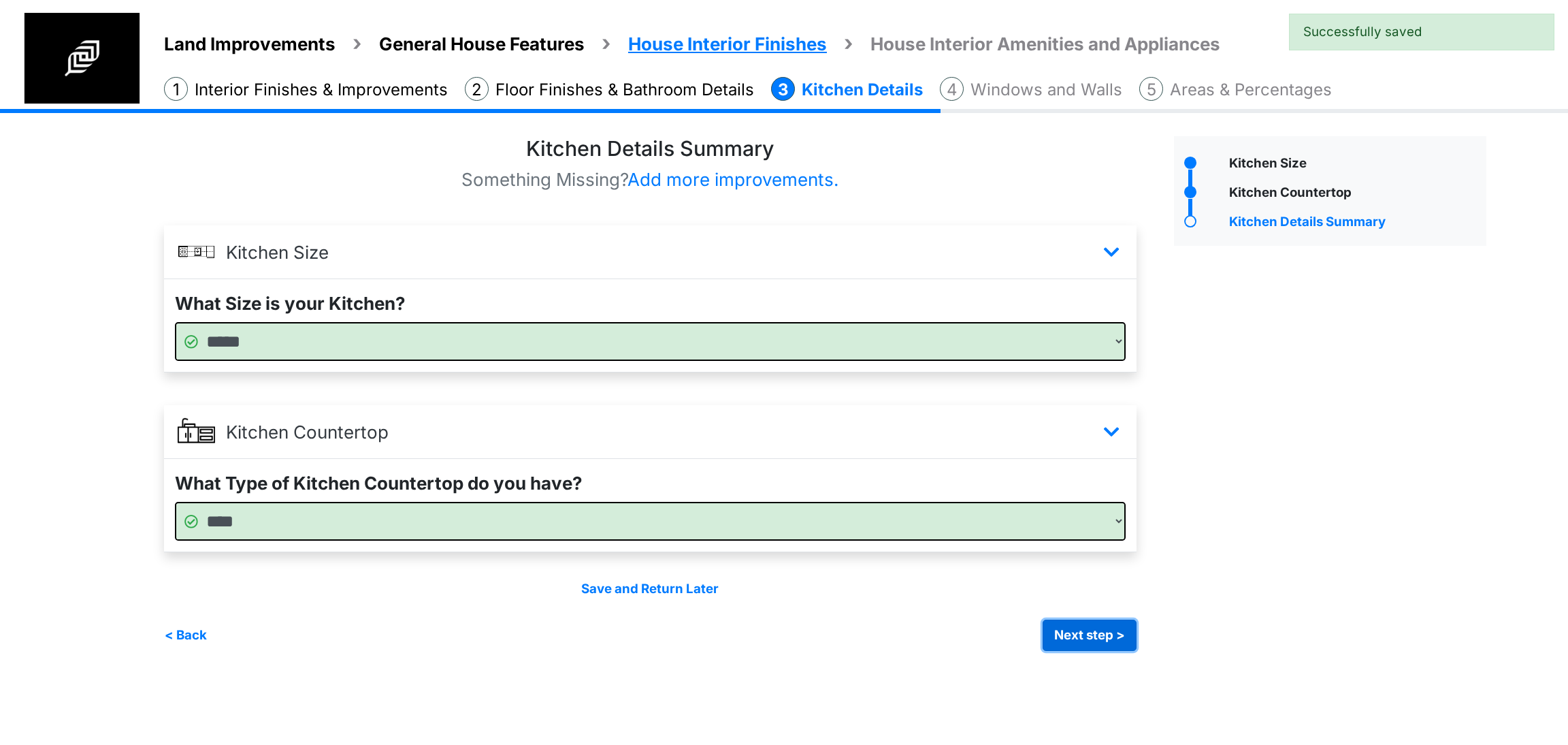
click at [1066, 637] on button "Next step >" at bounding box center [1090, 634] width 94 height 31
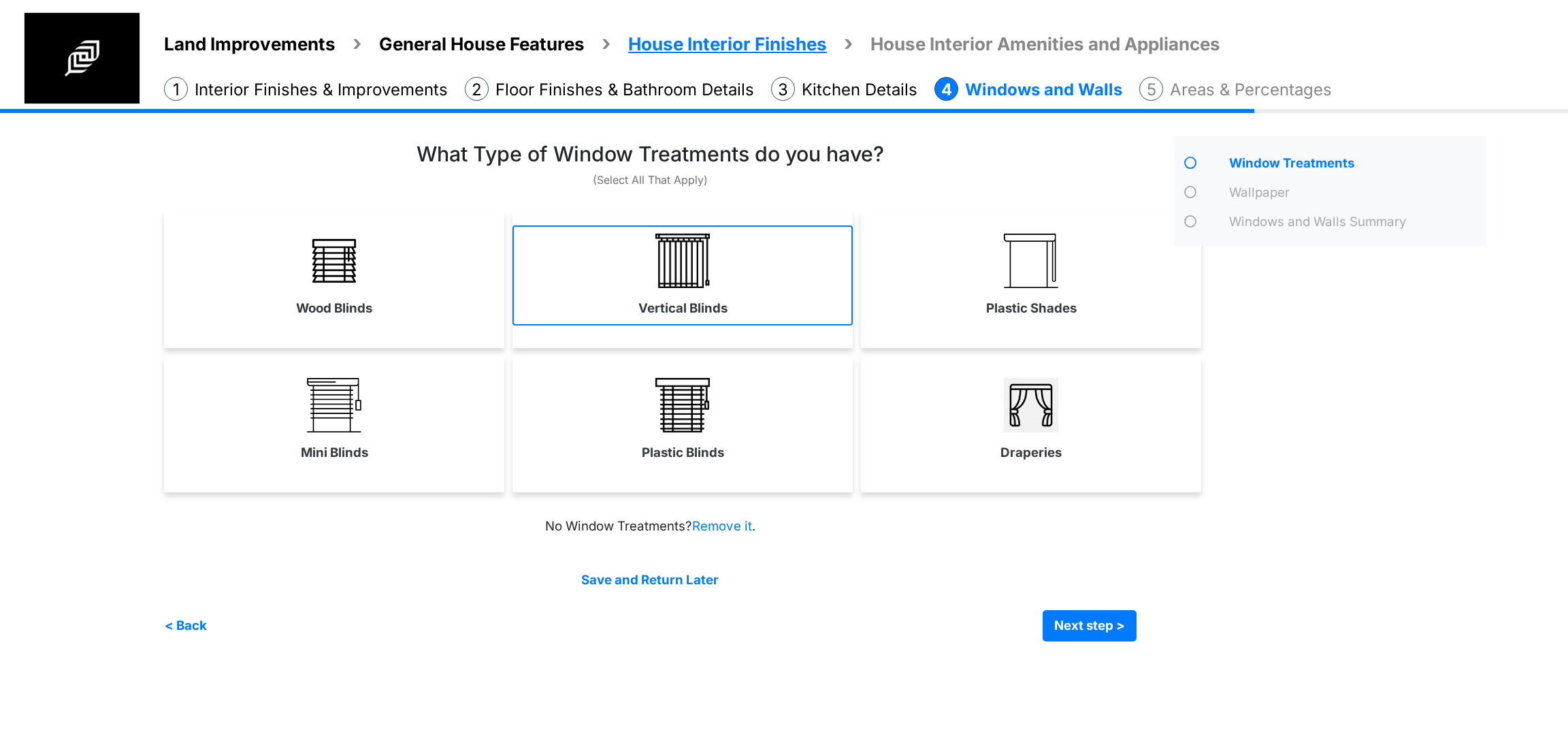
click at [725, 301] on label "Vertical Blinds" at bounding box center [683, 307] width 89 height 19
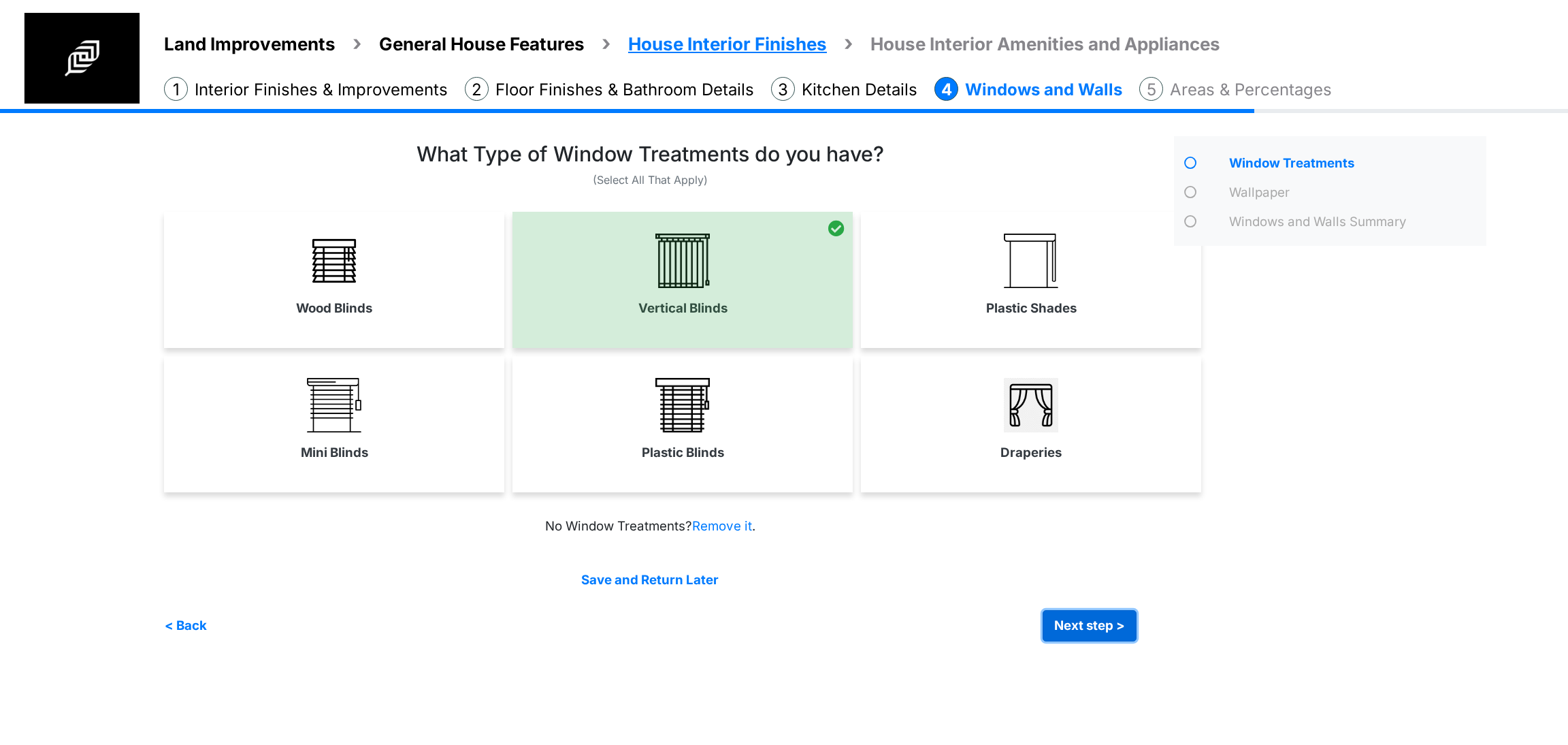
click at [1115, 629] on button "Next step >" at bounding box center [1090, 626] width 94 height 31
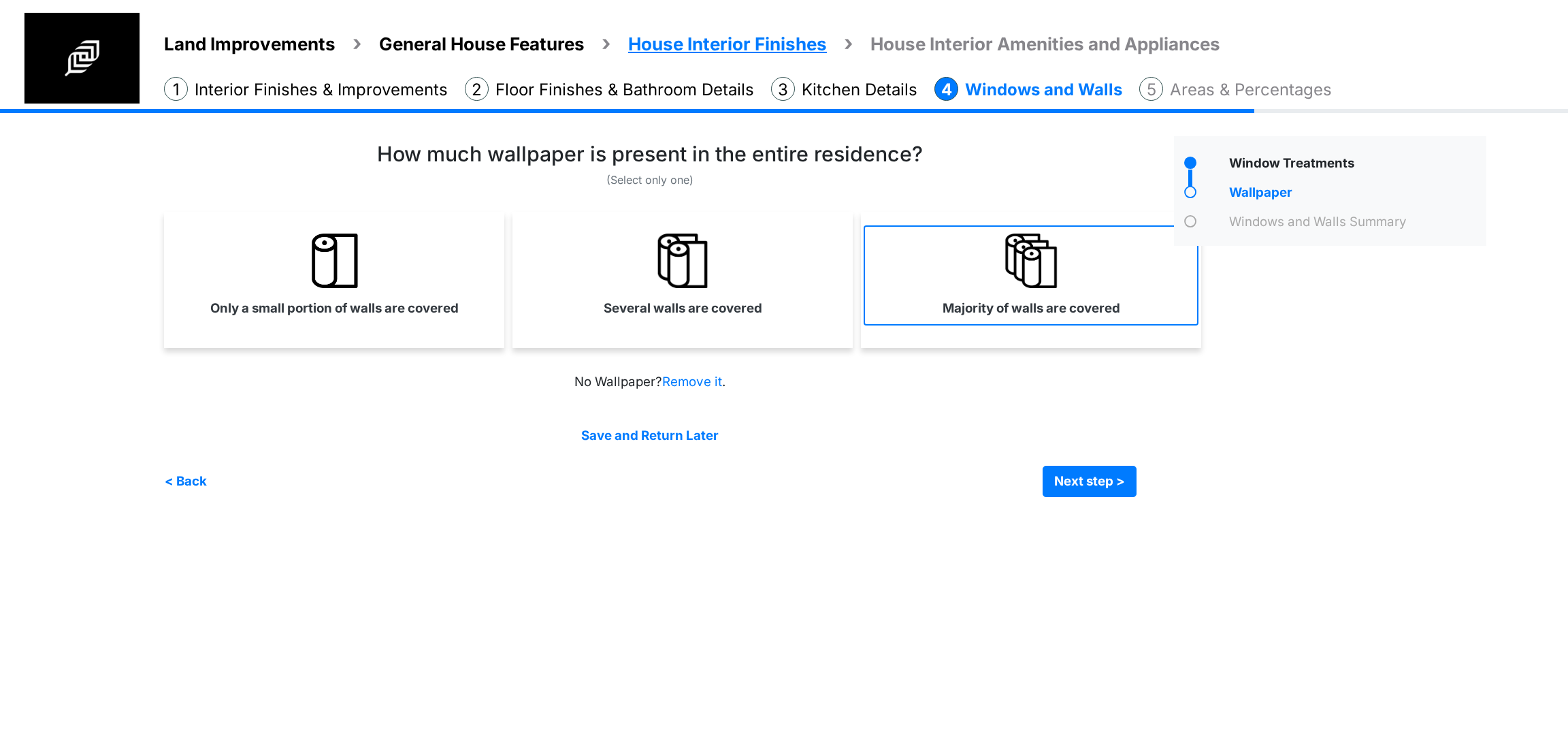
click at [933, 258] on link "Majority of walls are covered" at bounding box center [1032, 275] width 335 height 100
select select "*"
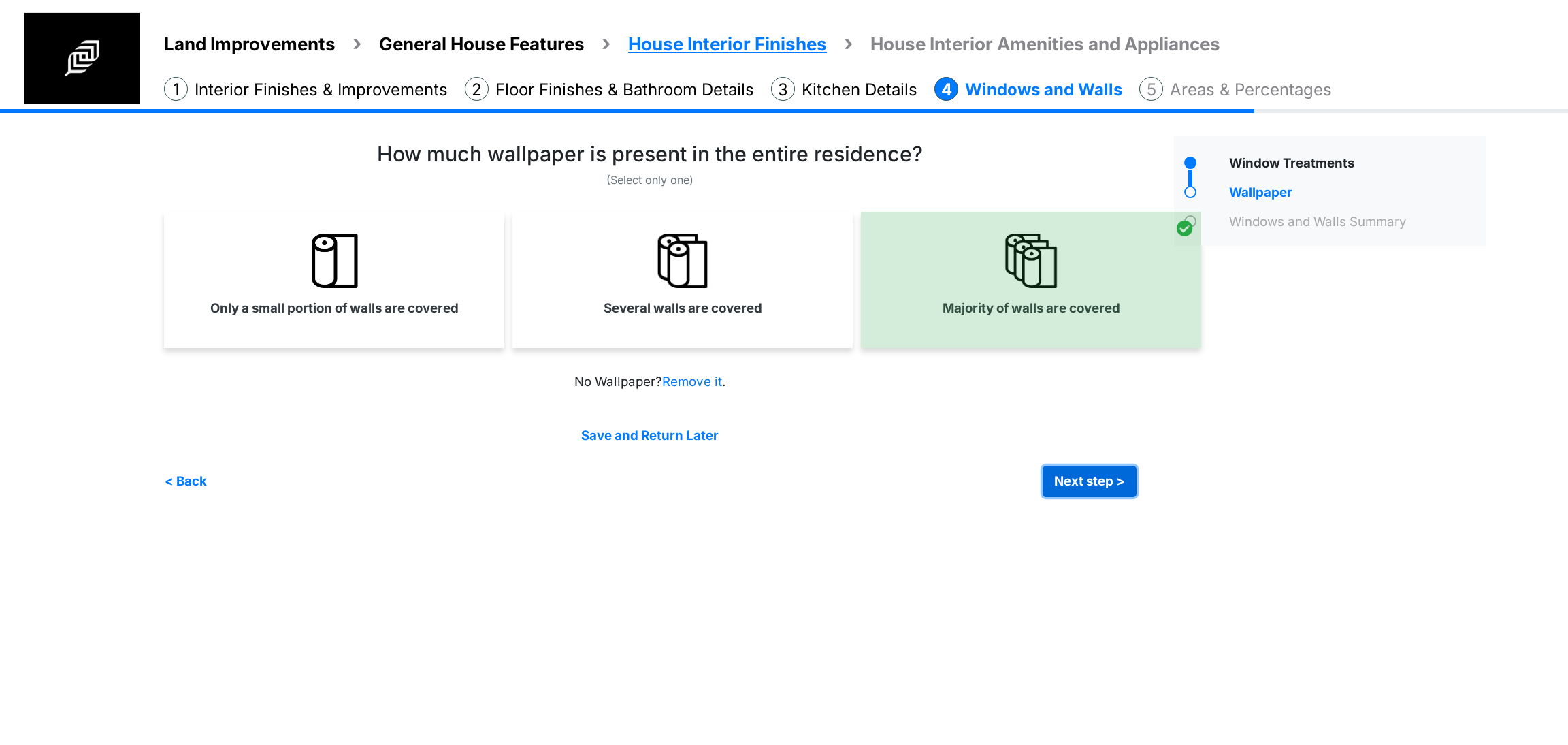
click at [1083, 481] on button "Next step >" at bounding box center [1090, 481] width 94 height 31
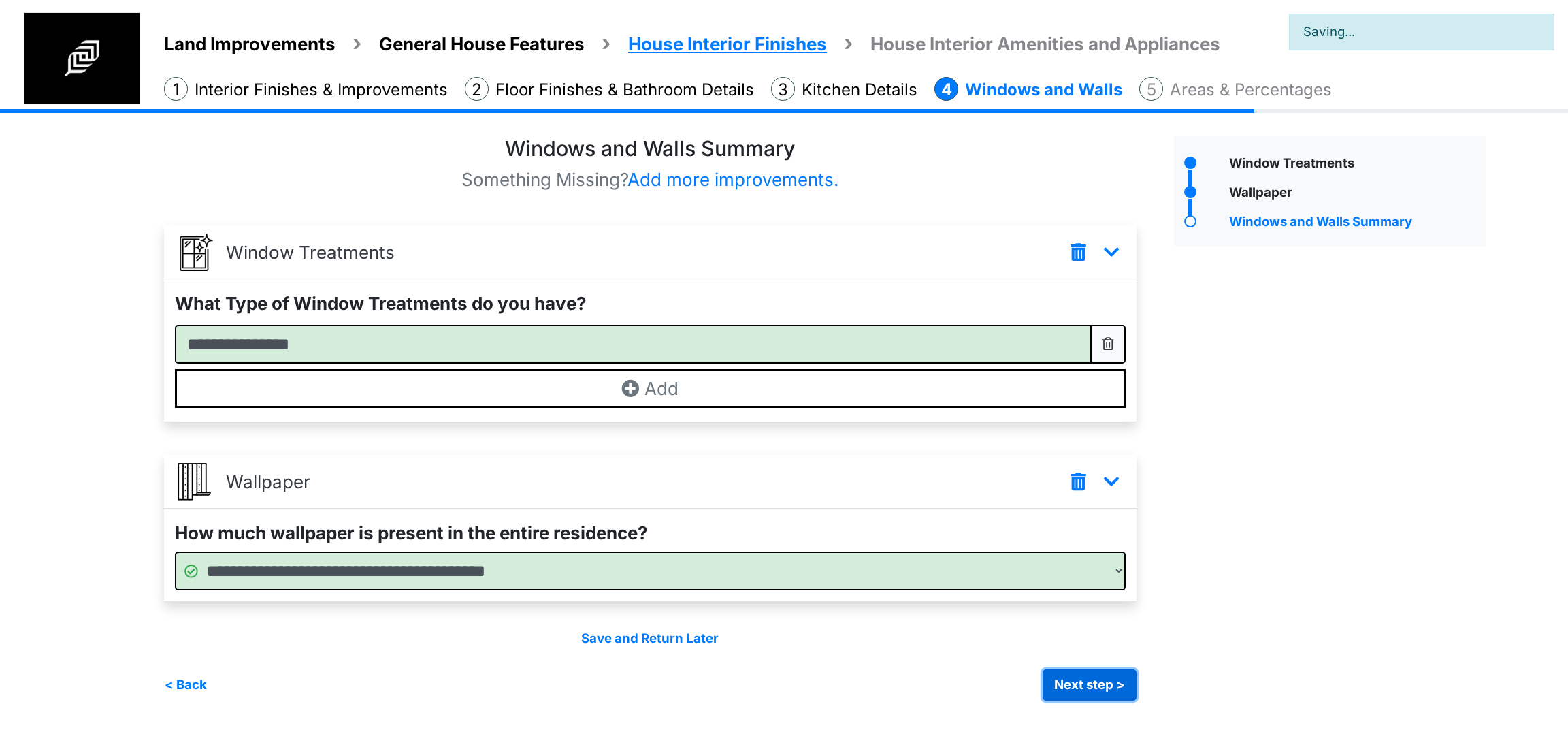
click at [1096, 682] on button "Next step >" at bounding box center [1090, 684] width 94 height 31
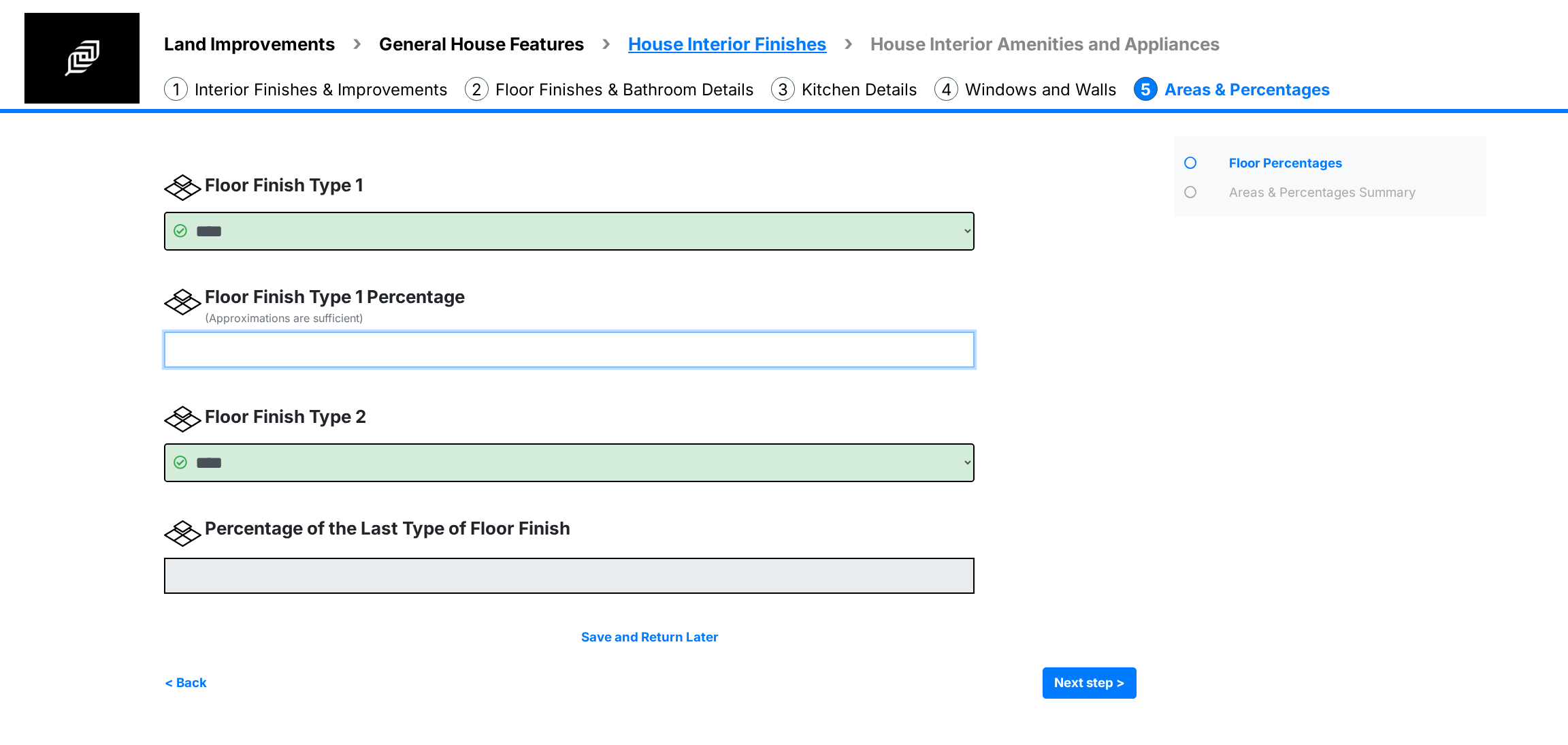
click at [493, 348] on input "number" at bounding box center [569, 349] width 811 height 36
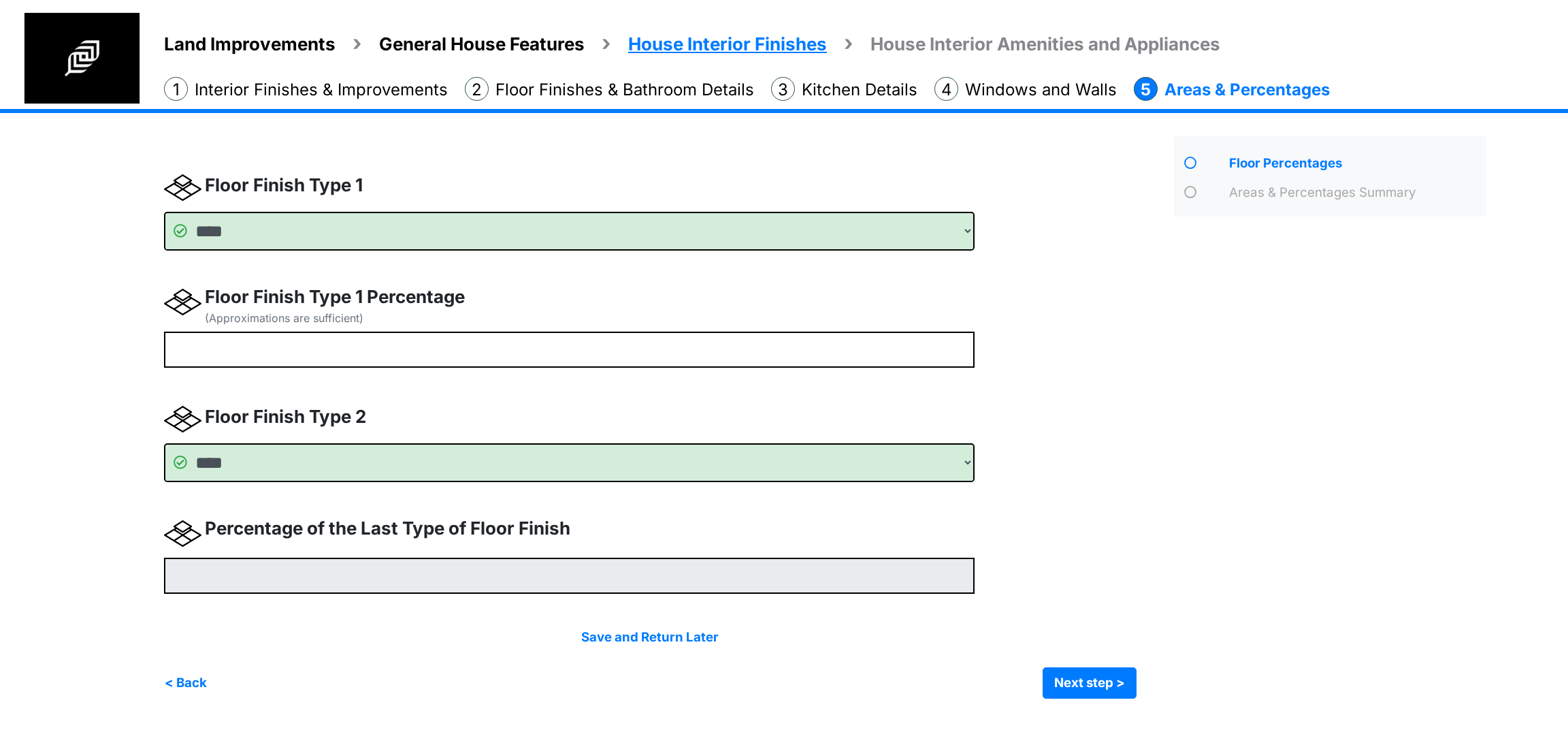
click at [1060, 372] on div "**** **** **** ******** ******** *" at bounding box center [664, 433] width 1000 height 529
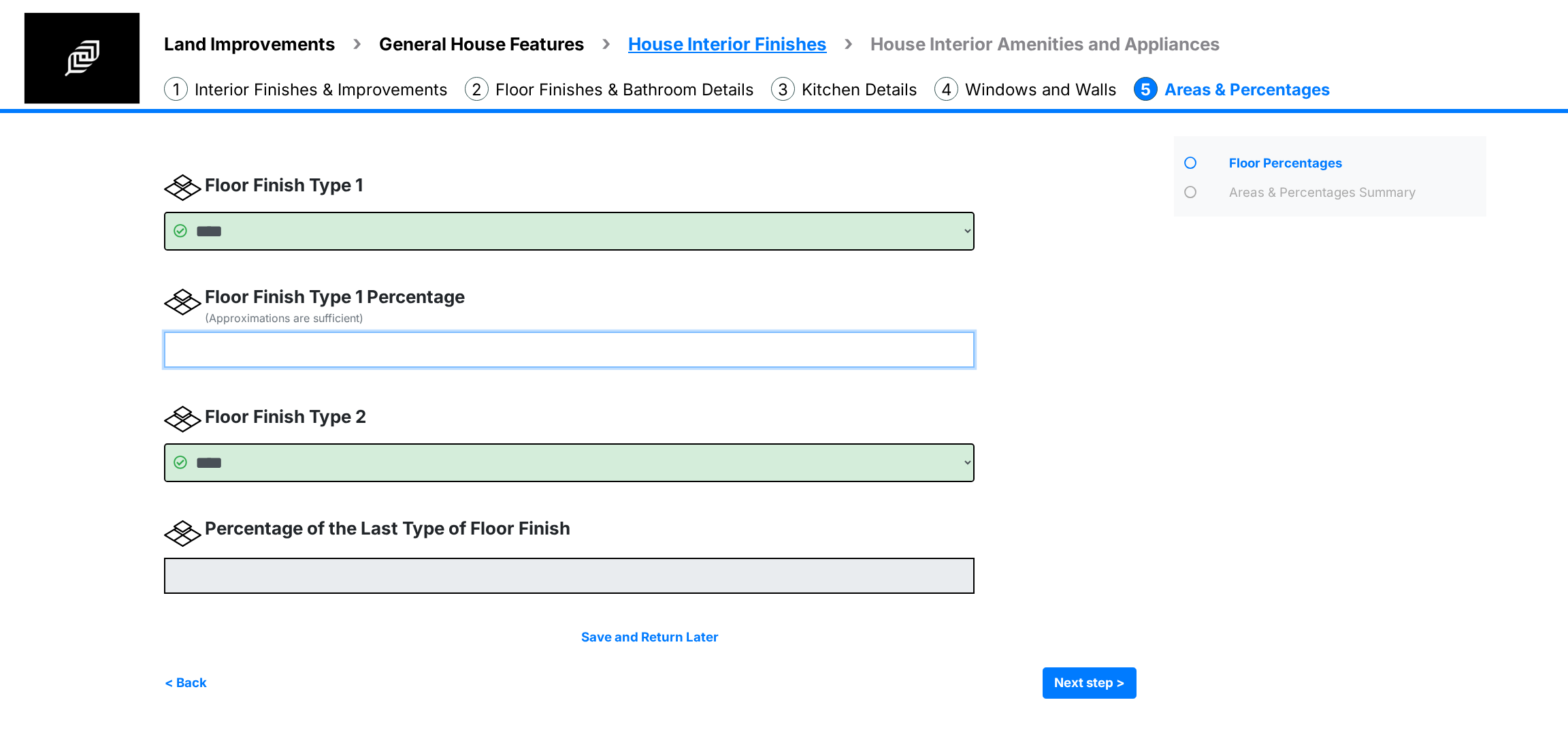
drag, startPoint x: 494, startPoint y: 348, endPoint x: 29, endPoint y: 340, distance: 465.1
click at [29, 340] on div "Land Improvements General House Features House Interior Finishes House Interior…" at bounding box center [784, 413] width 1568 height 610
type input "*"
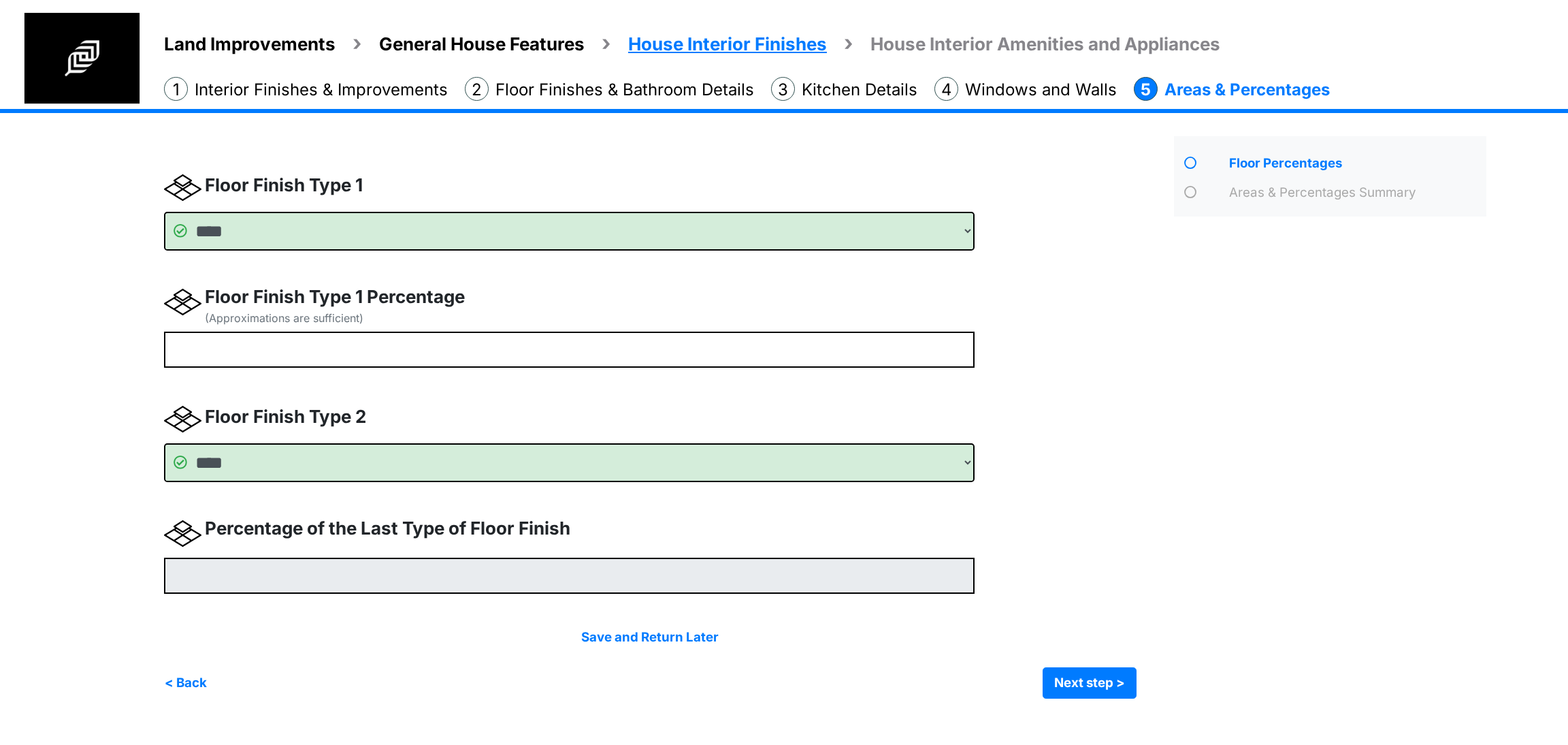
type input "**"
click at [111, 391] on div "Land Improvements General House Features House Interior Finishes House Interior…" at bounding box center [784, 413] width 1568 height 610
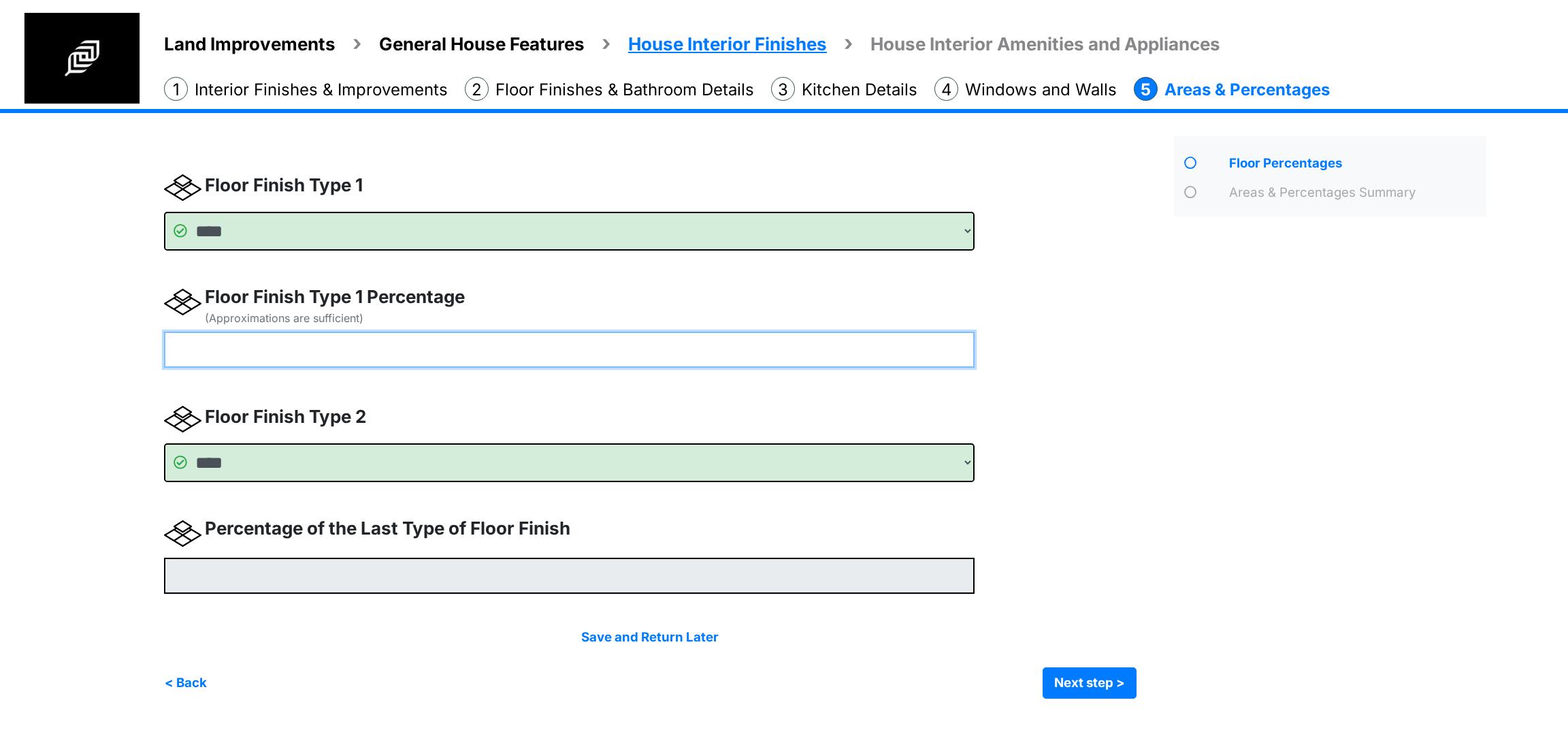
drag, startPoint x: 203, startPoint y: 360, endPoint x: 80, endPoint y: 363, distance: 123.0
click at [80, 363] on div "Land Improvements General House Features House Interior Finishes House Interior…" at bounding box center [784, 413] width 1568 height 610
type input "*"
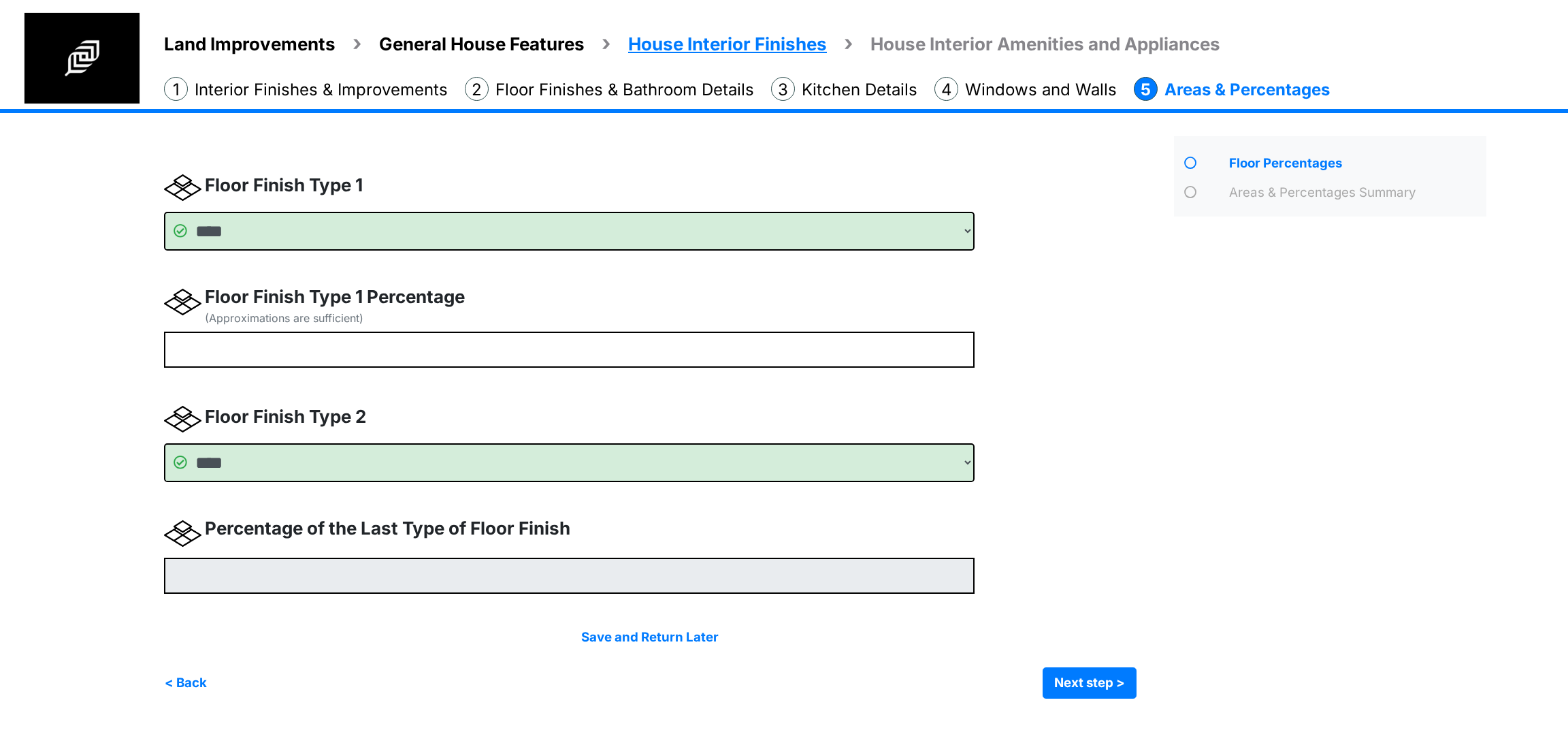
type input "**"
type input "*"
type input "**"
click at [74, 411] on div "Land Improvements General House Features House Interior Finishes House Interior…" at bounding box center [784, 413] width 1568 height 610
click at [1117, 677] on button "Next step >" at bounding box center [1090, 683] width 94 height 31
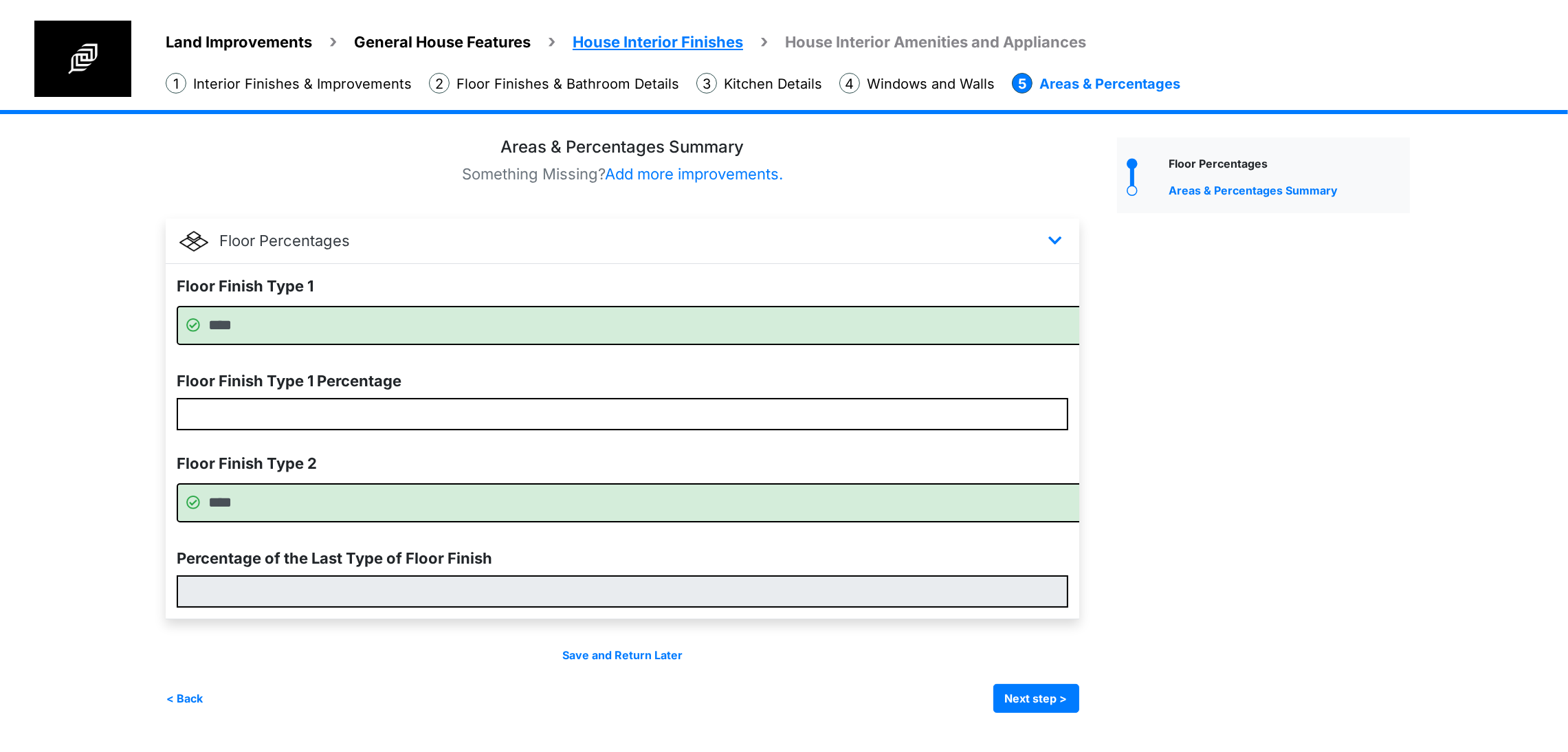
scroll to position [31, 0]
click at [1080, 710] on button "Next step >" at bounding box center [1036, 698] width 86 height 29
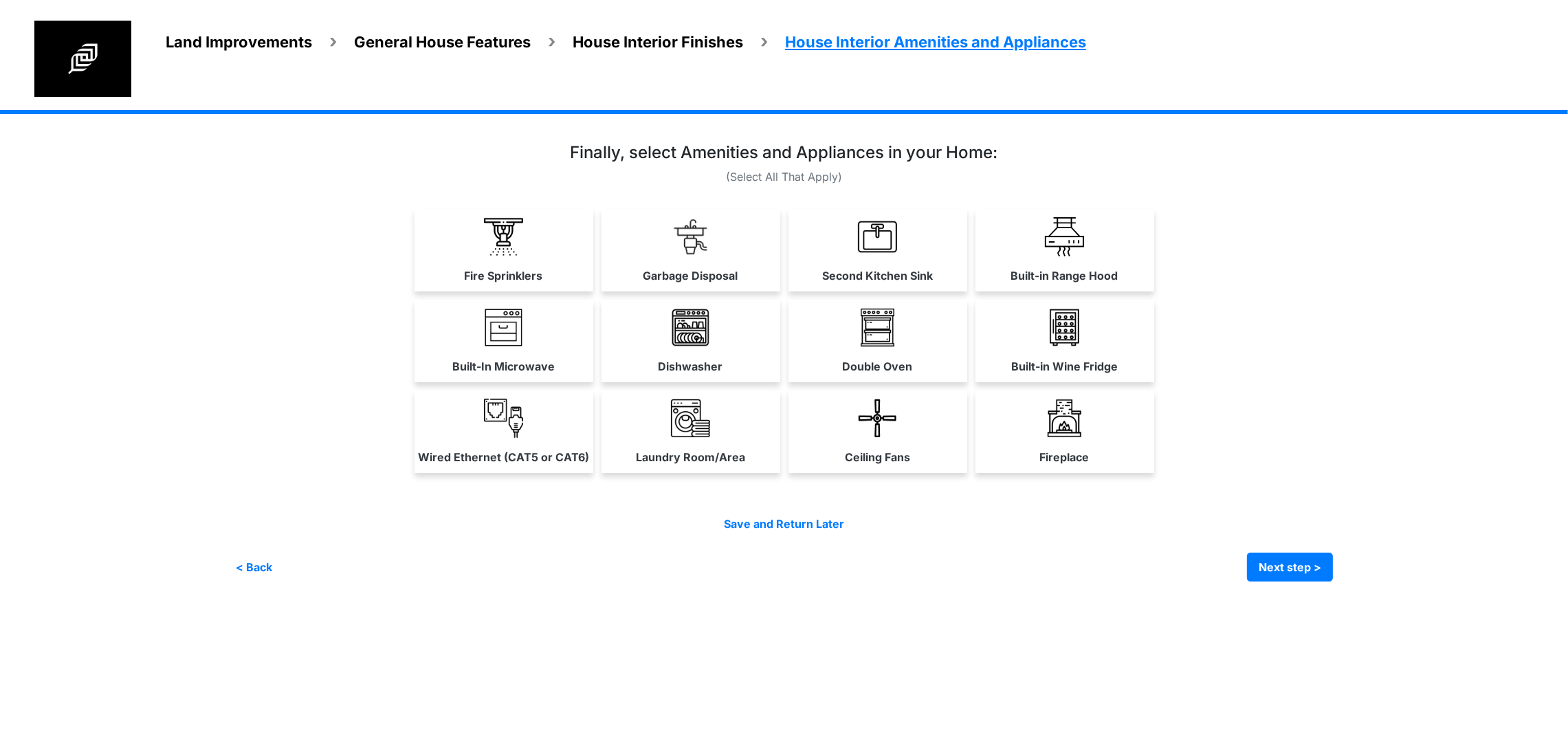
click at [665, 284] on link "Garbage Disposal" at bounding box center [691, 249] width 179 height 82
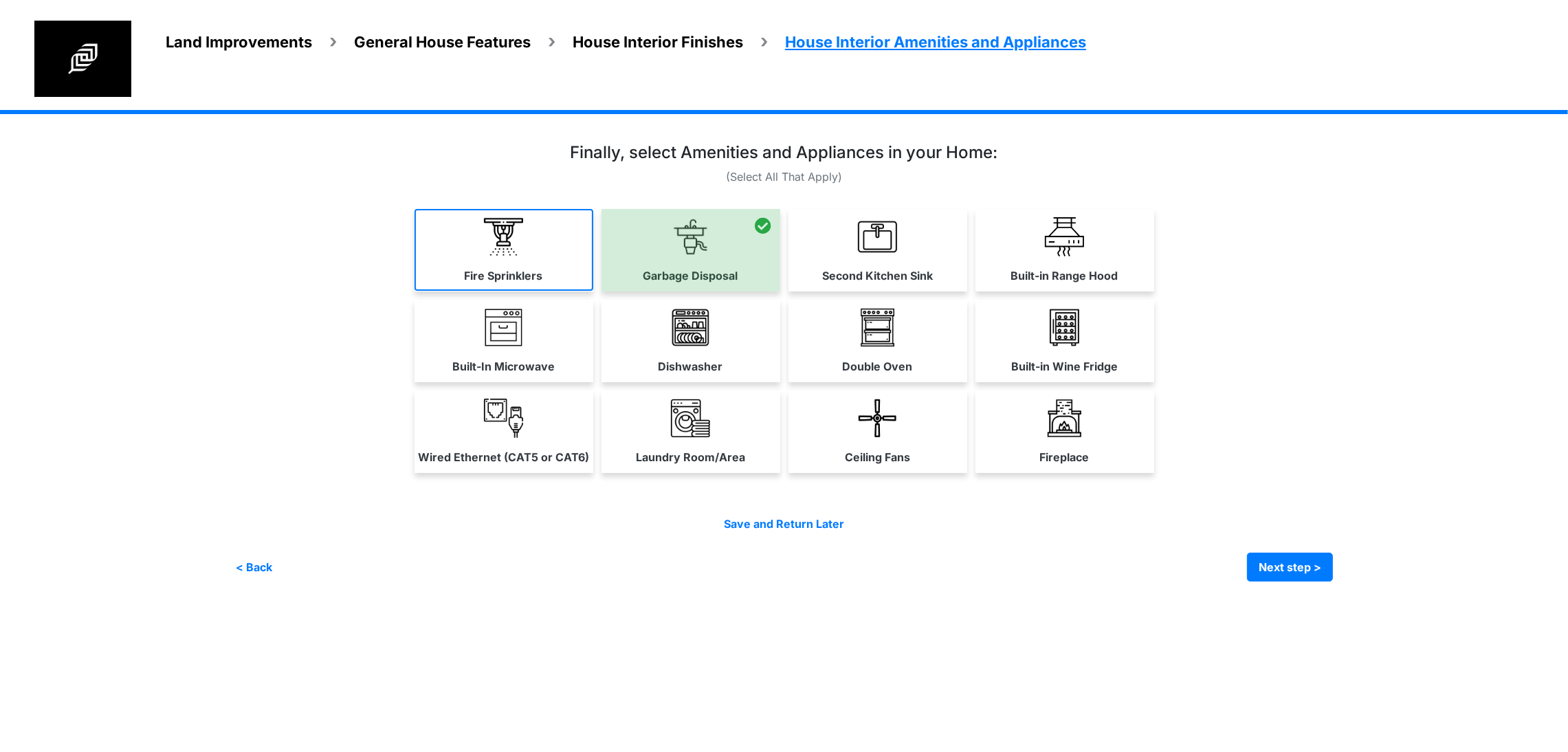
click at [465, 284] on label "Fire Sprinklers" at bounding box center [504, 275] width 78 height 16
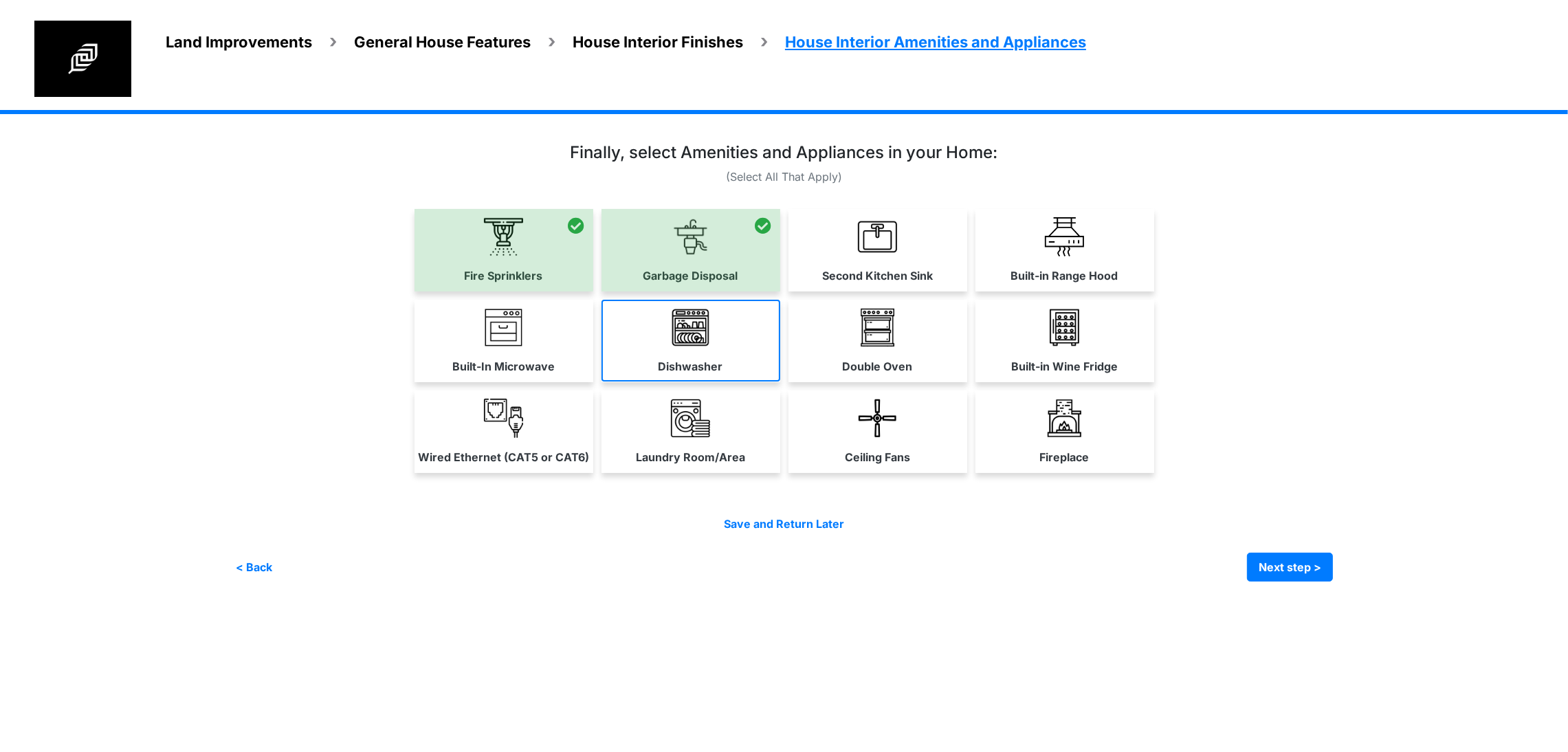
click at [659, 374] on label "Dishwasher" at bounding box center [691, 366] width 65 height 16
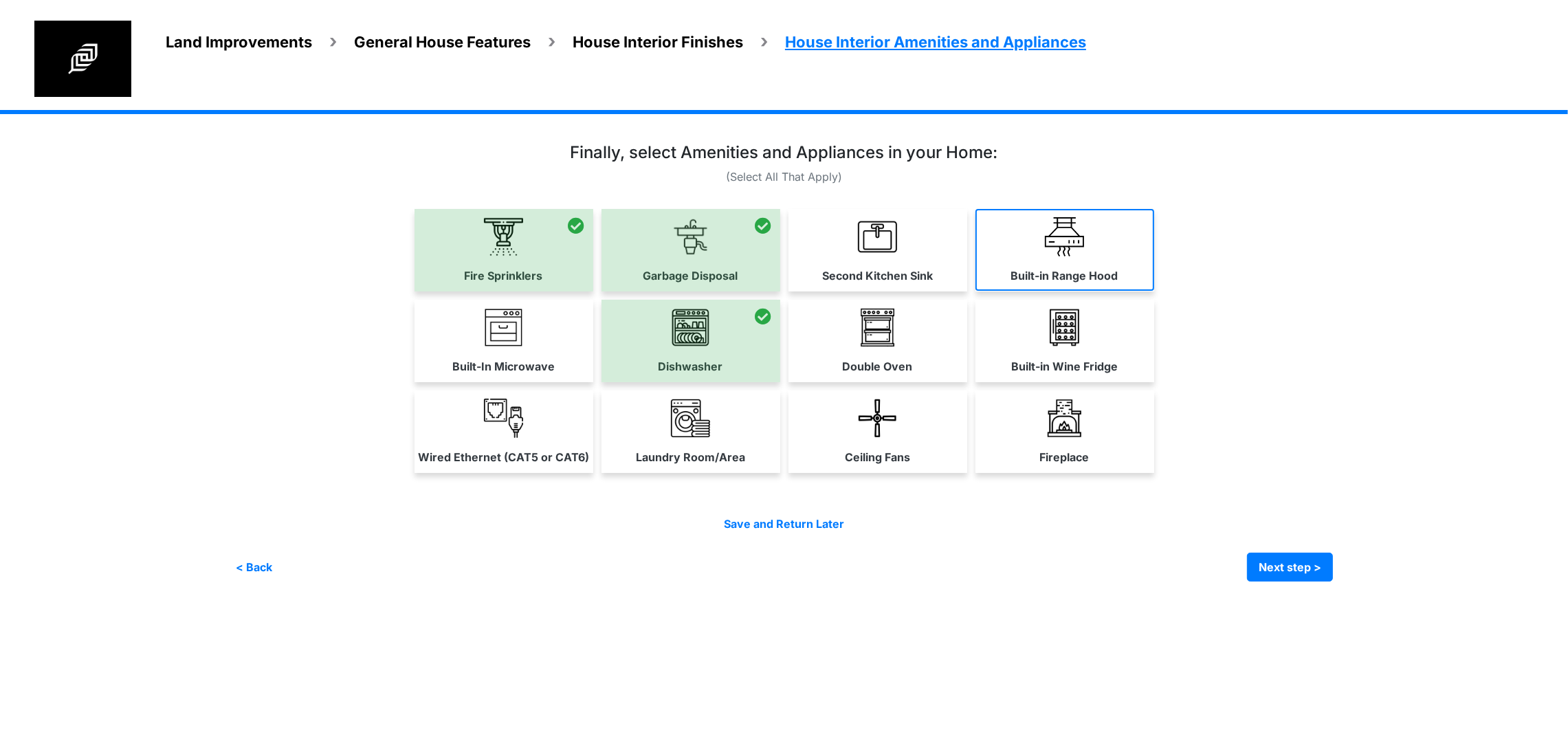
click at [1154, 281] on link "Built-in Range Hood" at bounding box center [1064, 249] width 179 height 82
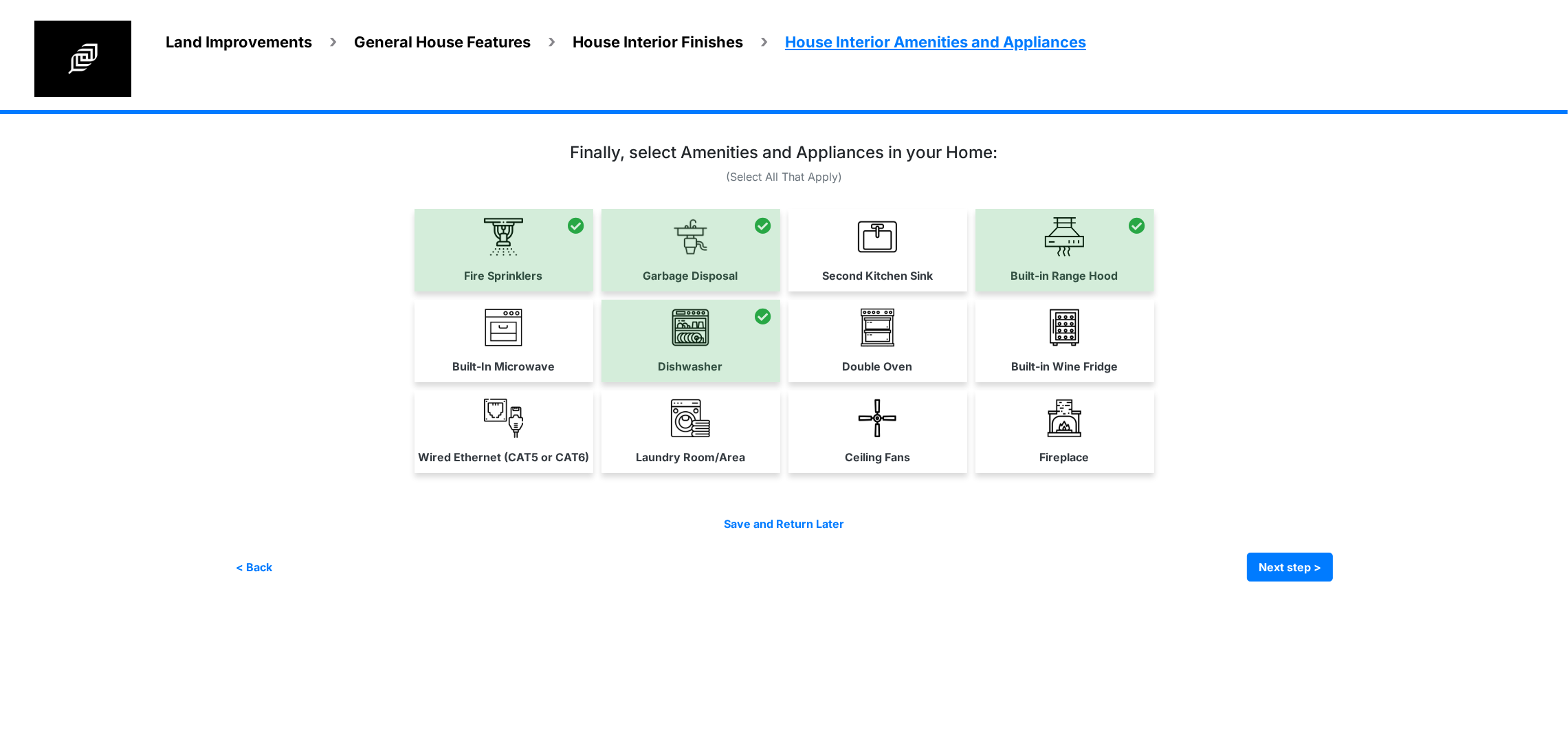
click at [1323, 581] on div at bounding box center [784, 362] width 1098 height 438
click at [967, 472] on link "Ceiling Fans" at bounding box center [877, 431] width 179 height 82
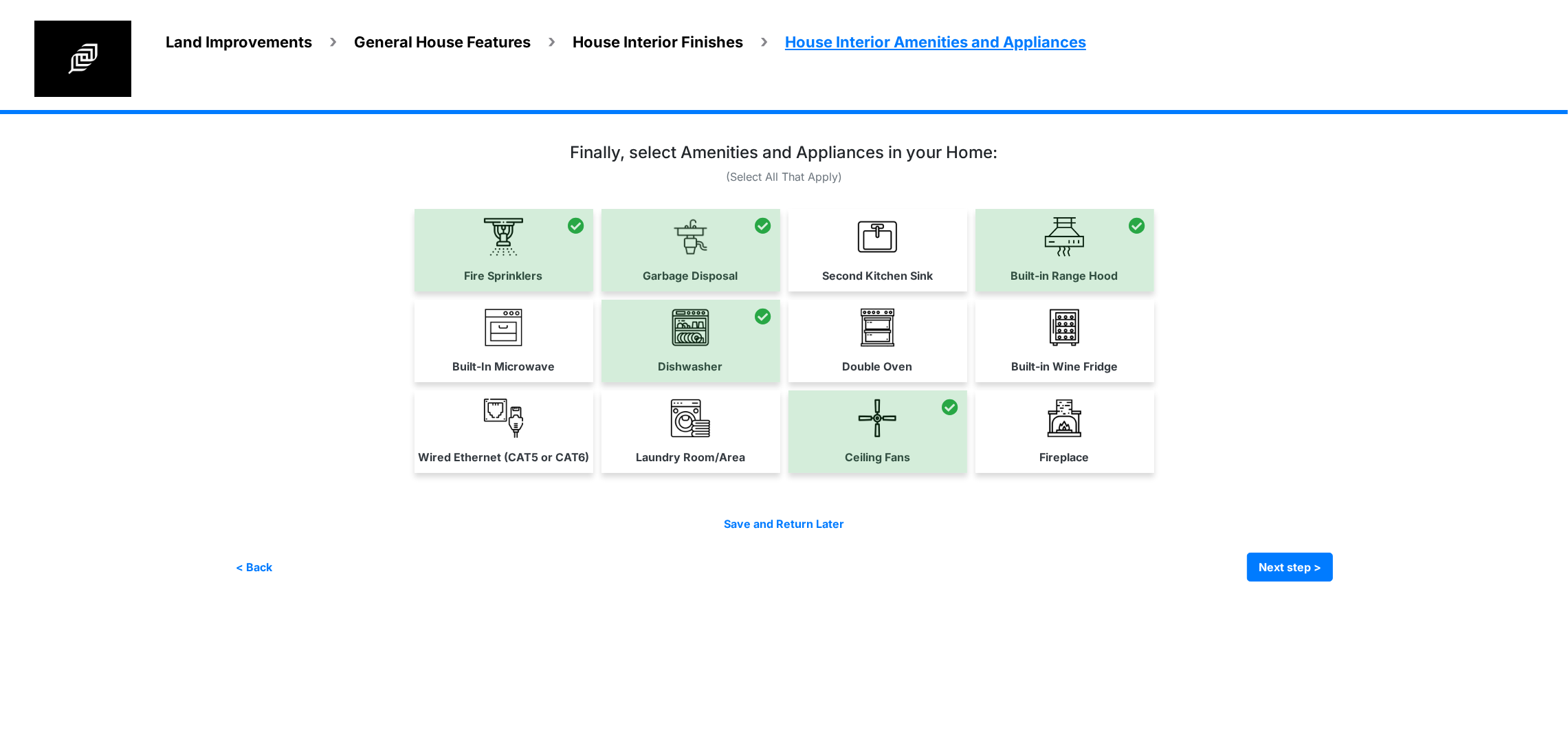
scroll to position [25, 0]
click at [1333, 581] on button "Next step >" at bounding box center [1290, 567] width 86 height 29
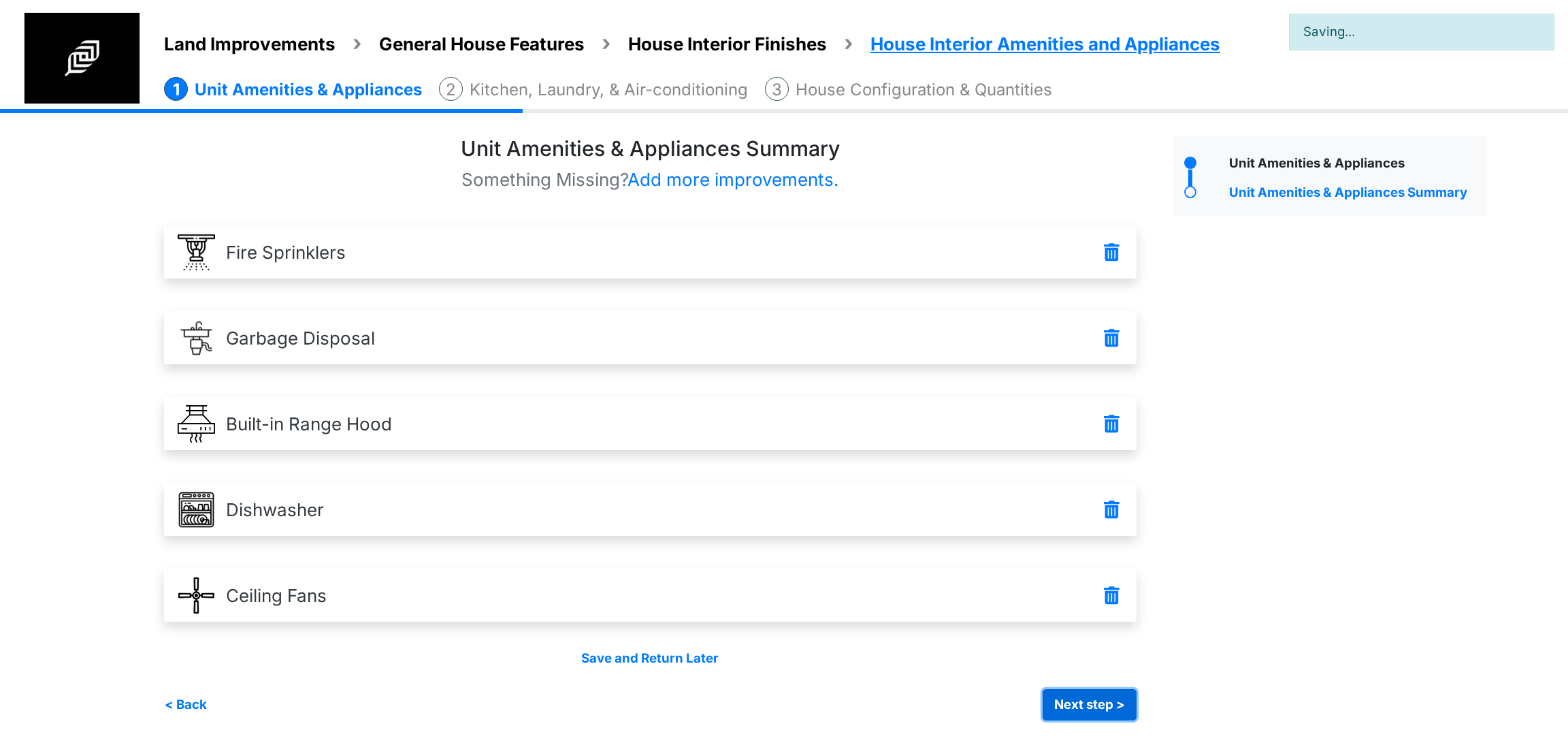
click at [1102, 707] on button "Next step >" at bounding box center [1090, 704] width 94 height 31
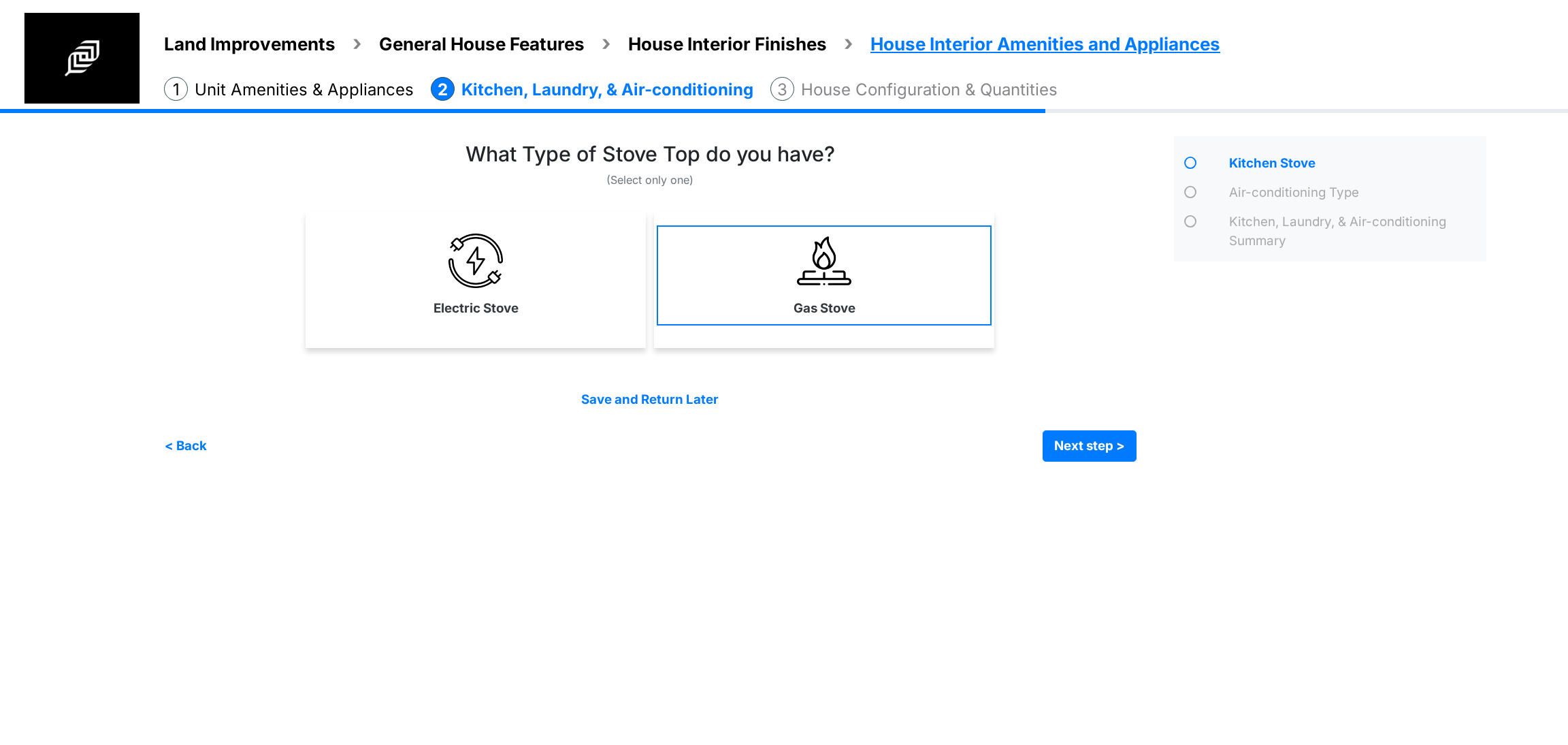
click at [751, 319] on link "Gas Stove" at bounding box center [824, 275] width 335 height 100
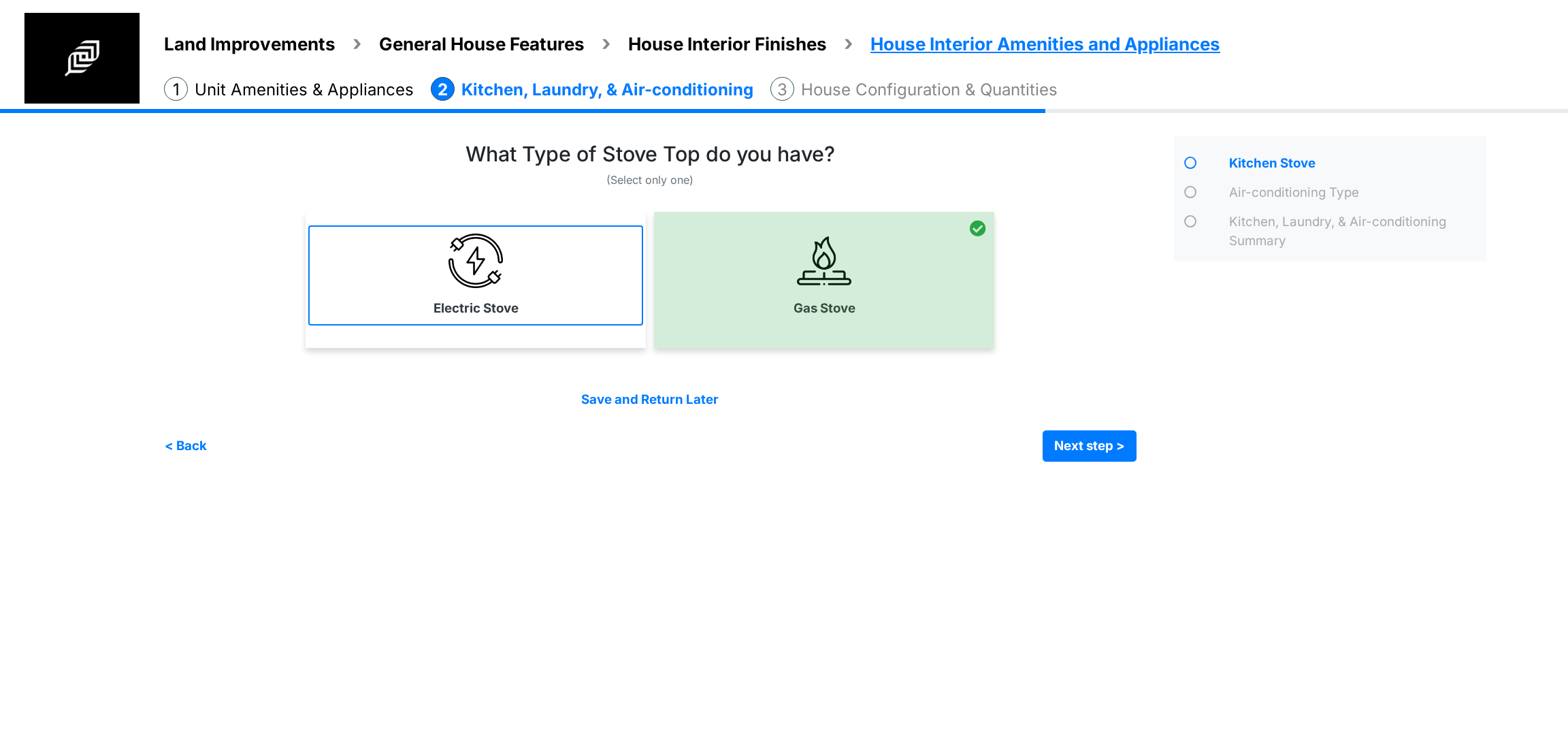
click at [524, 293] on link "Electric Stove" at bounding box center [476, 275] width 335 height 100
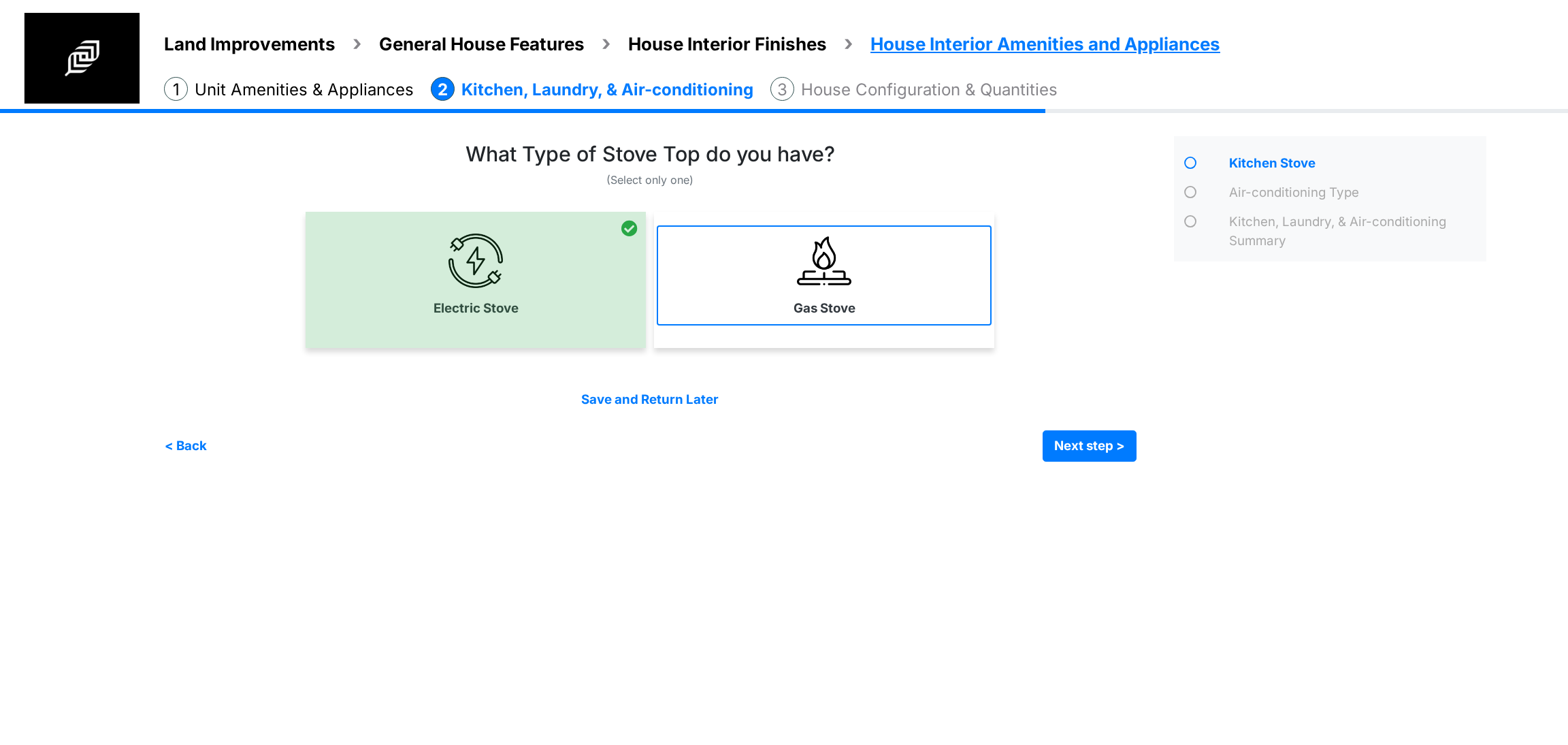
click at [847, 294] on link "Gas Stove" at bounding box center [824, 275] width 335 height 100
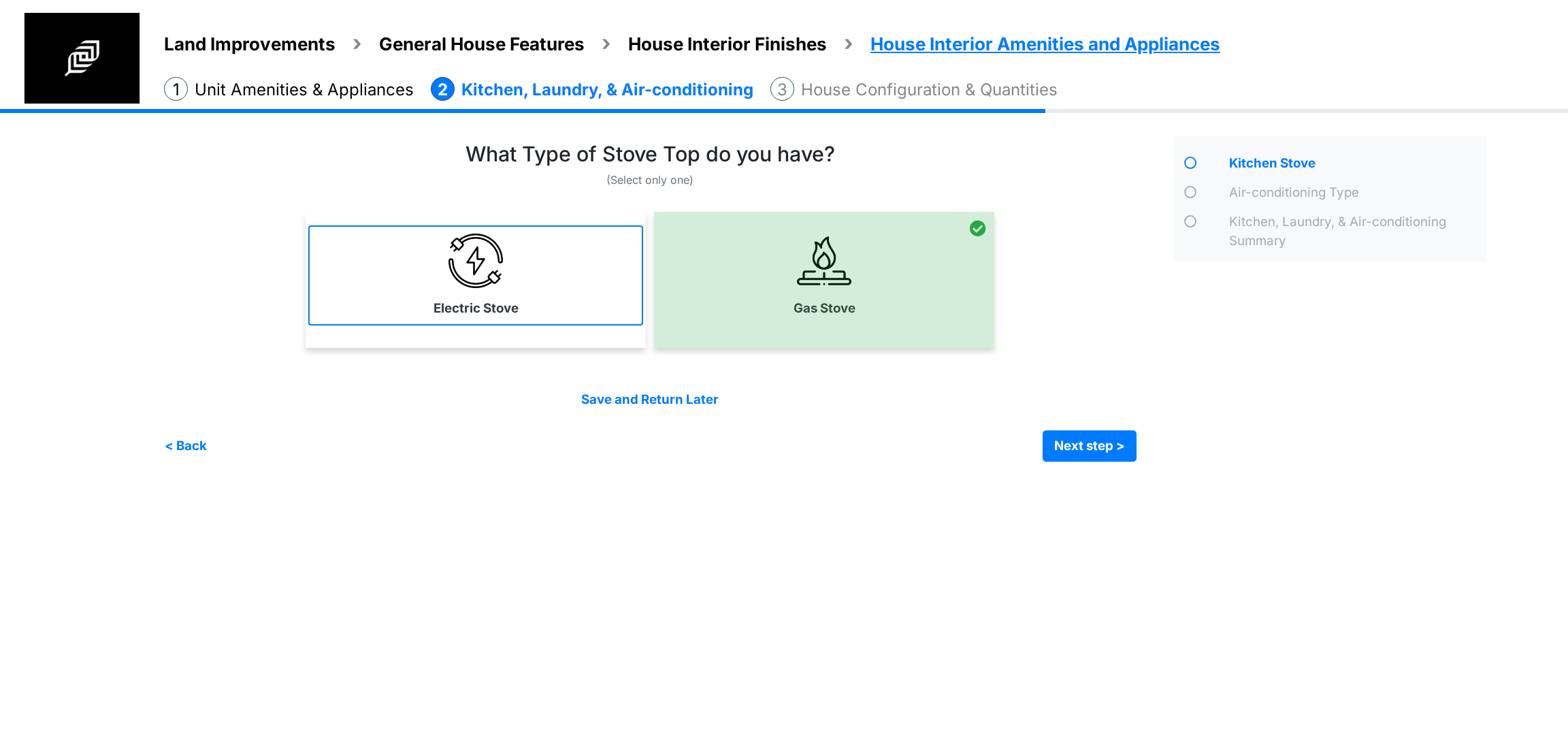
click at [552, 321] on link "Electric Stove" at bounding box center [476, 275] width 335 height 100
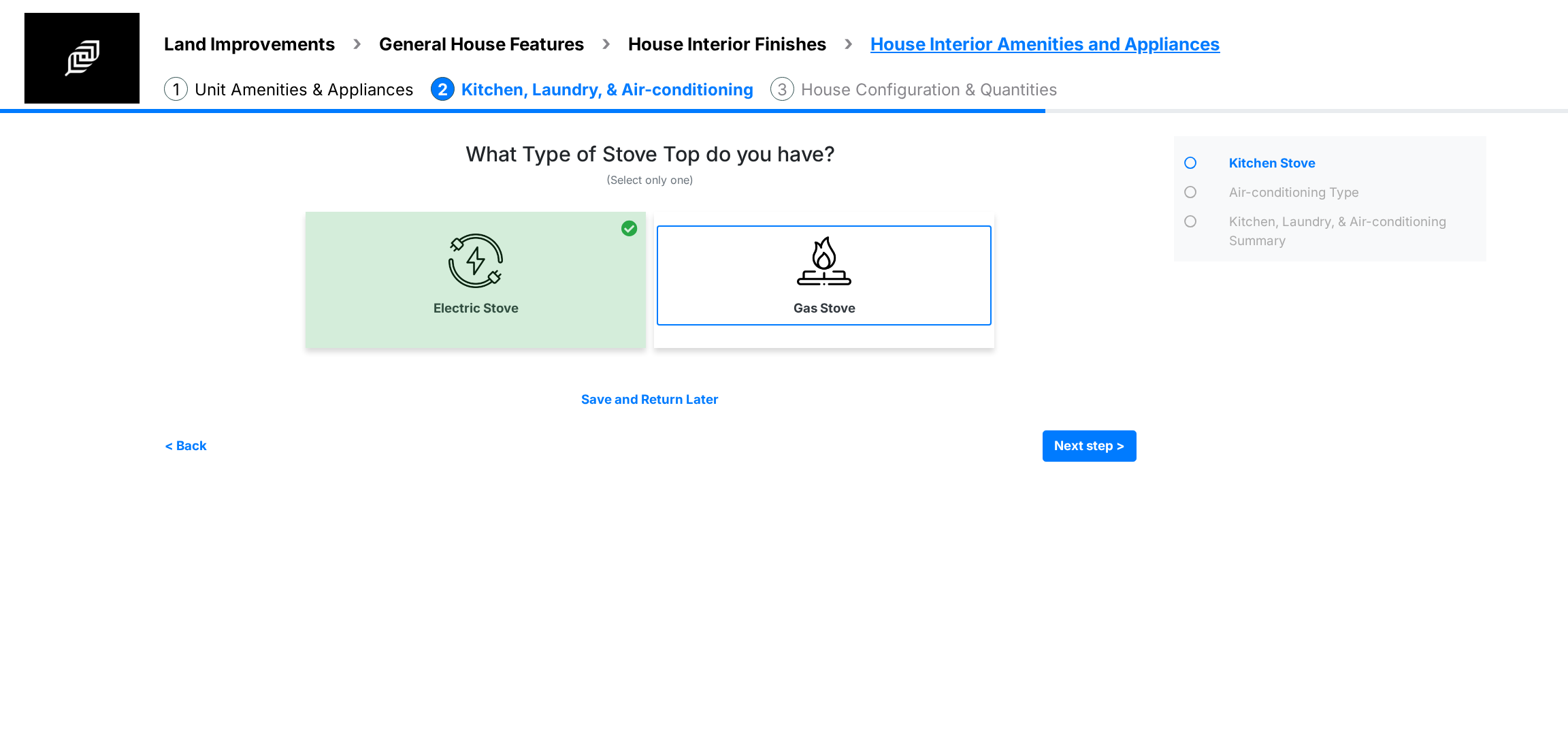
click at [867, 299] on link "Gas Stove" at bounding box center [824, 275] width 335 height 100
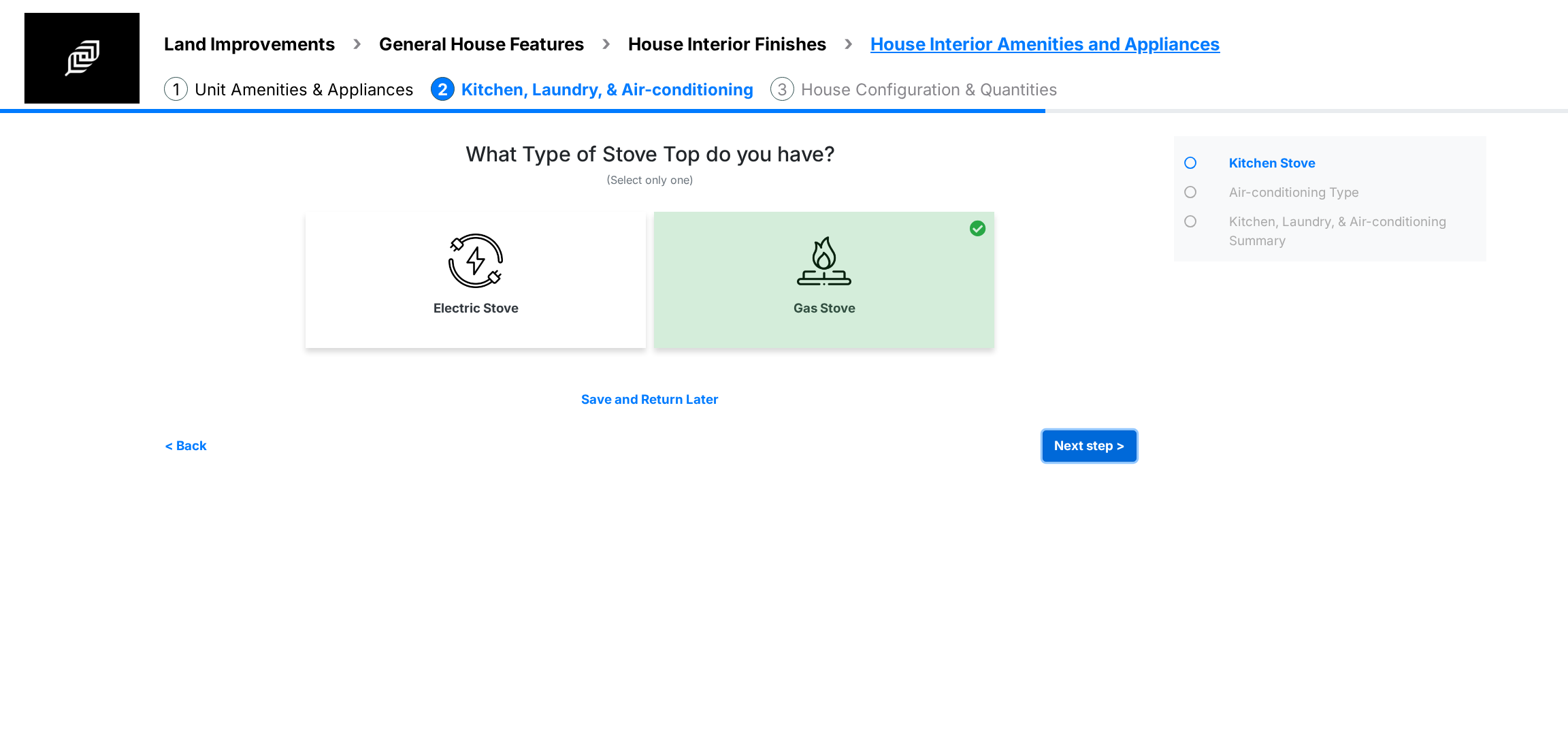
click at [1076, 447] on button "Next step >" at bounding box center [1090, 446] width 94 height 31
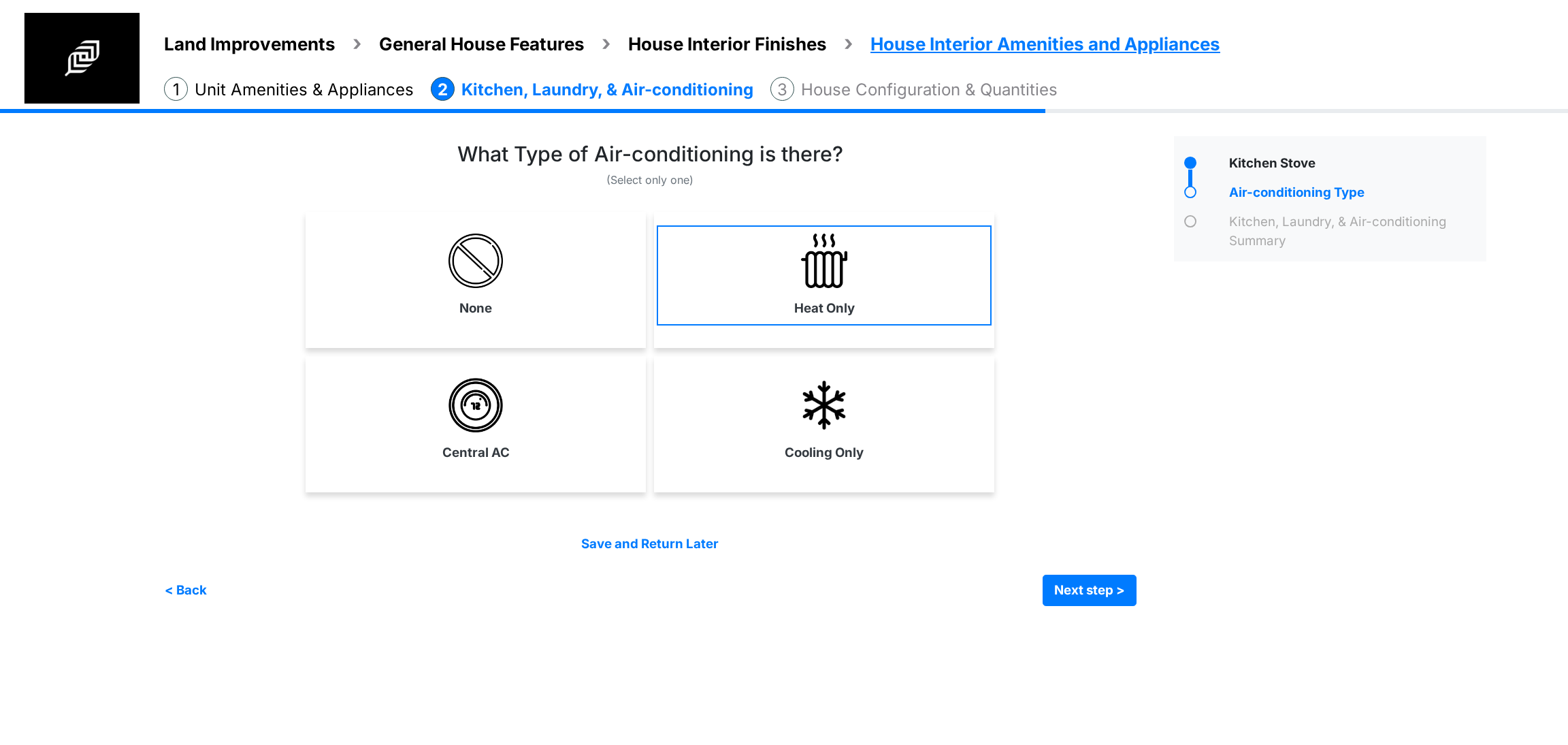
click at [731, 269] on link "Heat Only" at bounding box center [824, 275] width 335 height 100
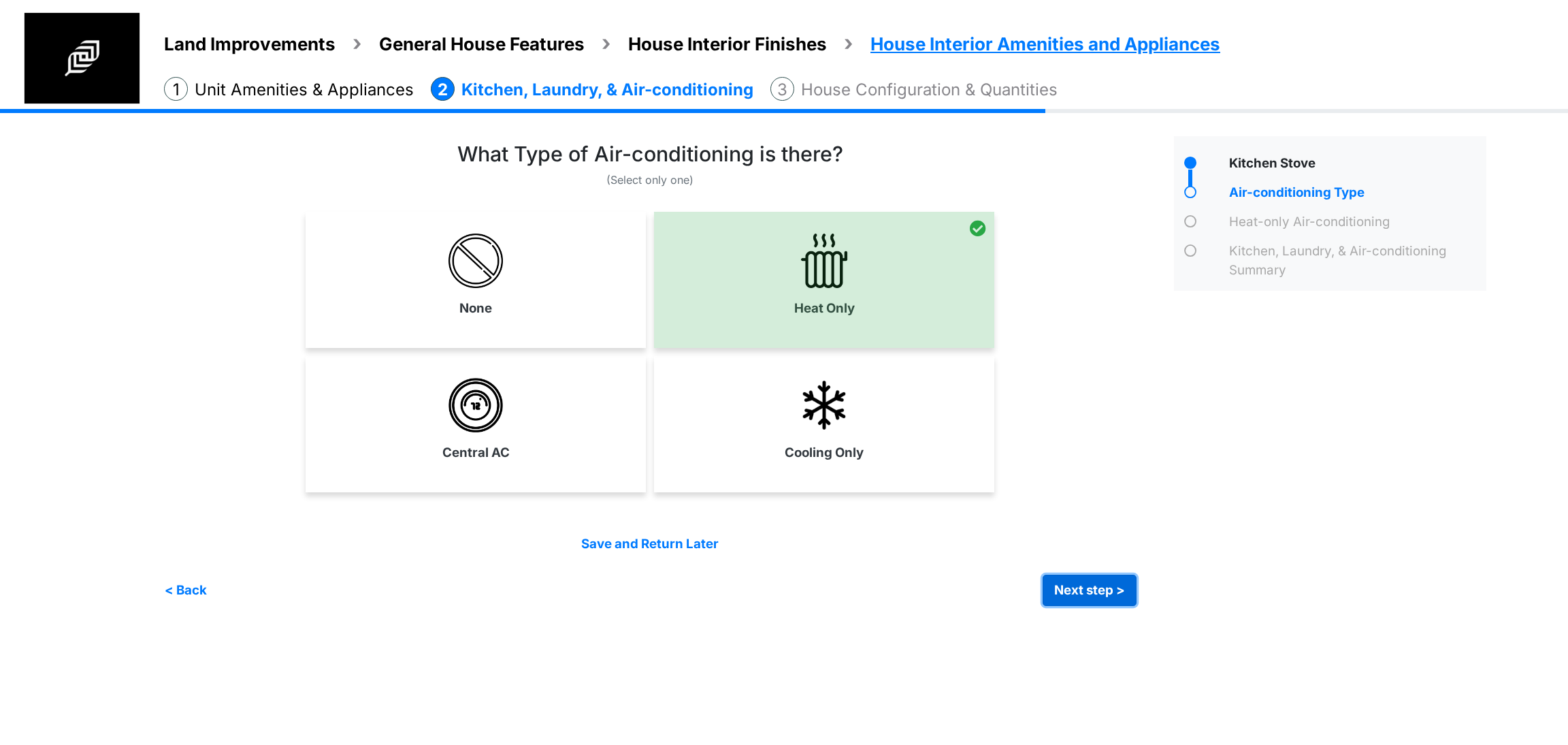
click at [1047, 585] on button "Next step >" at bounding box center [1090, 590] width 94 height 31
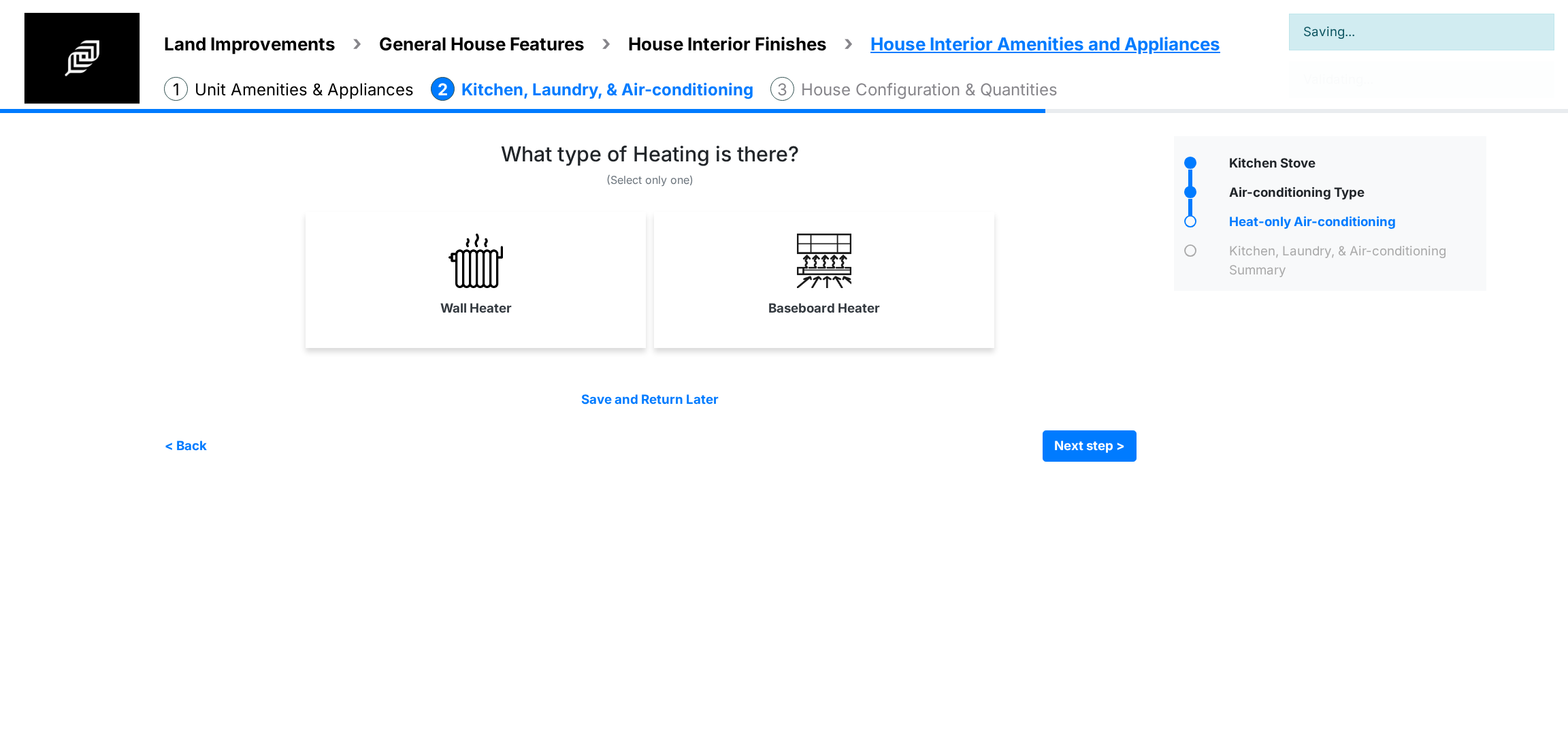
drag, startPoint x: 827, startPoint y: 323, endPoint x: 725, endPoint y: 304, distance: 103.8
click at [826, 323] on link "Baseboard Heater" at bounding box center [824, 275] width 335 height 100
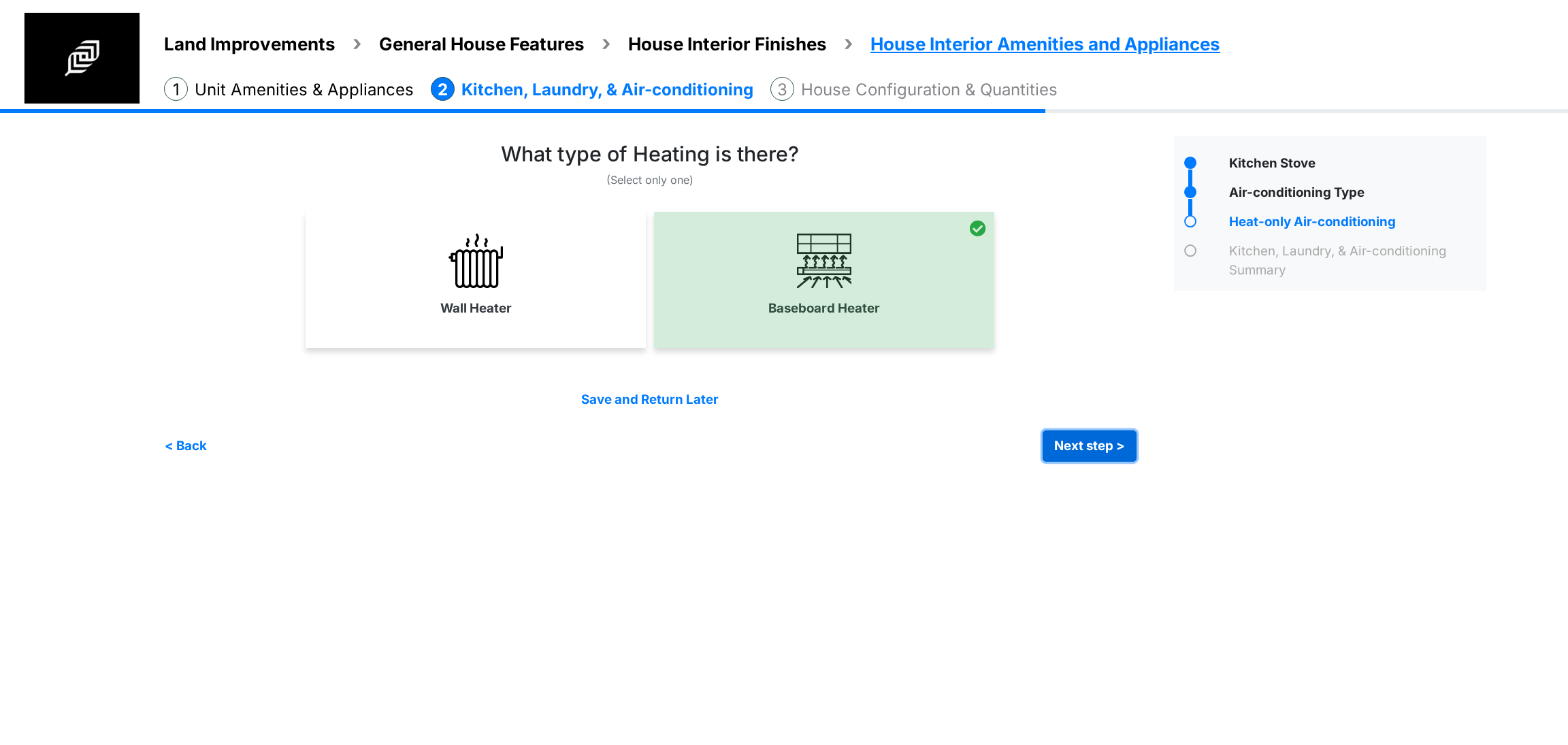
click at [1081, 445] on button "Next step >" at bounding box center [1090, 446] width 94 height 31
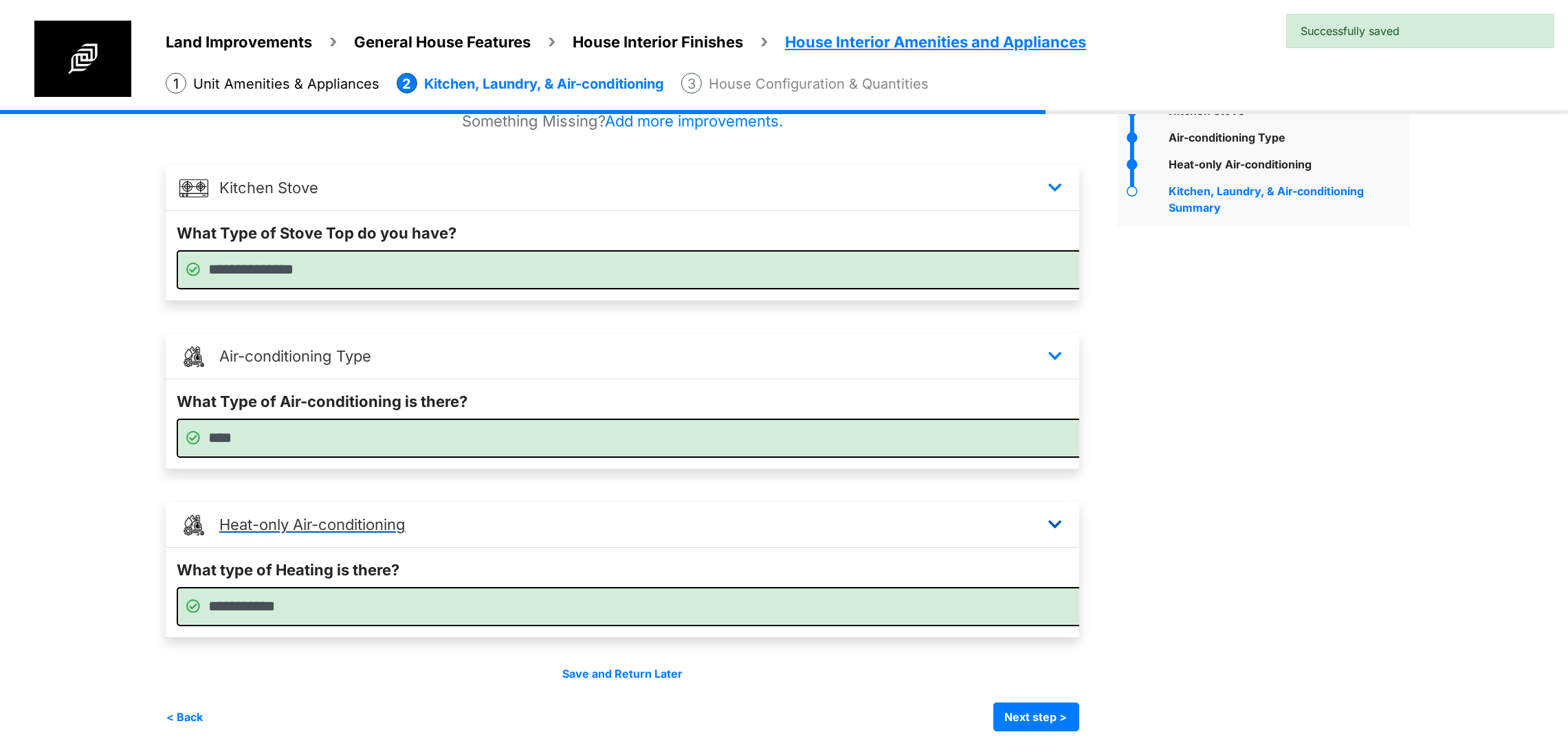
scroll to position [108, 0]
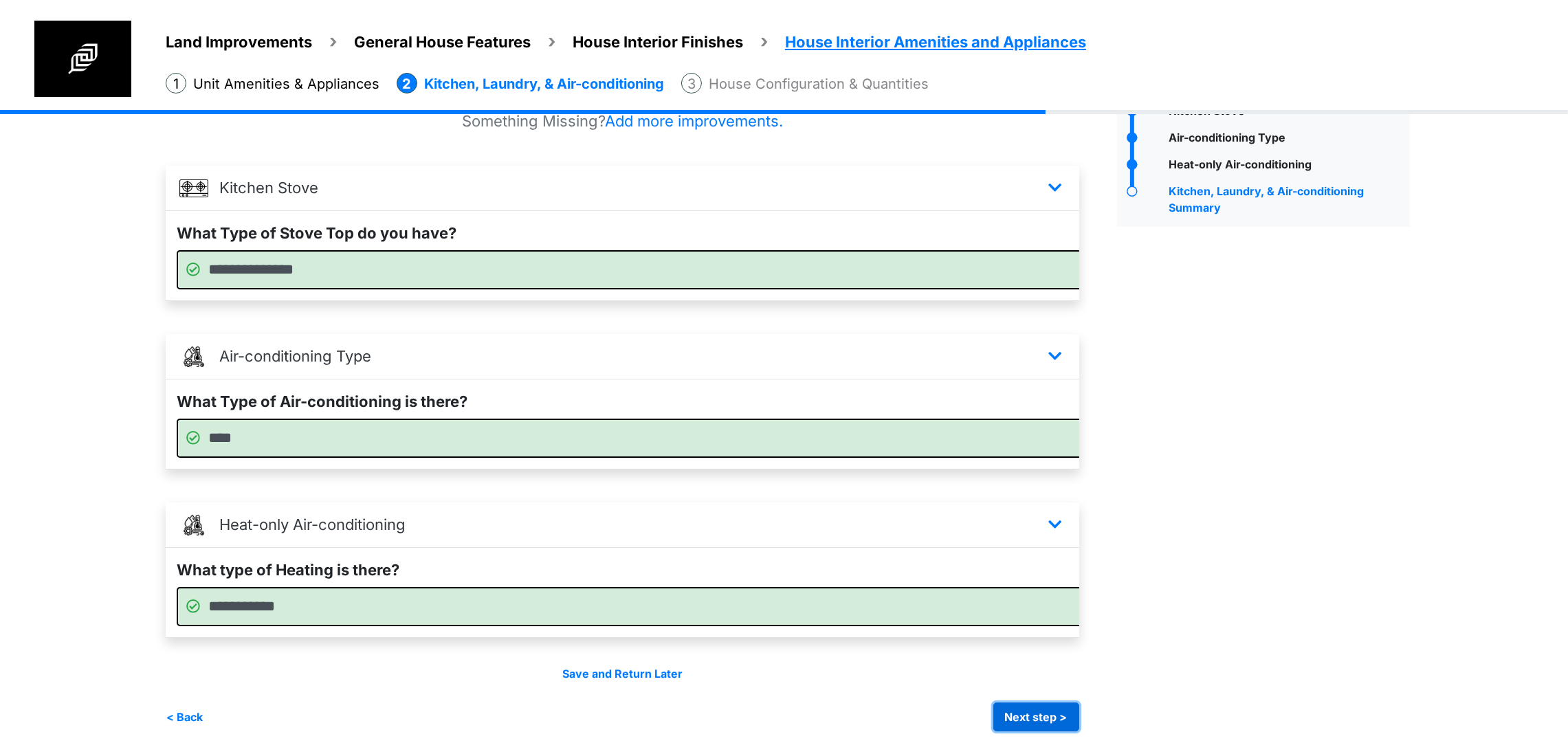
click at [1080, 715] on button "Next step >" at bounding box center [1036, 717] width 86 height 29
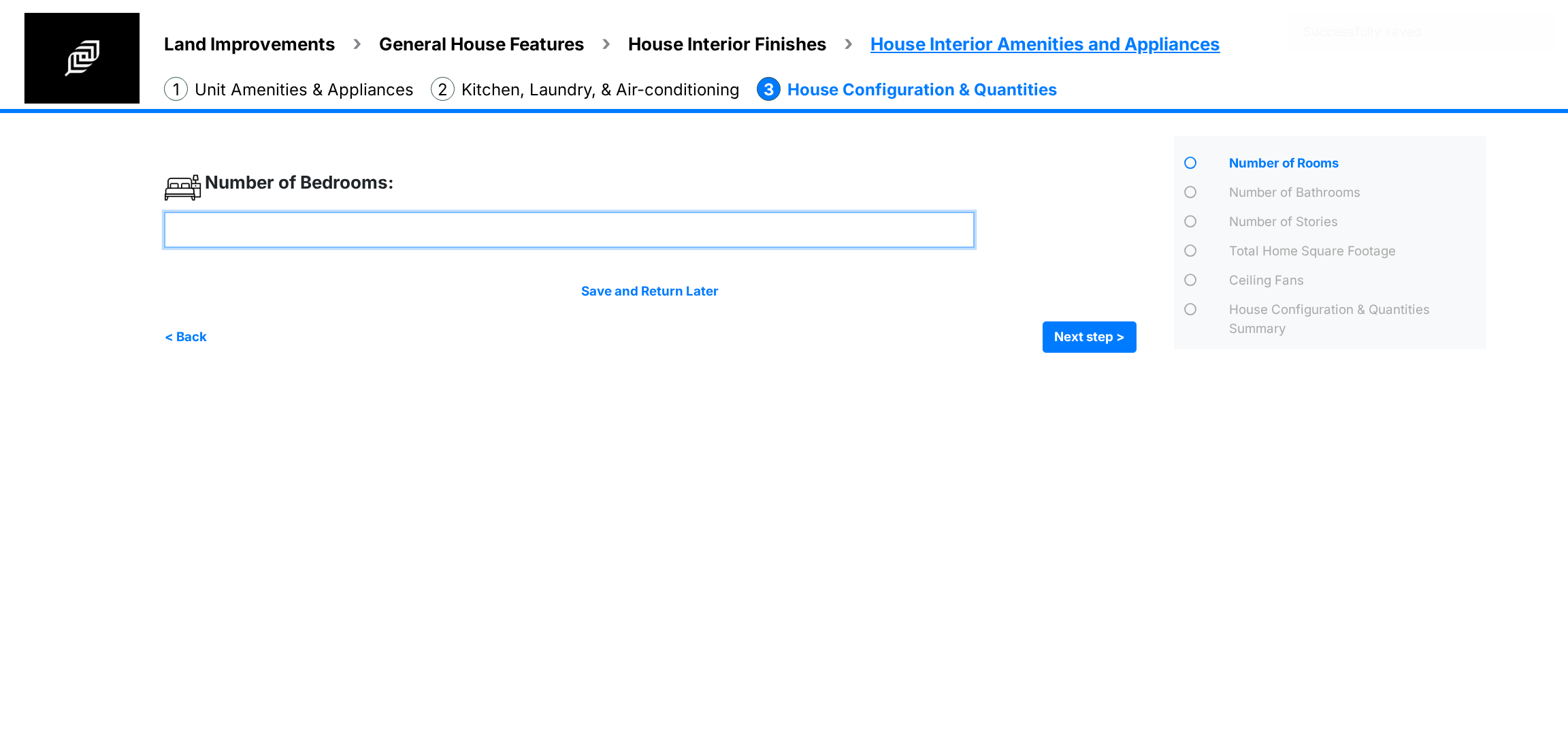
click at [535, 236] on input "number" at bounding box center [569, 230] width 811 height 36
type input "*"
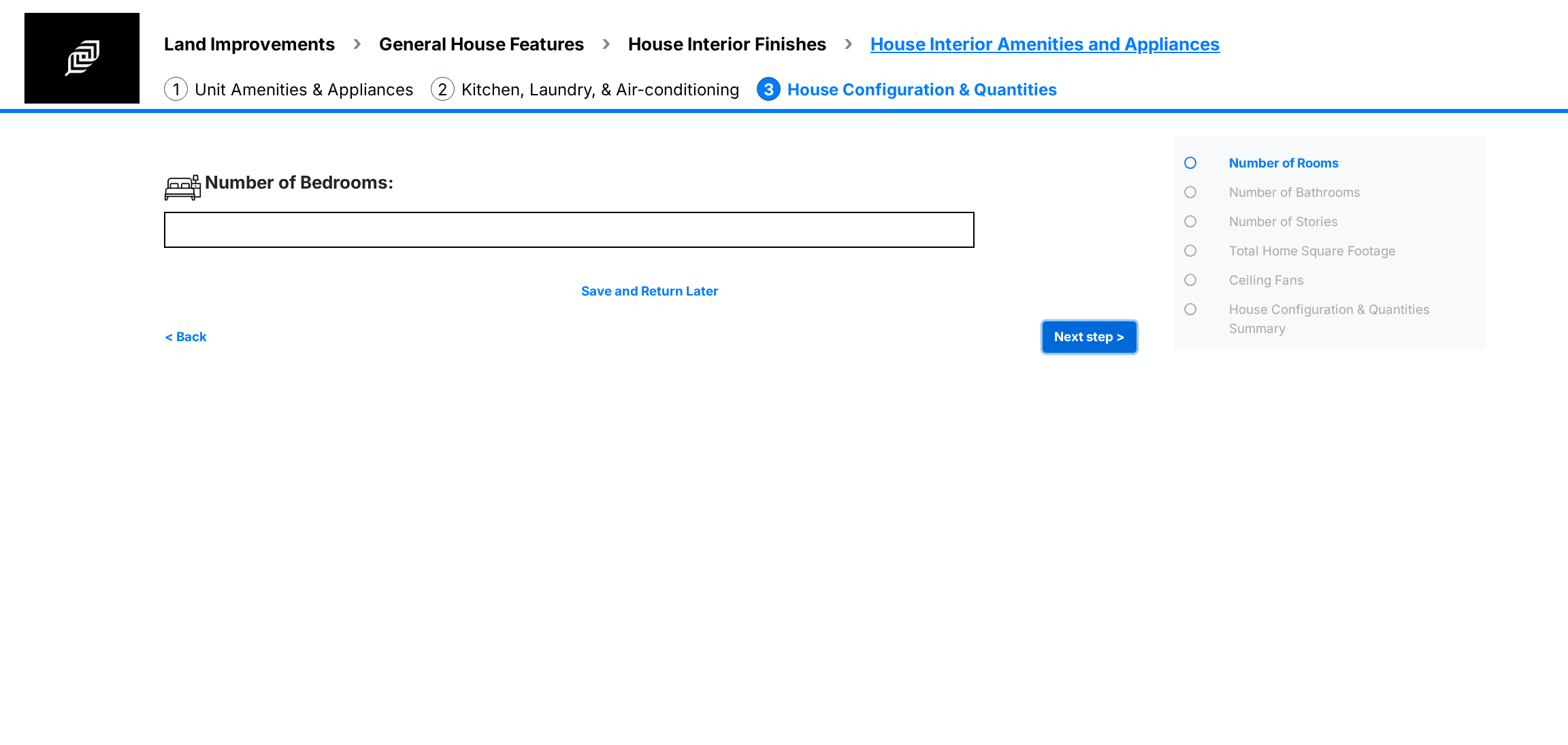
click at [1109, 343] on button "Next step >" at bounding box center [1090, 337] width 94 height 31
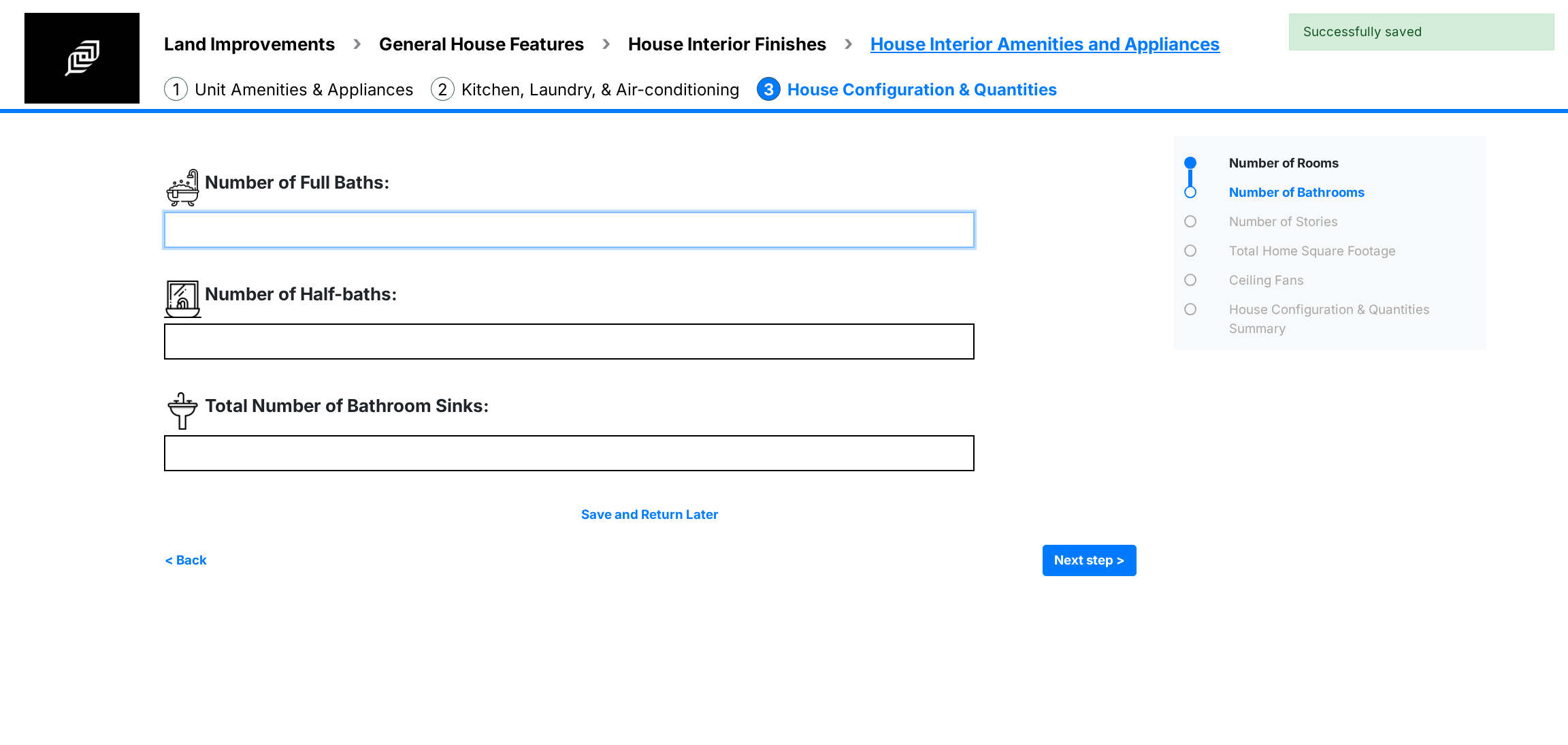
click at [524, 220] on input "number" at bounding box center [569, 230] width 811 height 36
type input "*"
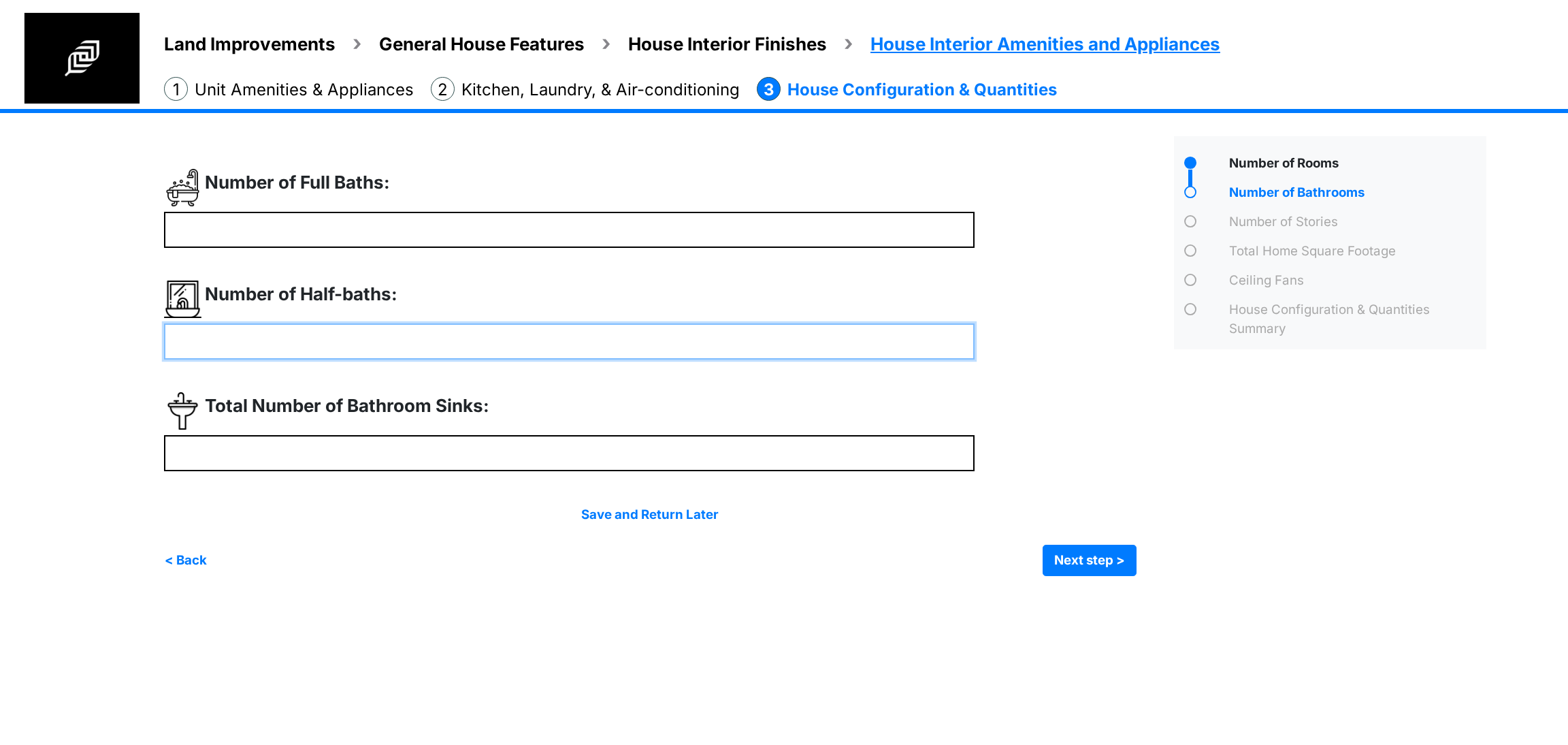
click at [368, 340] on input "number" at bounding box center [569, 341] width 811 height 36
type input "*"
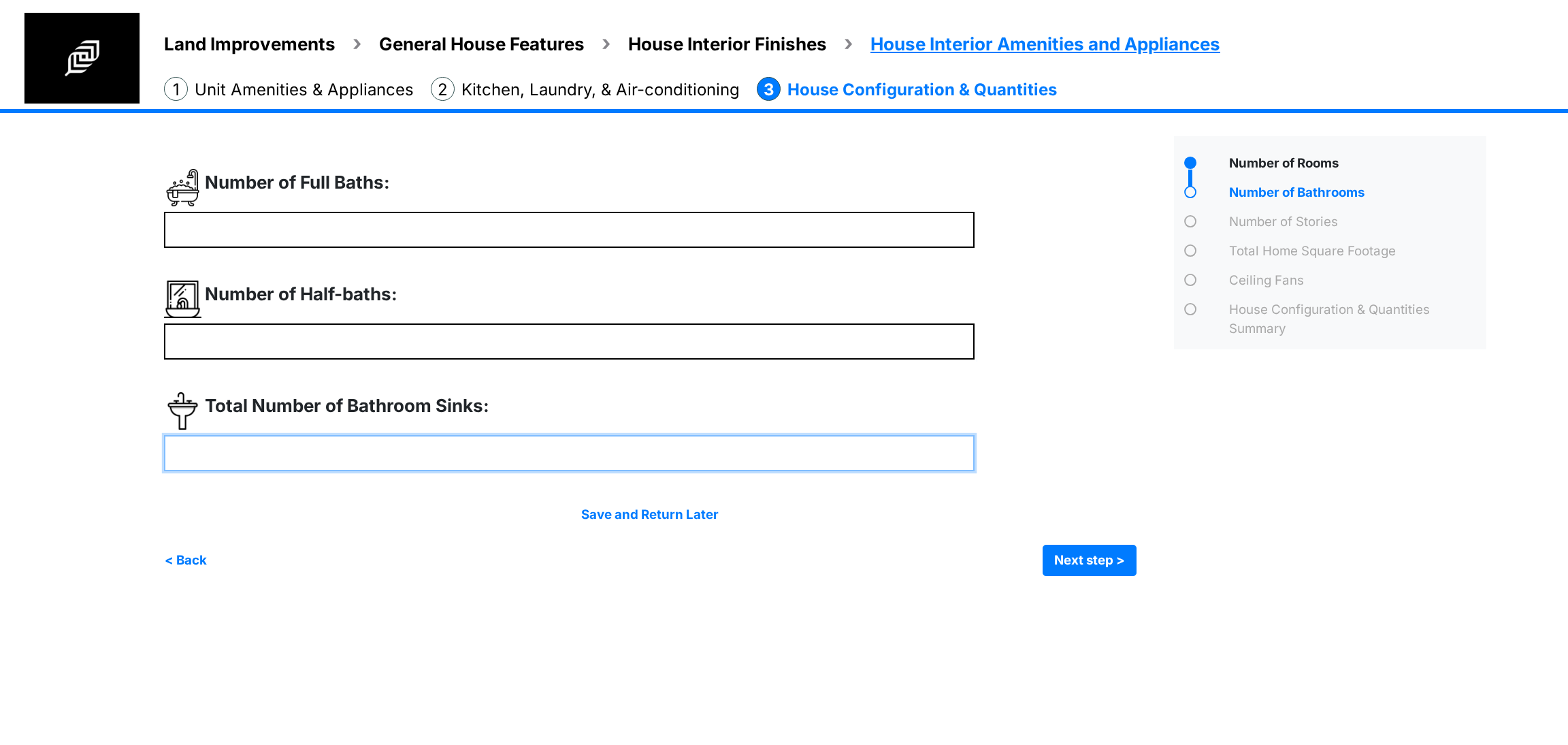
click at [430, 453] on input "number" at bounding box center [569, 453] width 811 height 36
type input "*"
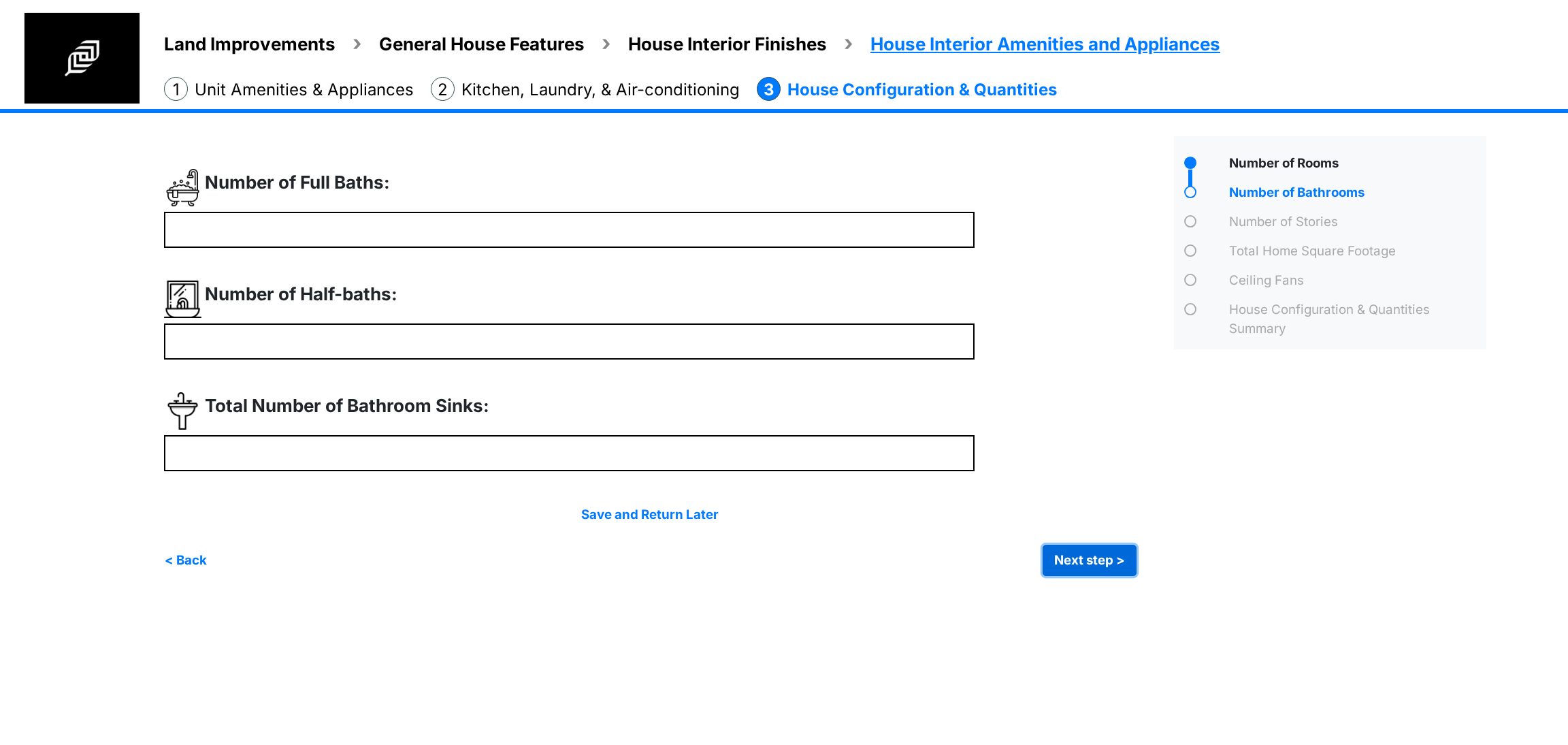
click at [1108, 566] on button "Next step >" at bounding box center [1090, 560] width 94 height 31
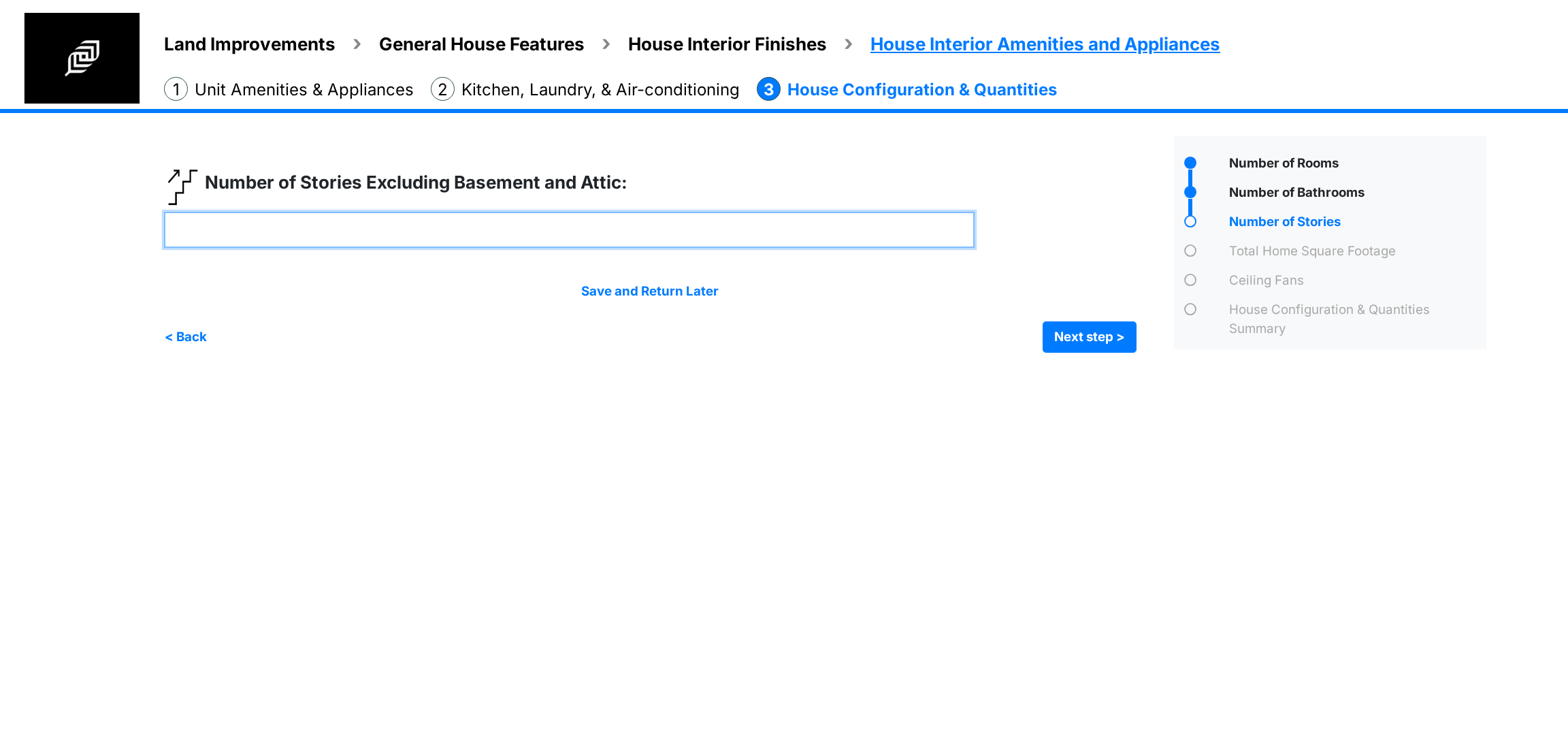
click at [407, 226] on input "number" at bounding box center [569, 230] width 811 height 36
type input "*"
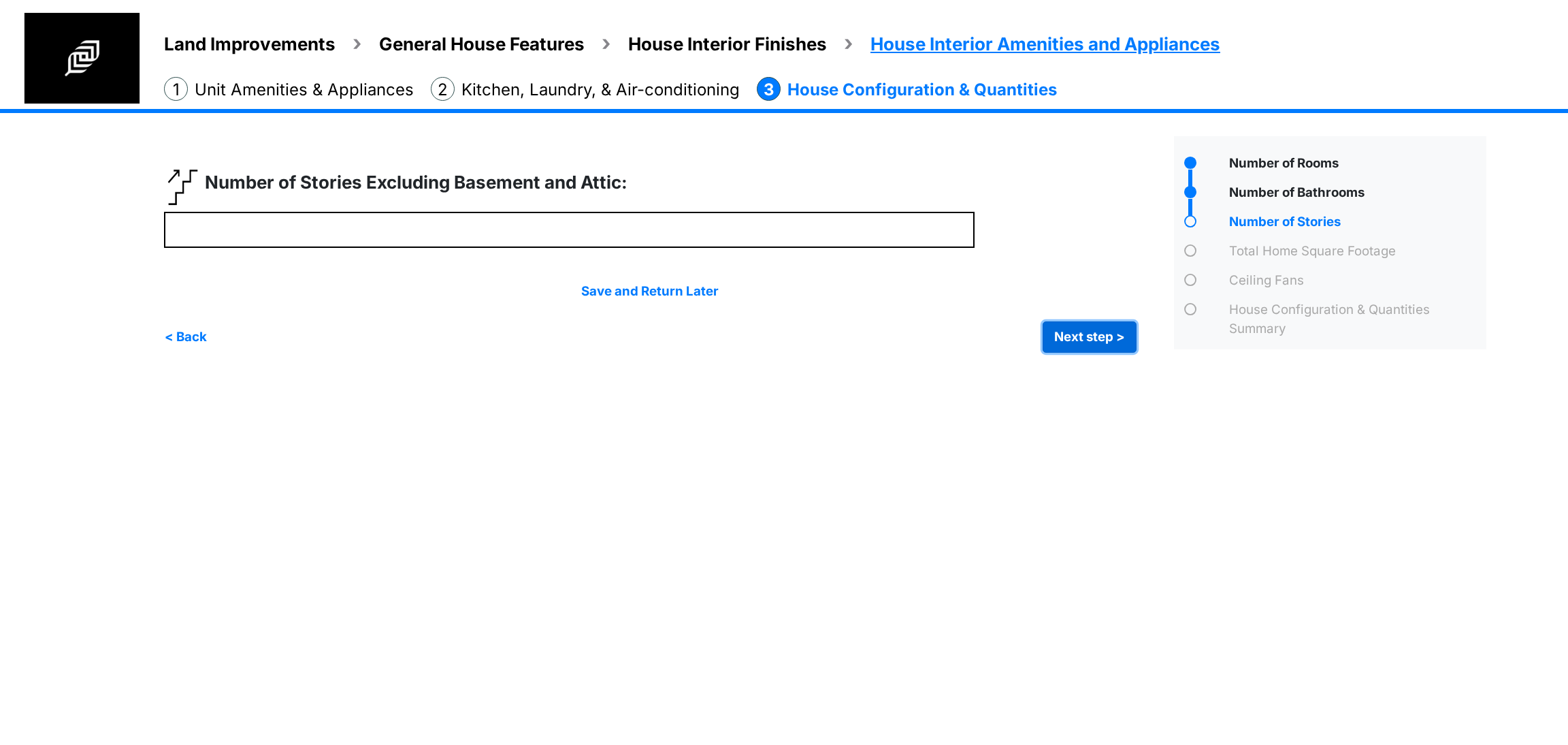
click at [1101, 337] on button "Next step >" at bounding box center [1090, 337] width 94 height 31
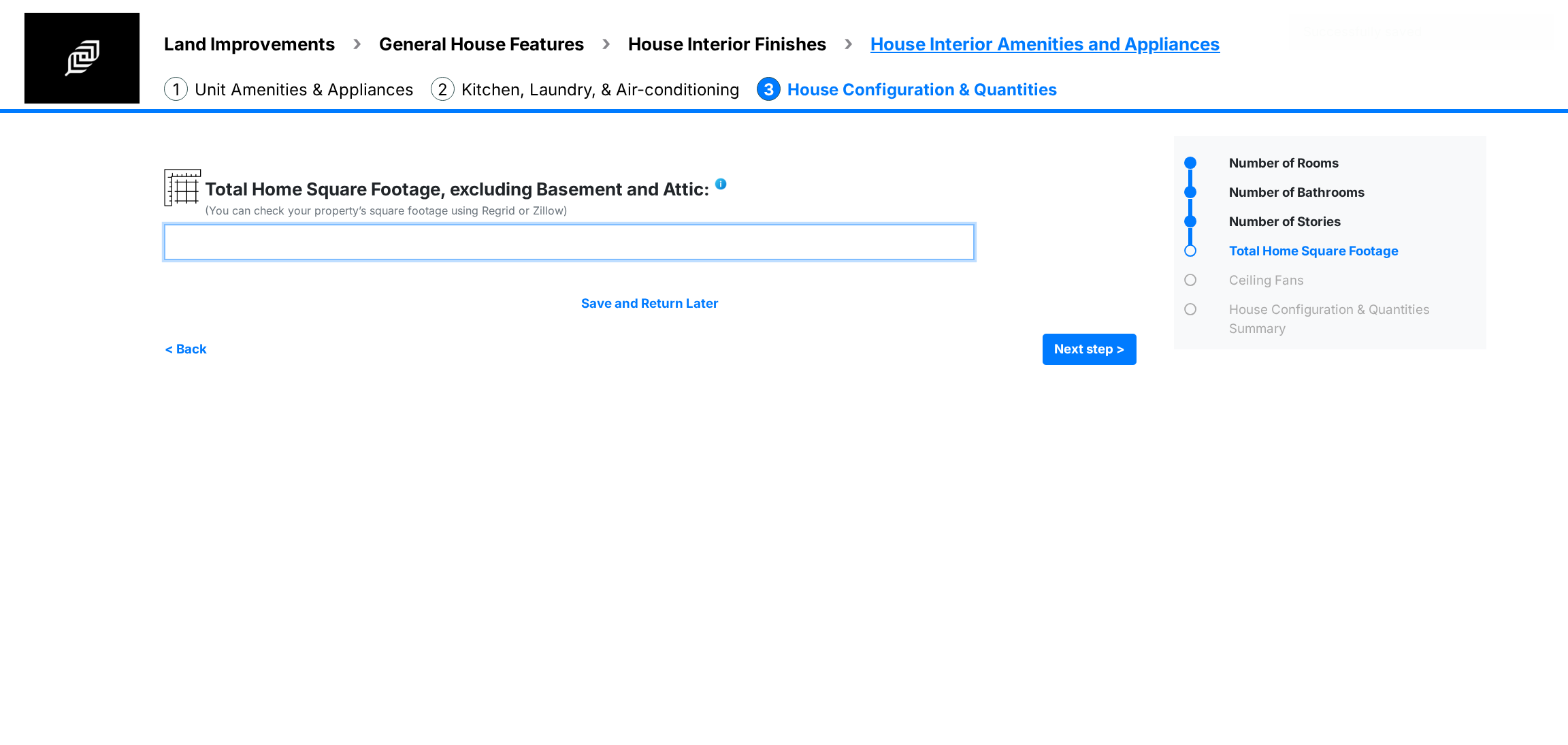
click at [398, 238] on input "number" at bounding box center [569, 242] width 811 height 36
type input "****"
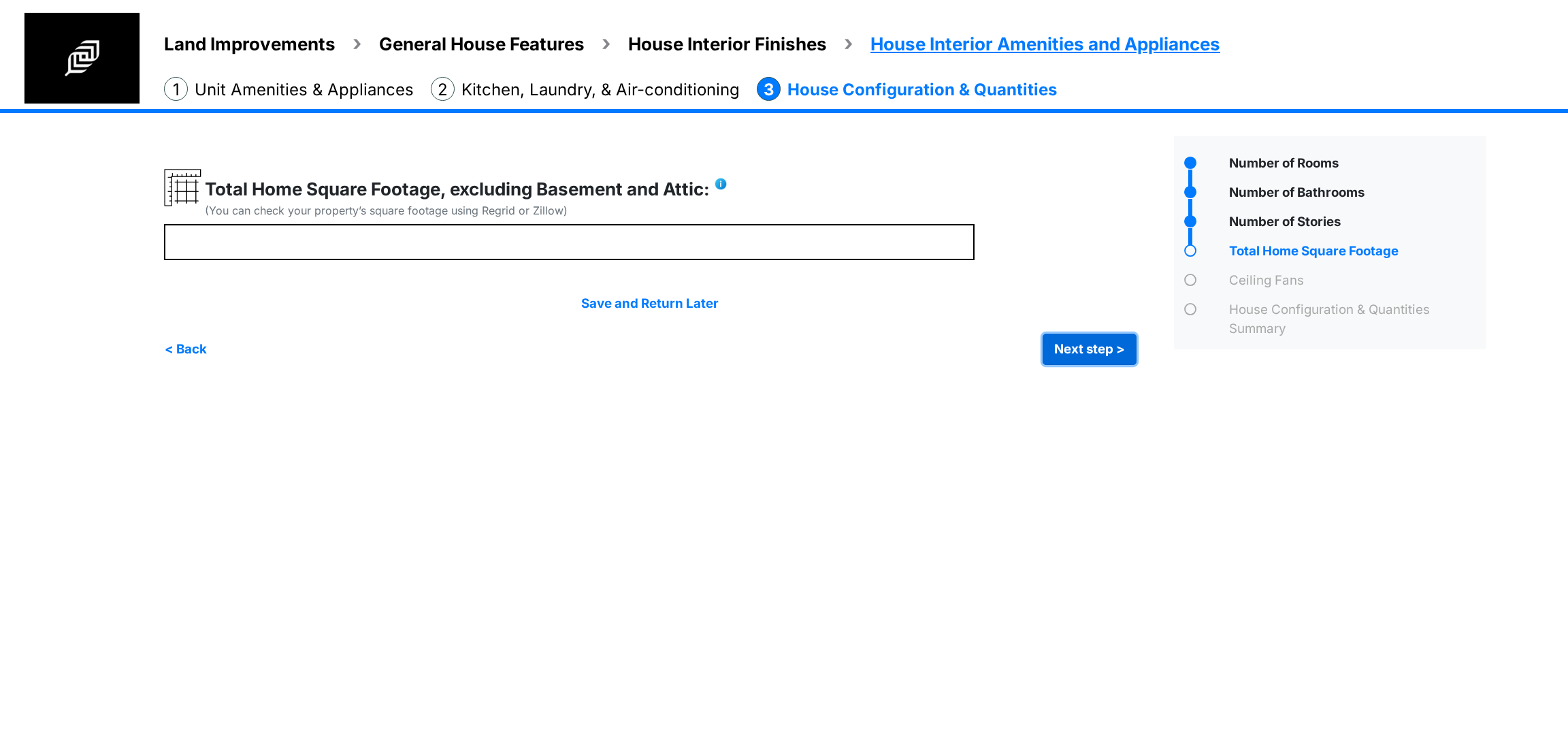
click at [1101, 351] on button "Next step >" at bounding box center [1090, 348] width 94 height 31
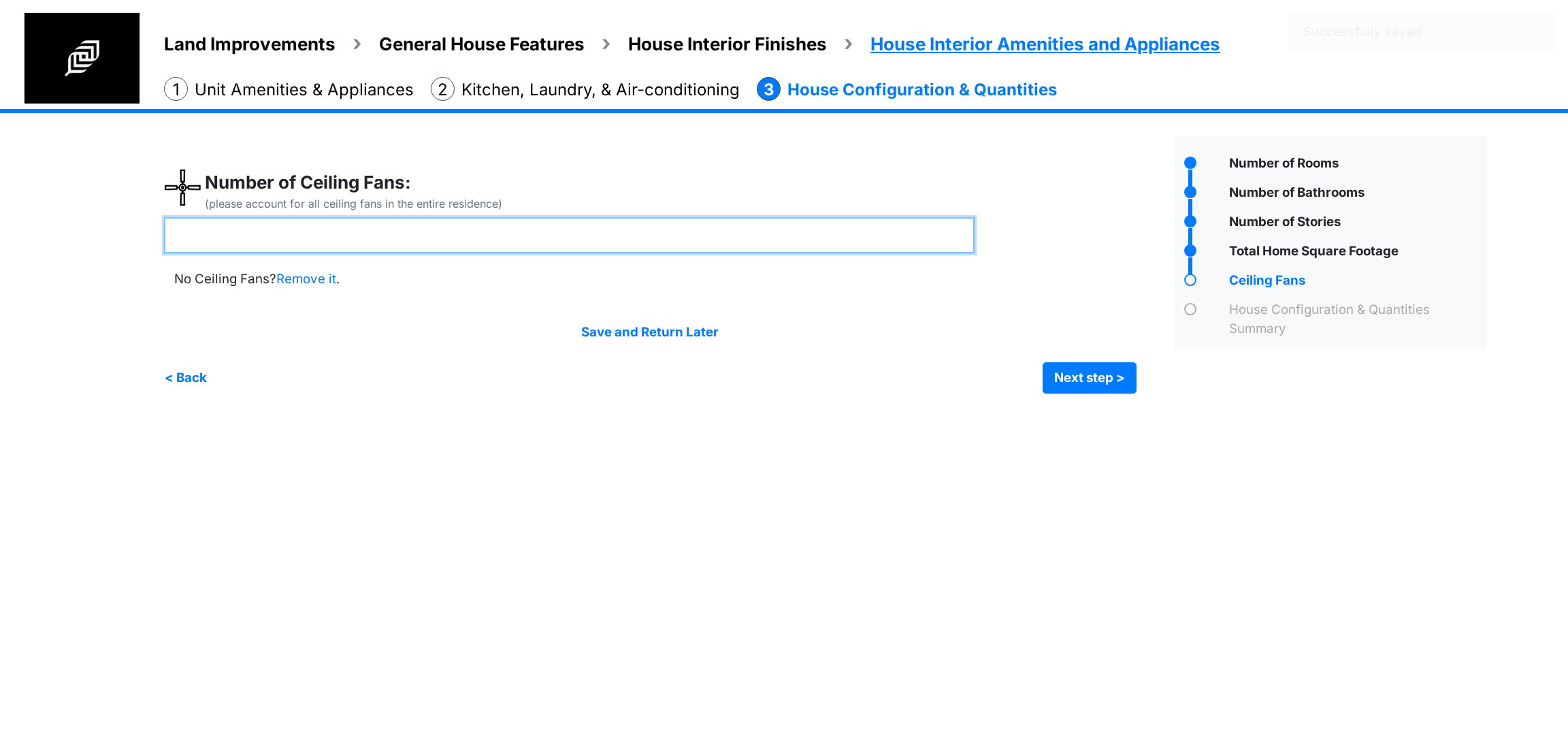
click at [541, 242] on input "number" at bounding box center [569, 235] width 811 height 36
type input "*"
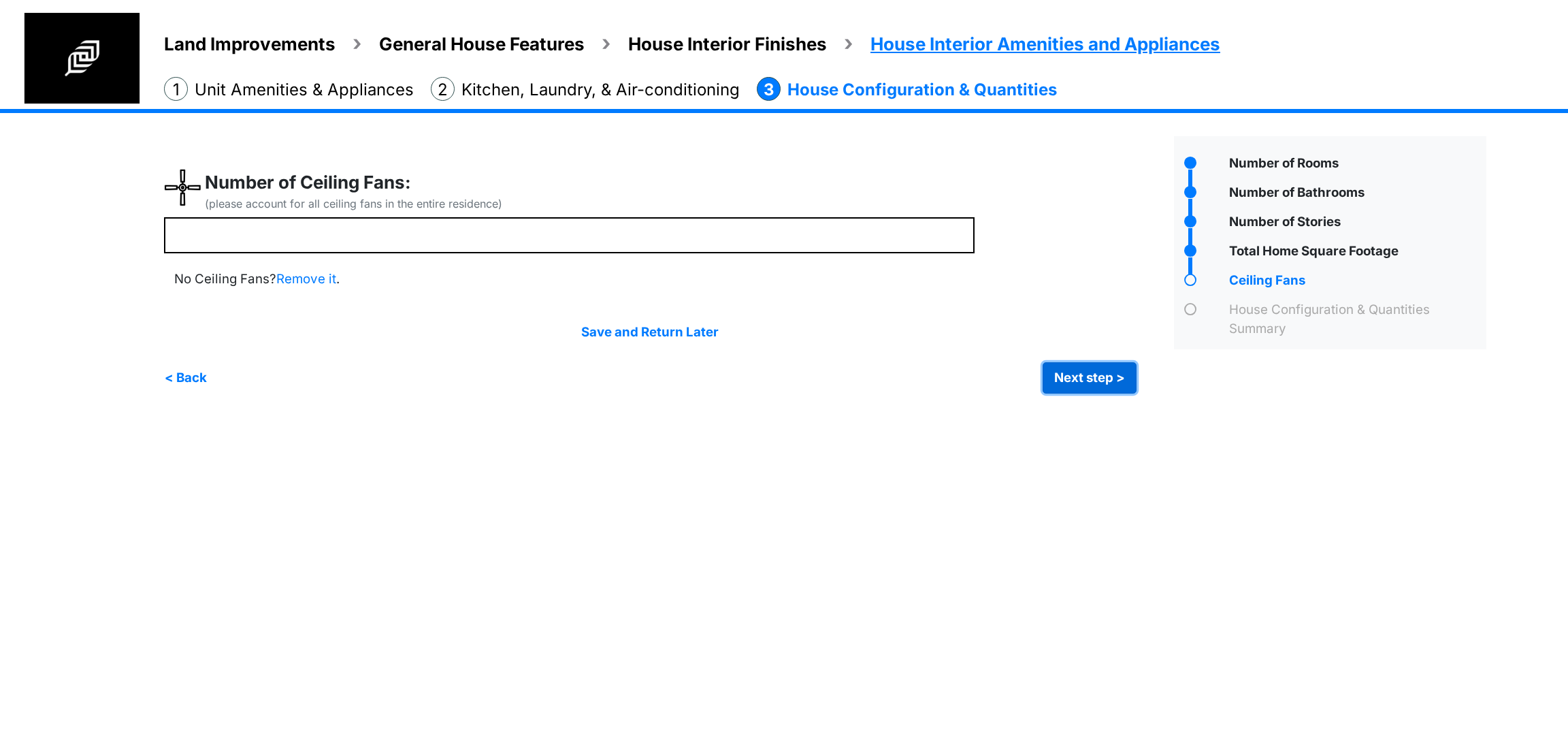
type input "*"
click at [1102, 369] on button "Next step >" at bounding box center [1090, 377] width 94 height 31
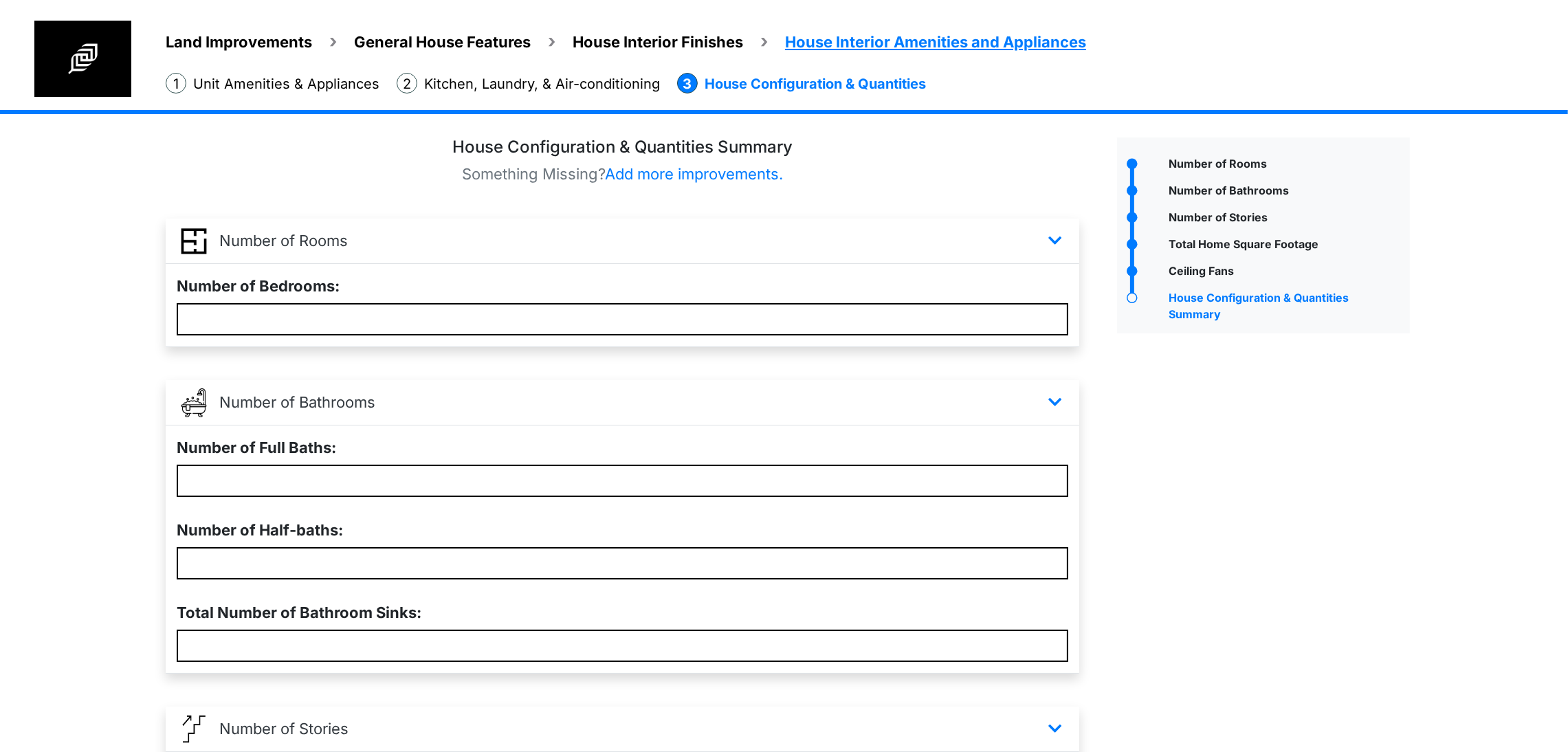
click at [1248, 540] on div "Number of Rooms" at bounding box center [1263, 694] width 313 height 1115
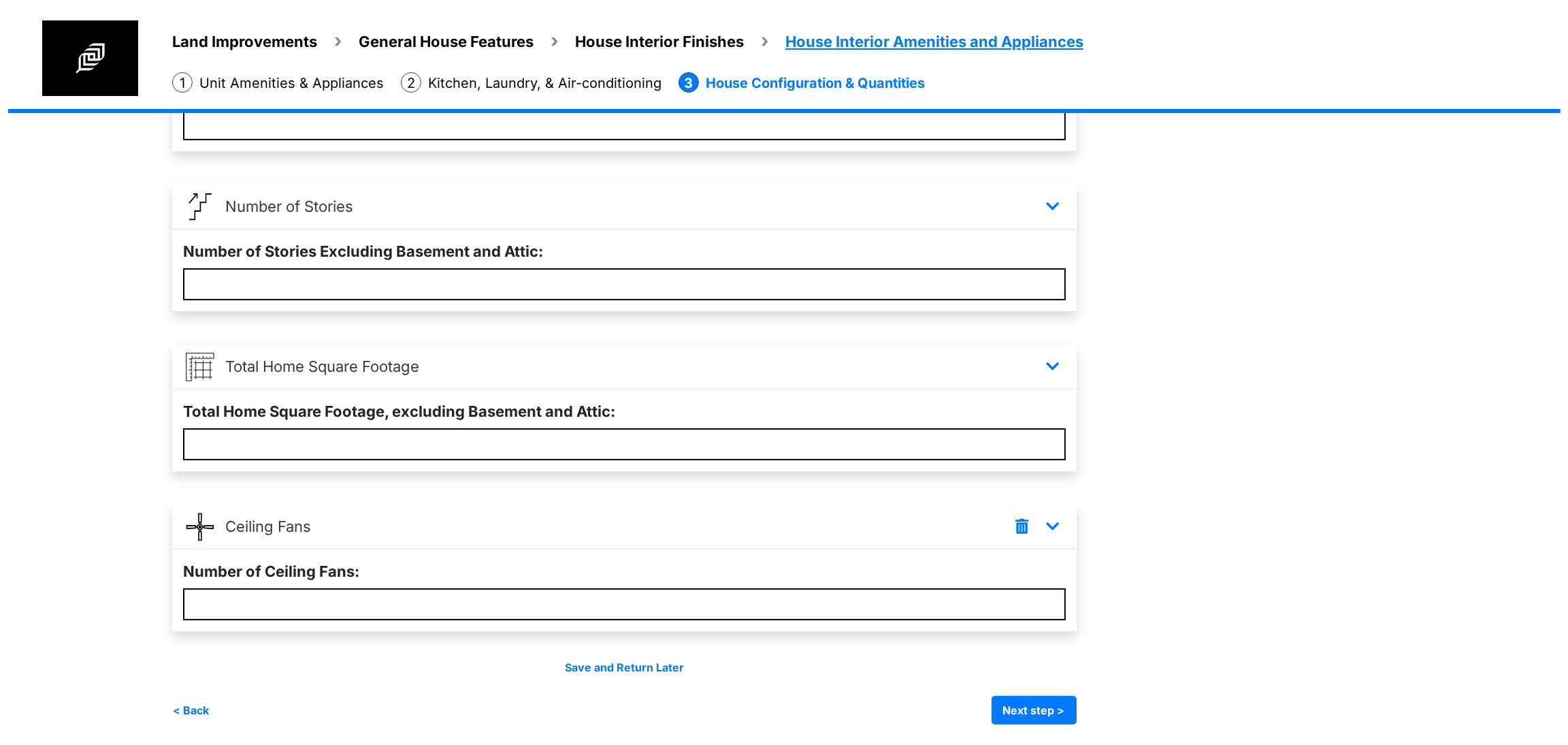
scroll to position [632, 0]
click at [1069, 713] on button "Next step >" at bounding box center [1026, 710] width 86 height 29
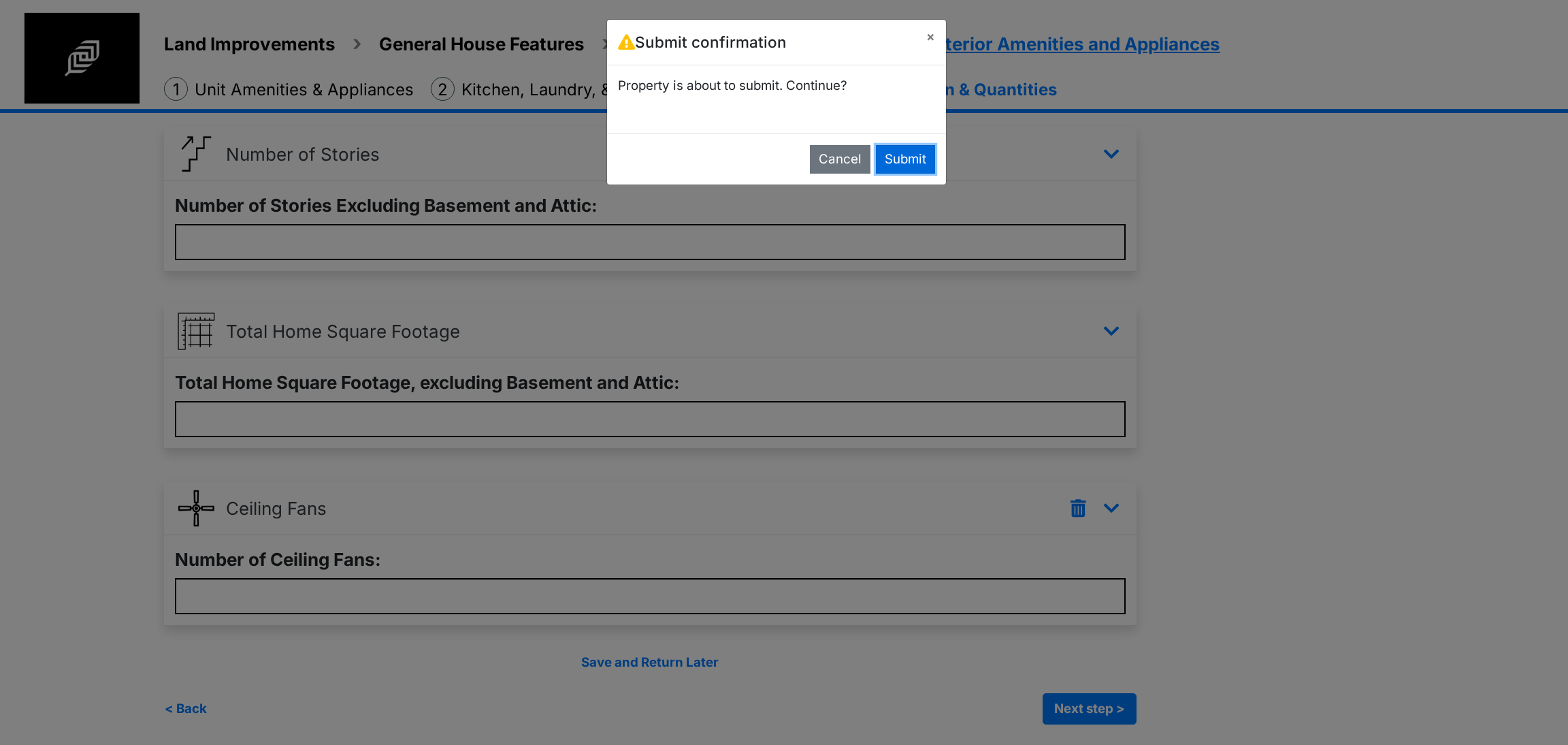
click at [891, 154] on button "Submit" at bounding box center [905, 160] width 59 height 29
